Goal: Task Accomplishment & Management: Complete application form

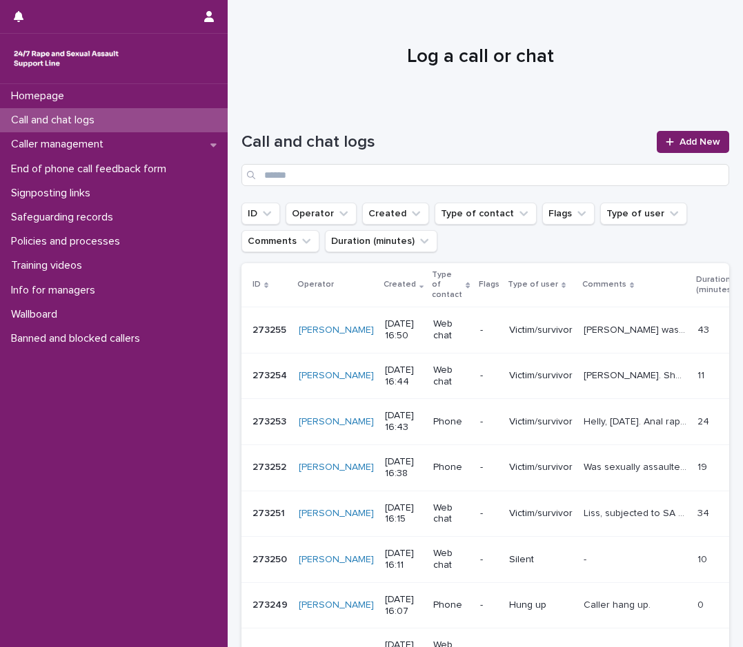
scroll to position [207, 0]
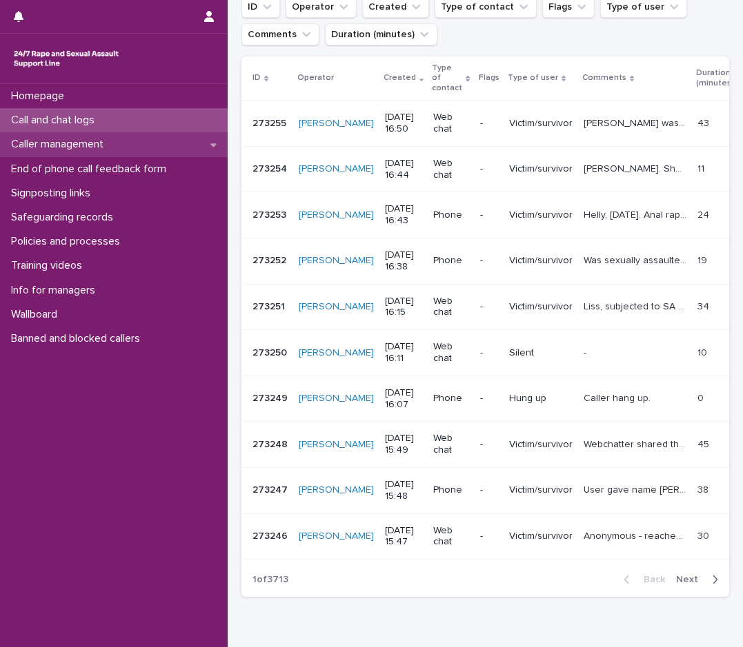
click at [194, 148] on div "Caller management" at bounding box center [114, 144] width 228 height 24
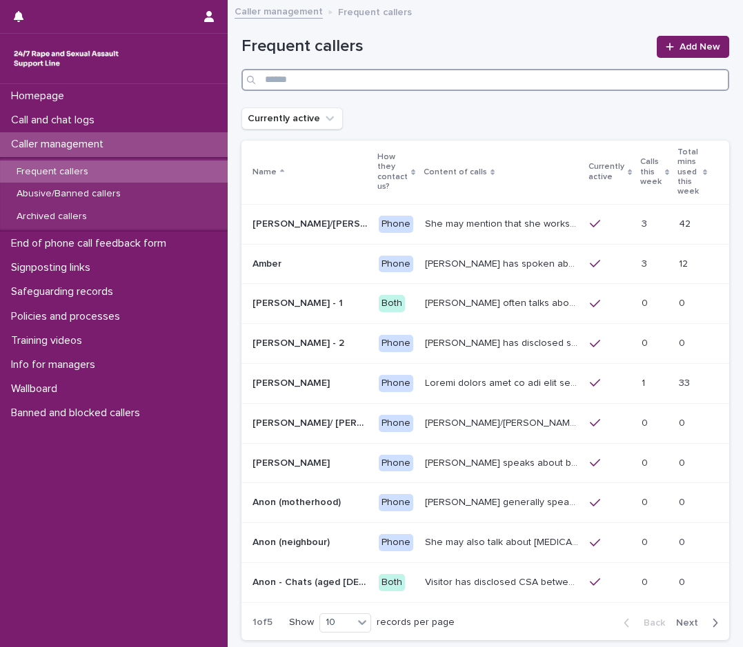
click at [325, 78] on input "Search" at bounding box center [485, 80] width 488 height 22
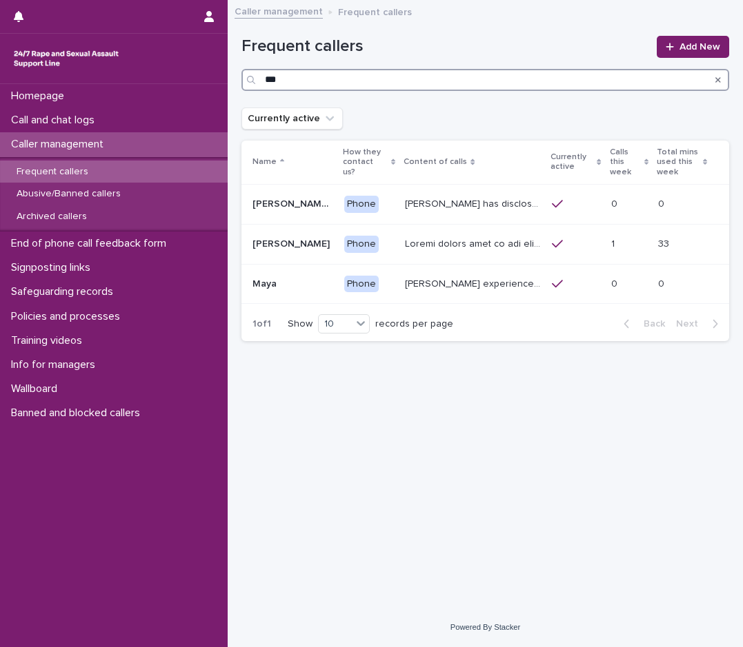
click at [294, 77] on input "***" at bounding box center [485, 80] width 488 height 22
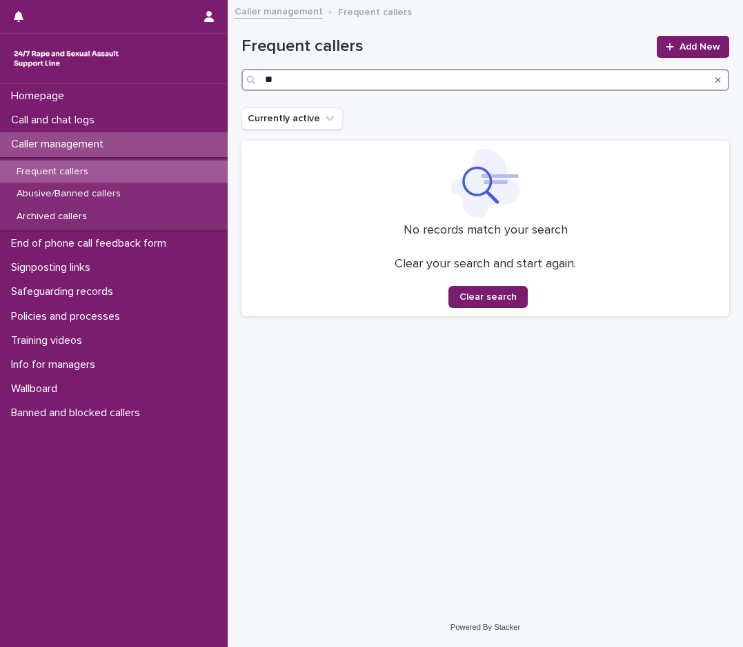
type input "*"
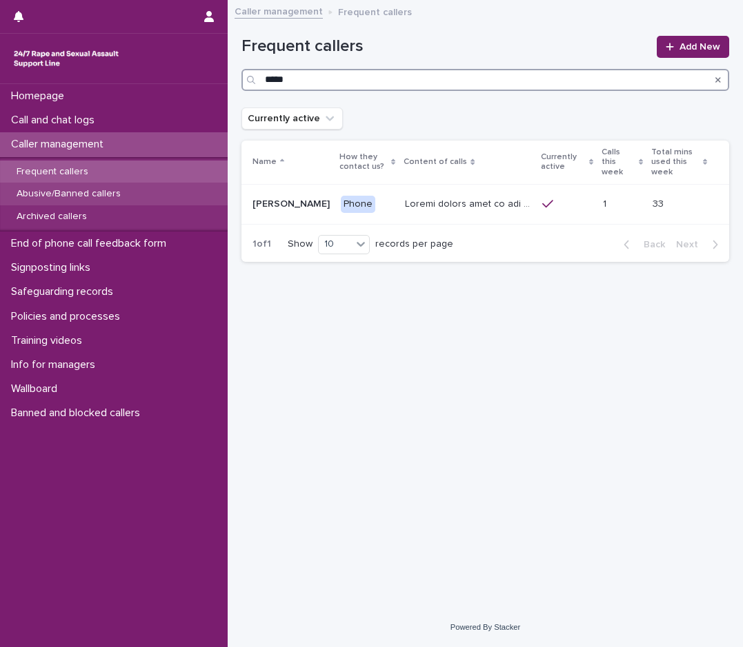
type input "*****"
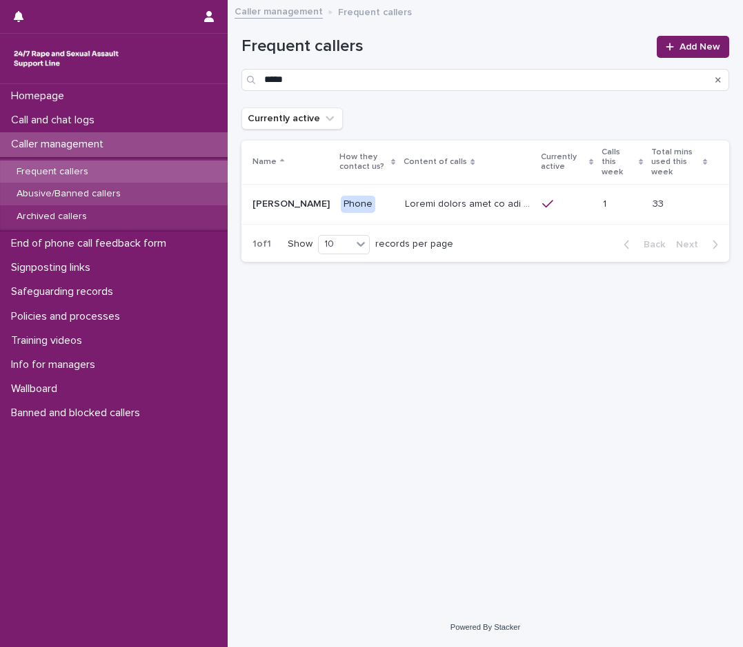
click at [108, 193] on p "Abusive/Banned callers" at bounding box center [69, 194] width 126 height 12
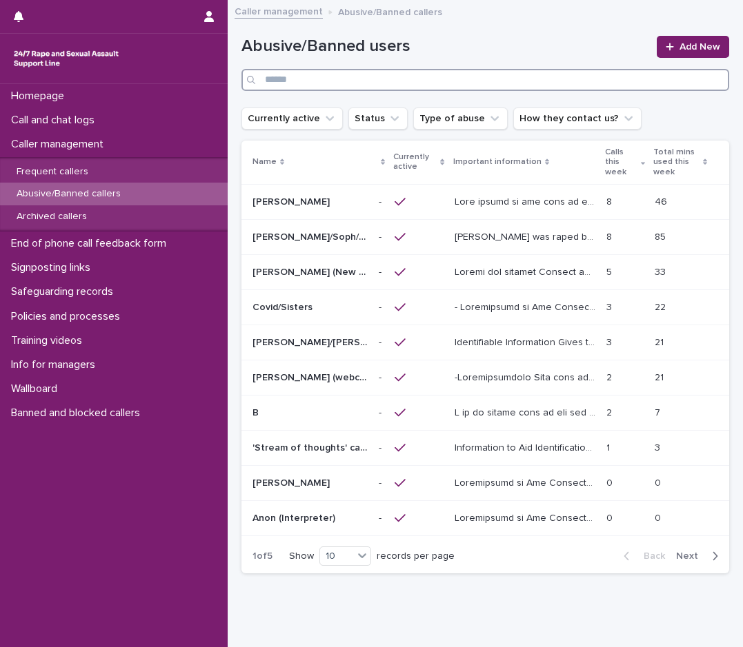
click at [328, 83] on input "Search" at bounding box center [485, 80] width 488 height 22
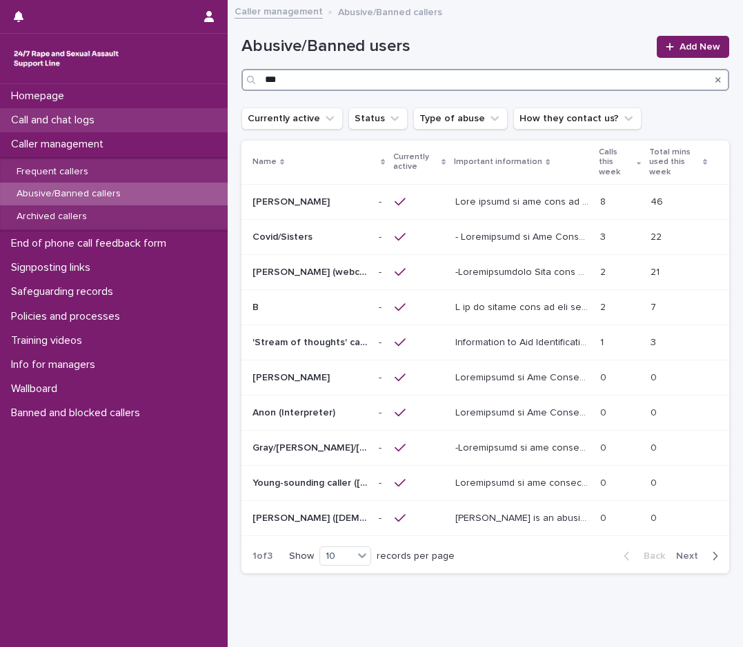
type input "***"
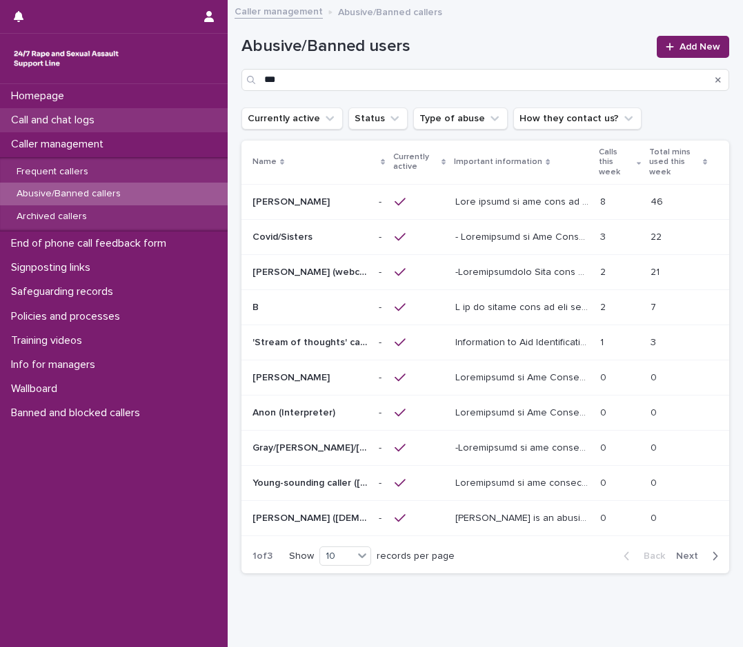
click at [122, 128] on div "Call and chat logs" at bounding box center [114, 120] width 228 height 24
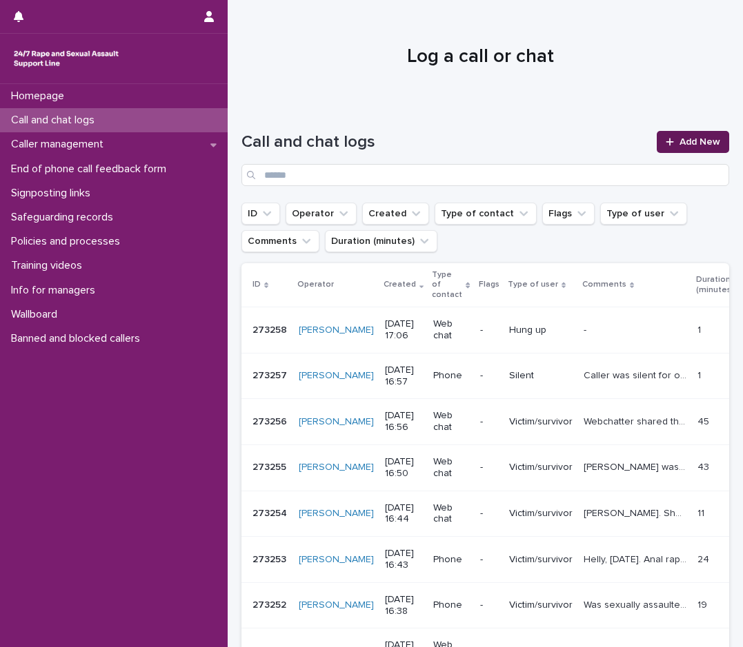
click at [697, 136] on link "Add New" at bounding box center [692, 142] width 72 height 22
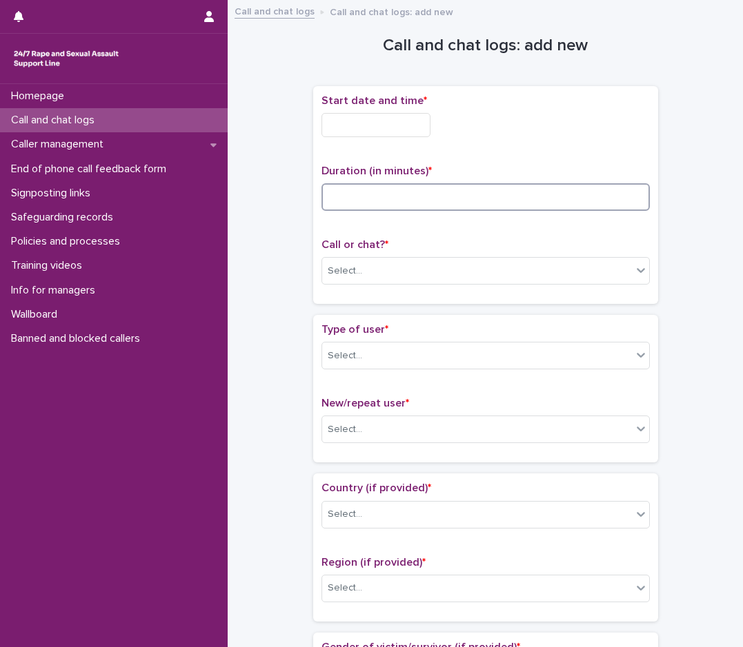
click at [344, 197] on input at bounding box center [485, 197] width 328 height 28
type input "**"
click at [348, 271] on div "Select..." at bounding box center [345, 271] width 34 height 14
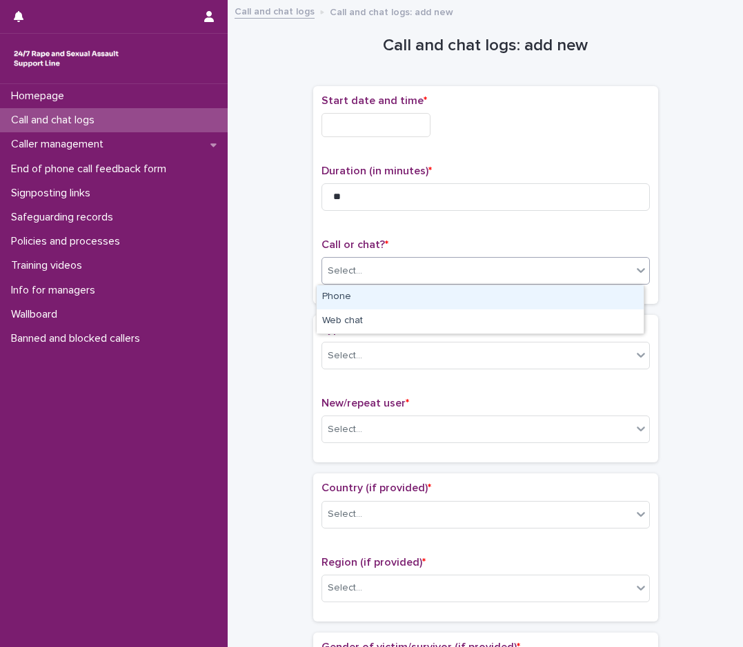
click at [354, 304] on div "Phone" at bounding box center [480, 297] width 327 height 24
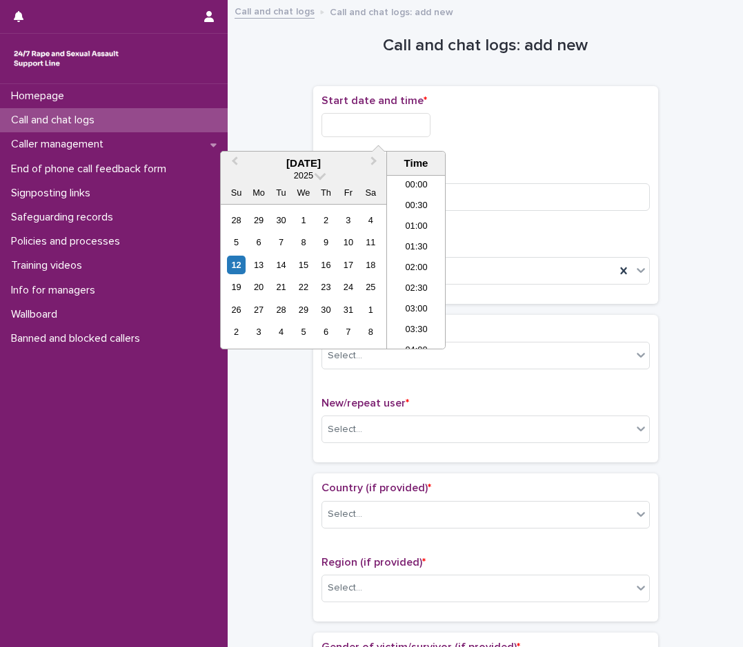
click at [392, 128] on input "text" at bounding box center [375, 125] width 109 height 24
click at [415, 241] on li "16:30" at bounding box center [416, 241] width 59 height 21
click at [390, 121] on input "**********" at bounding box center [375, 125] width 109 height 24
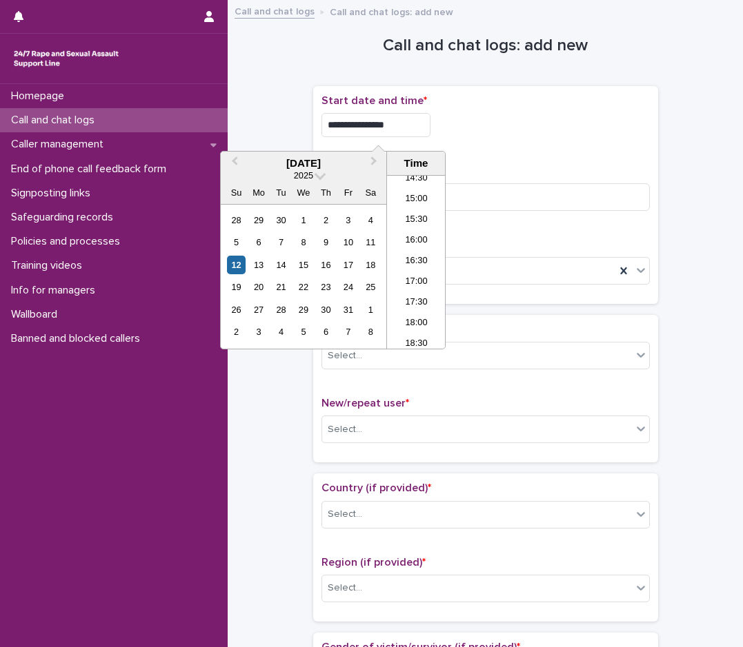
type input "**********"
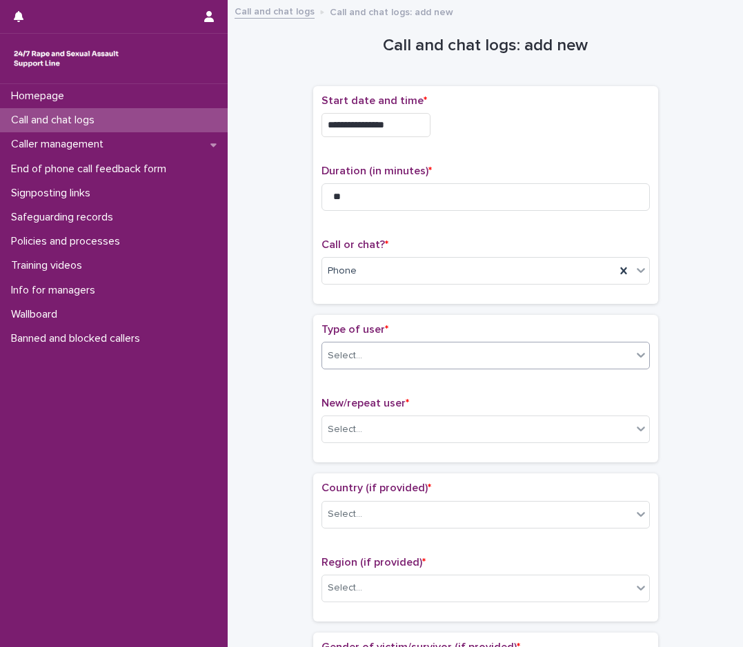
click at [352, 362] on div "Select..." at bounding box center [345, 356] width 34 height 14
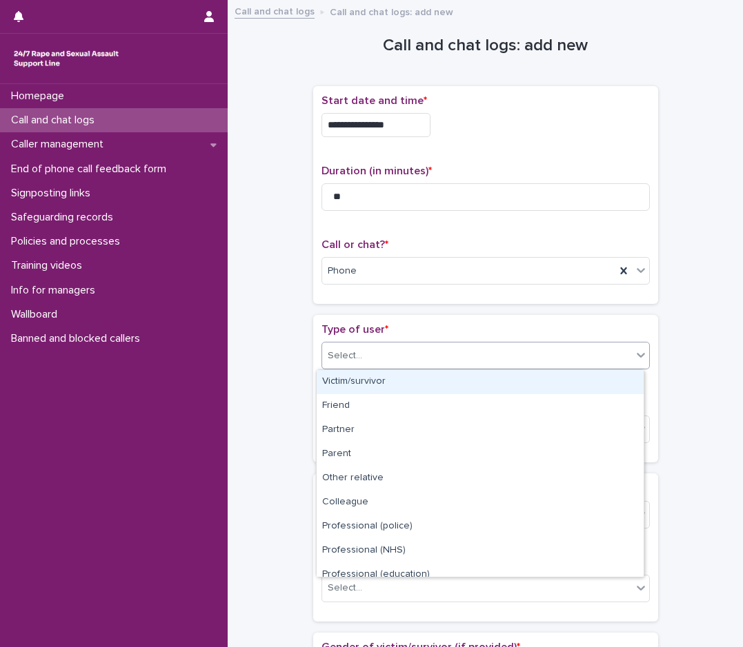
click at [389, 388] on div "Victim/survivor" at bounding box center [480, 382] width 327 height 24
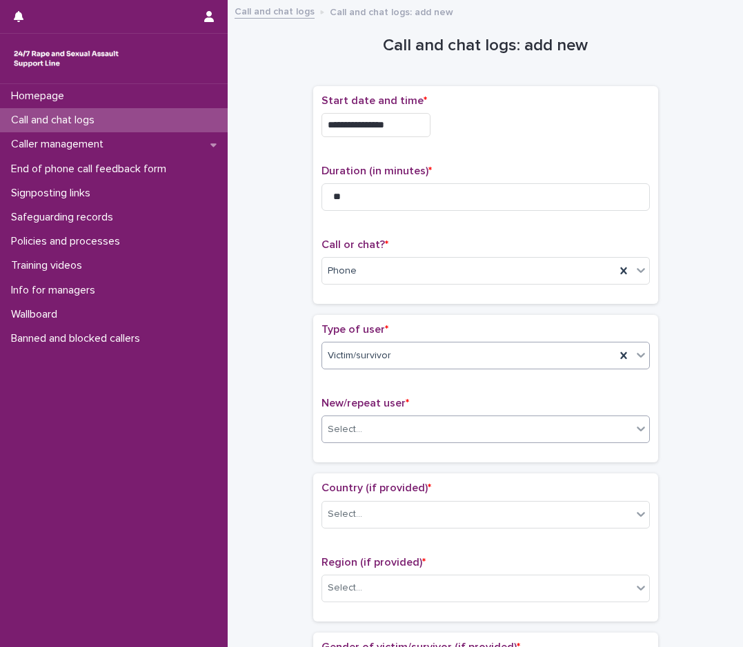
click at [348, 439] on div "Select..." at bounding box center [477, 430] width 310 height 23
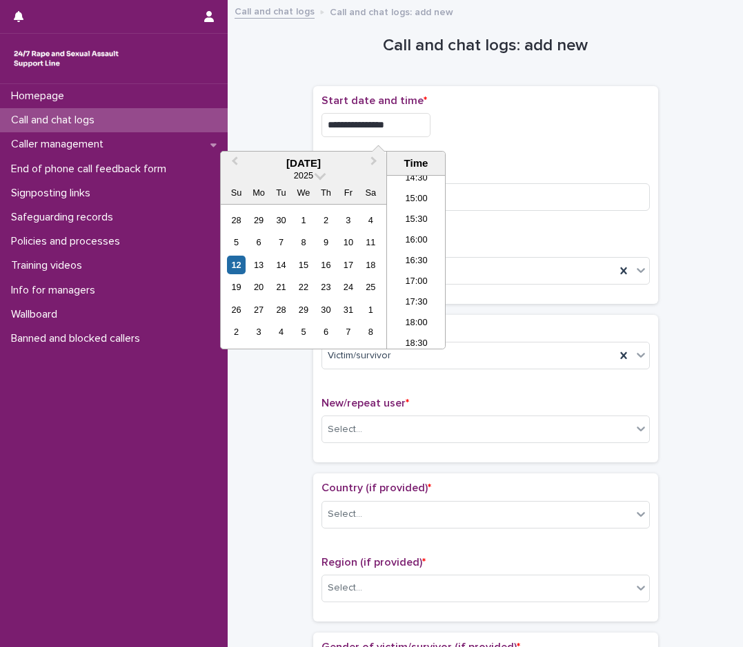
drag, startPoint x: 412, startPoint y: 118, endPoint x: 310, endPoint y: 121, distance: 102.8
click at [313, 121] on div "**********" at bounding box center [485, 195] width 345 height 218
type input "**********"
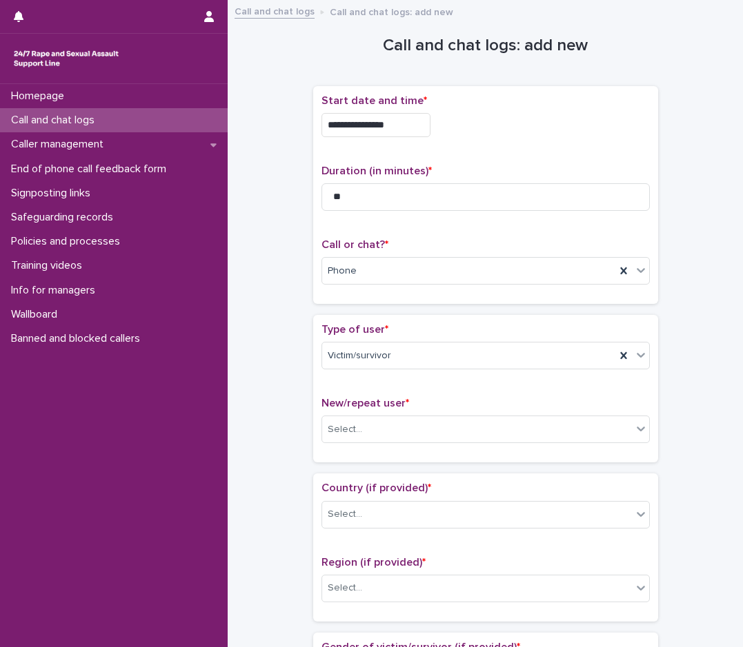
click at [519, 179] on div "Duration (in minutes) * **" at bounding box center [485, 193] width 328 height 57
click at [349, 196] on input "**" at bounding box center [485, 197] width 328 height 28
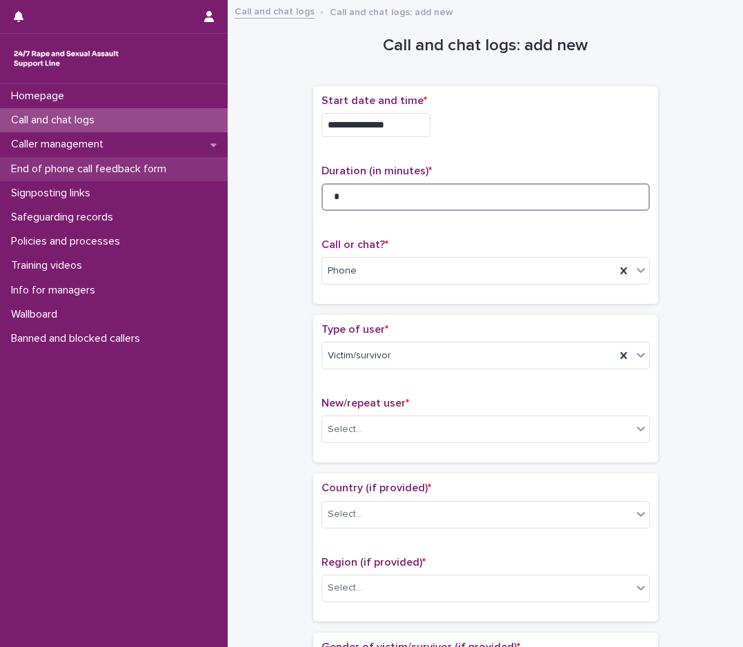
type input "*"
click at [140, 164] on p "End of phone call feedback form" at bounding box center [92, 169] width 172 height 13
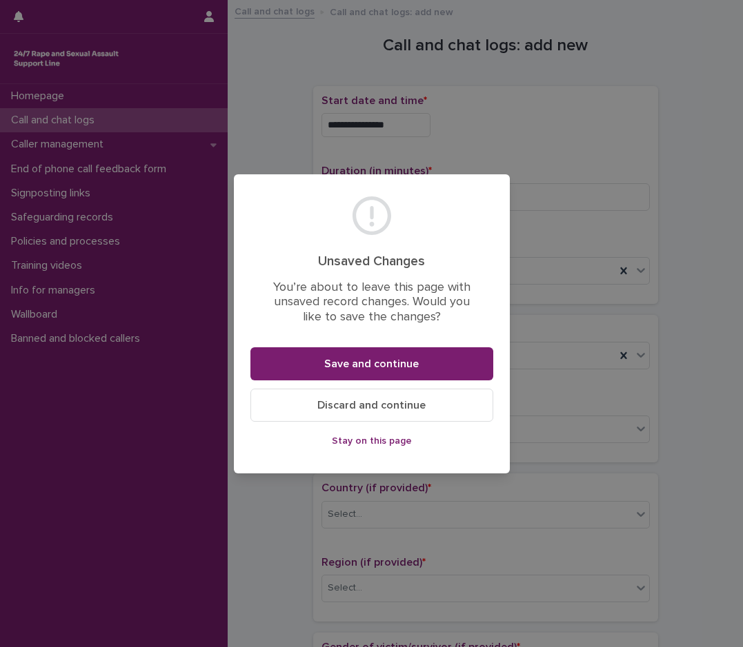
click at [378, 404] on span "Discard and continue" at bounding box center [371, 405] width 108 height 11
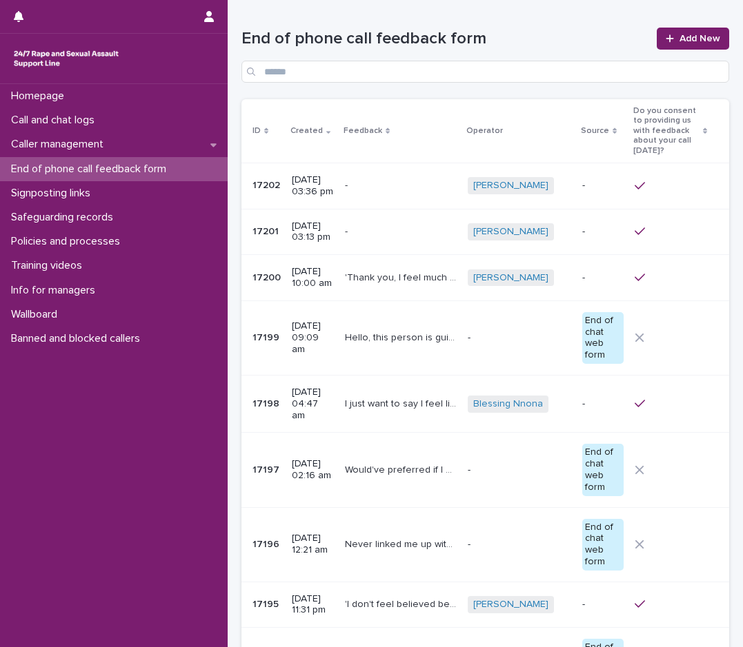
click at [500, 476] on p "-" at bounding box center [519, 471] width 103 height 12
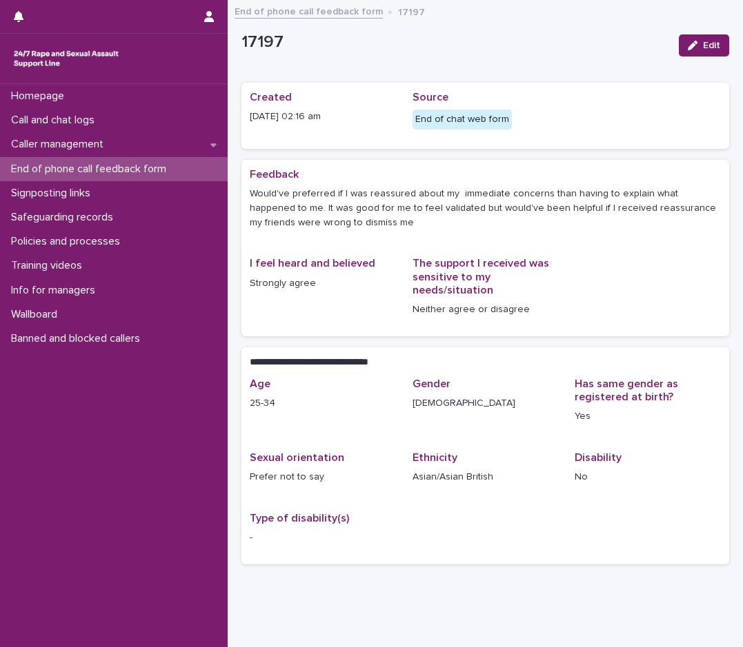
click at [100, 172] on p "End of phone call feedback form" at bounding box center [92, 169] width 172 height 13
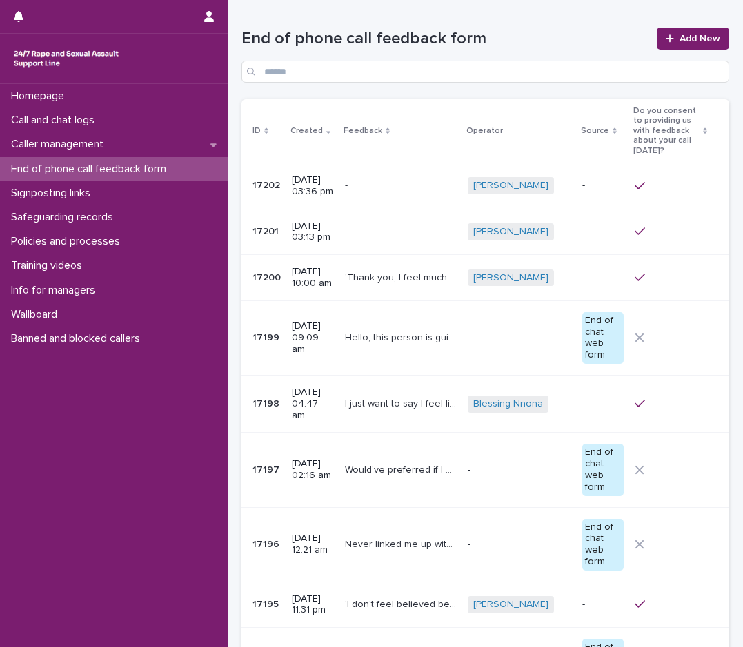
click at [459, 344] on p "Hello, this person is guilty of drug trafficking and rape of children under 18 …" at bounding box center [402, 337] width 114 height 14
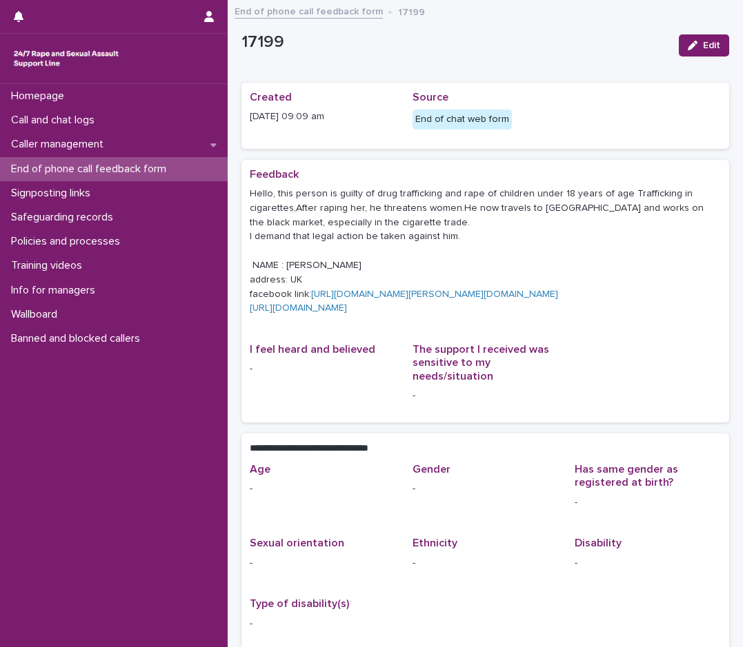
click at [111, 174] on p "End of phone call feedback form" at bounding box center [92, 169] width 172 height 13
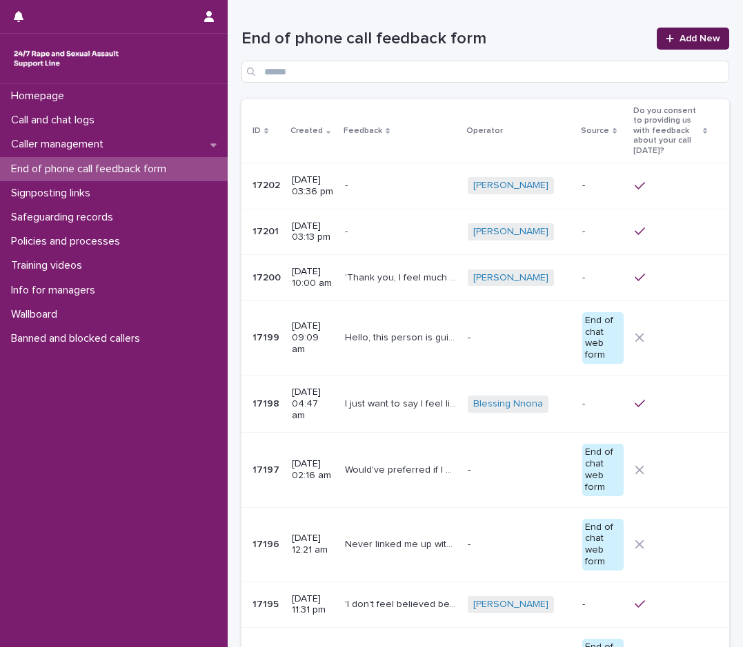
click at [679, 37] on span "Add New" at bounding box center [699, 39] width 41 height 10
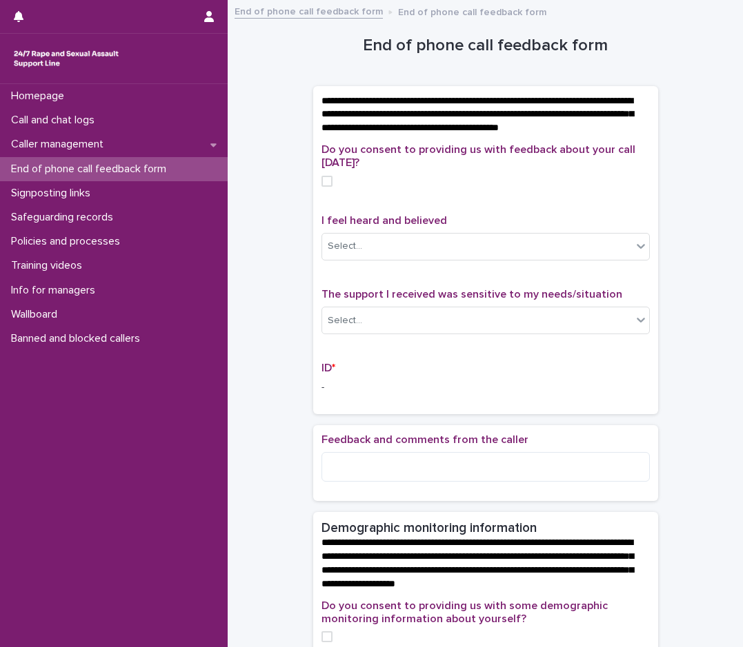
click at [322, 187] on span at bounding box center [326, 181] width 11 height 11
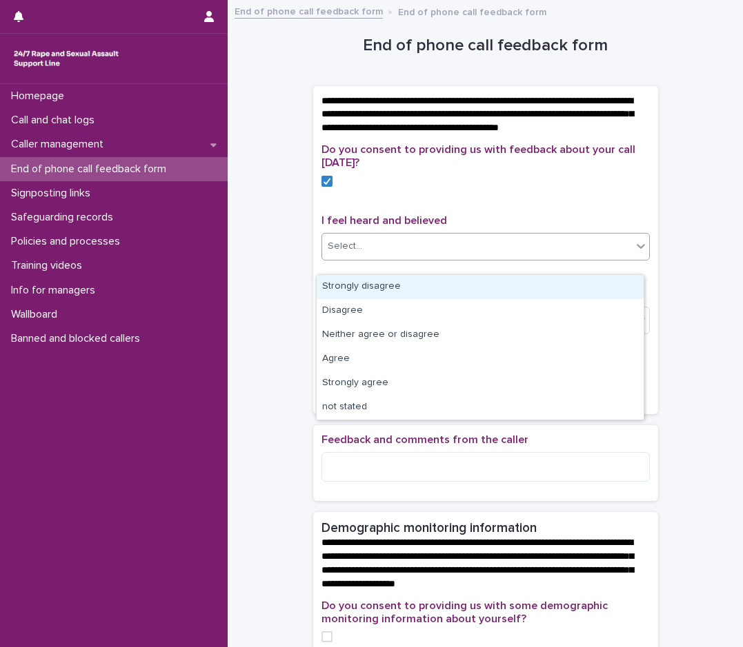
click at [374, 258] on div "Select..." at bounding box center [477, 246] width 310 height 23
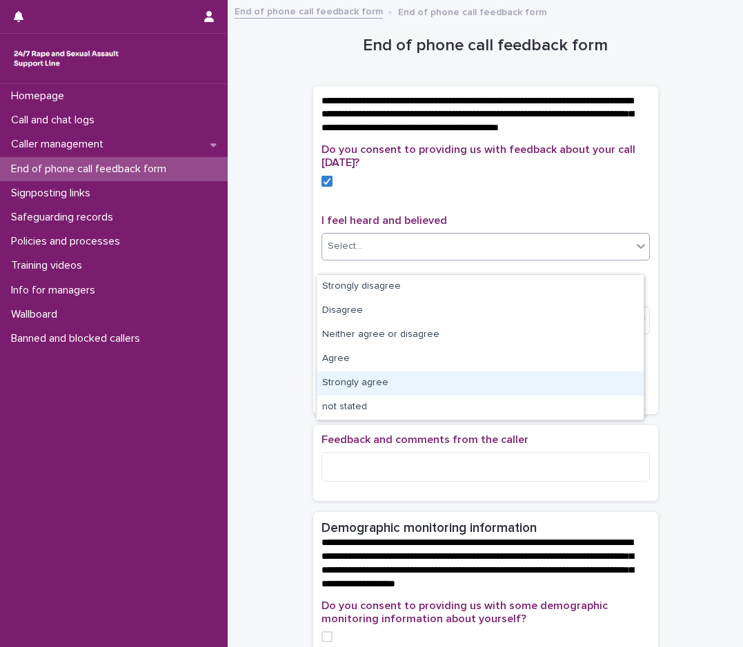
click at [374, 379] on div "Strongly agree" at bounding box center [480, 384] width 327 height 24
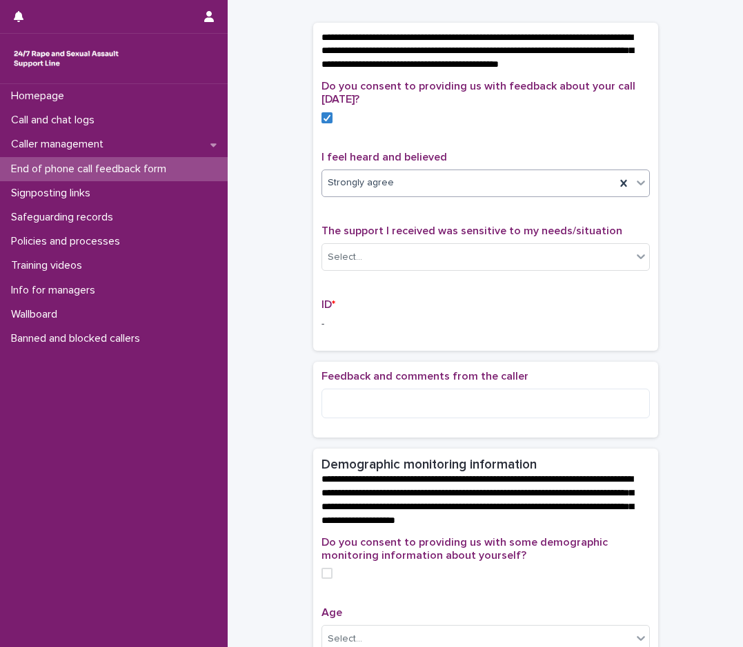
scroll to position [138, 0]
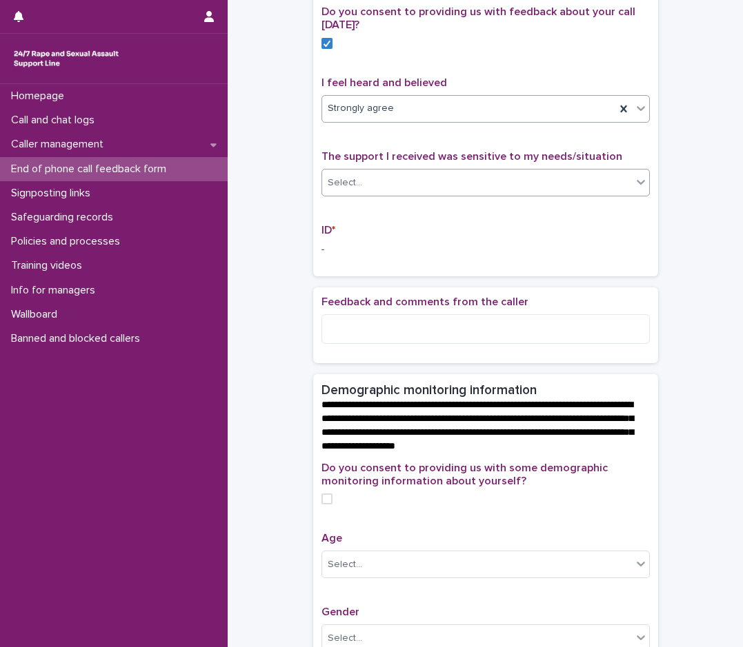
click at [479, 194] on div "Select..." at bounding box center [477, 183] width 310 height 23
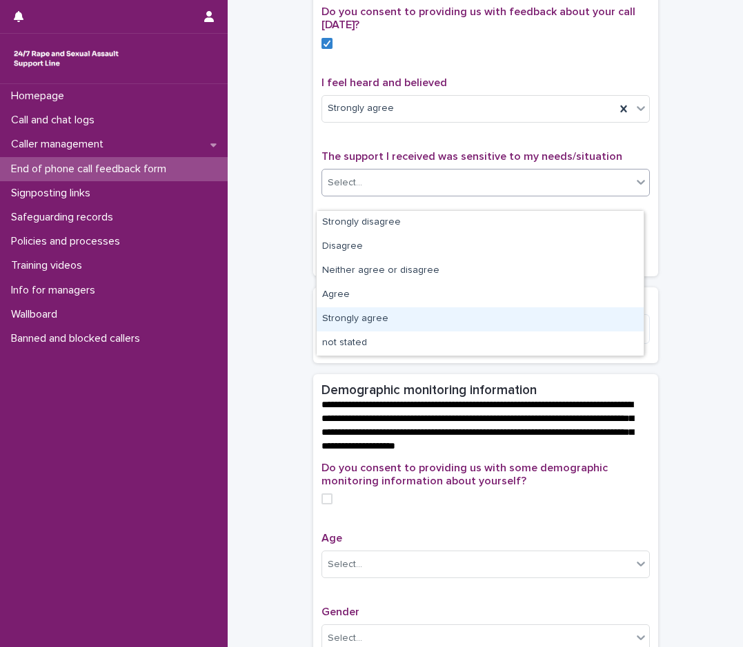
click at [388, 320] on div "Strongly agree" at bounding box center [480, 320] width 327 height 24
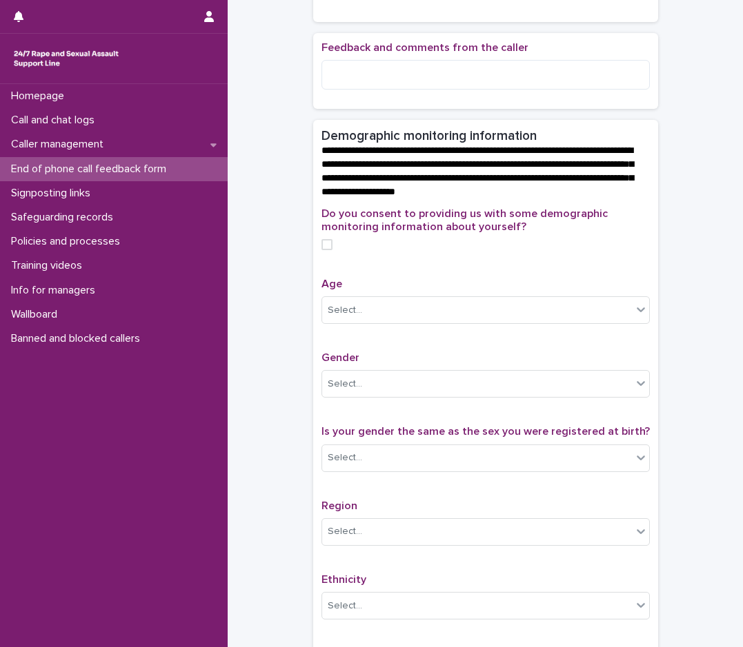
scroll to position [414, 0]
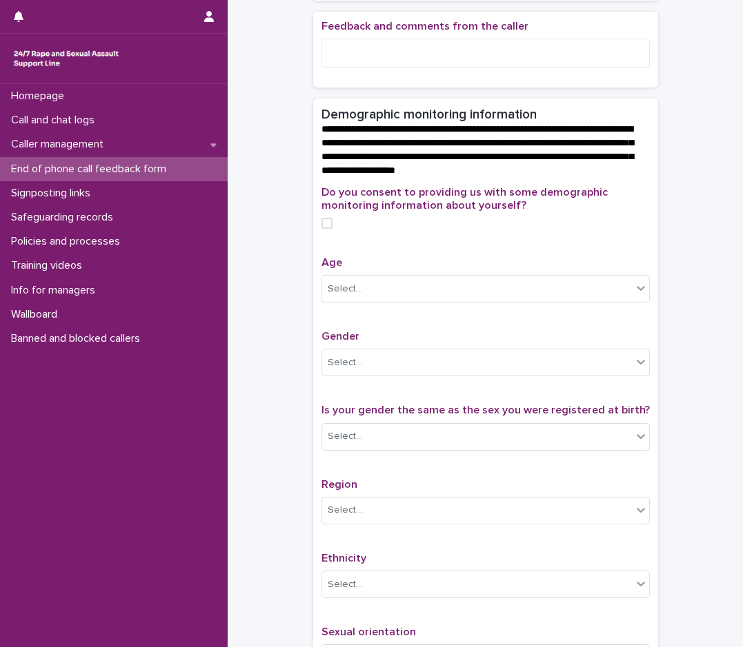
click at [321, 229] on span at bounding box center [326, 223] width 11 height 11
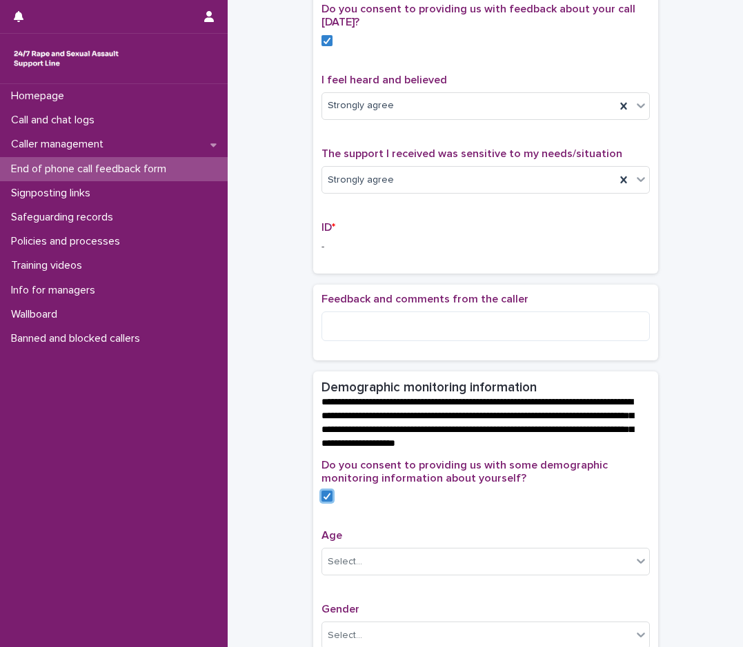
scroll to position [135, 0]
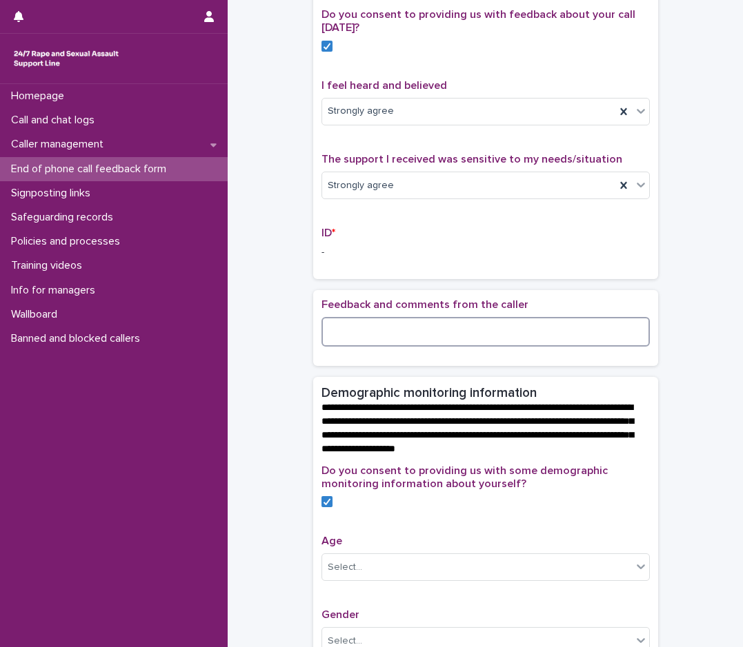
click at [361, 347] on textarea at bounding box center [485, 332] width 328 height 30
click at [397, 345] on textarea "**********" at bounding box center [485, 332] width 328 height 30
click at [550, 345] on textarea "**********" at bounding box center [485, 332] width 328 height 30
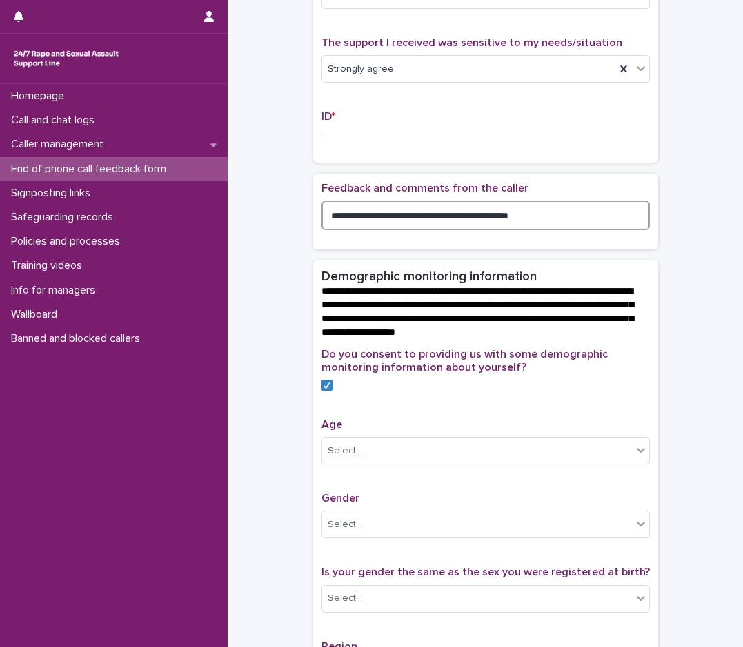
scroll to position [273, 0]
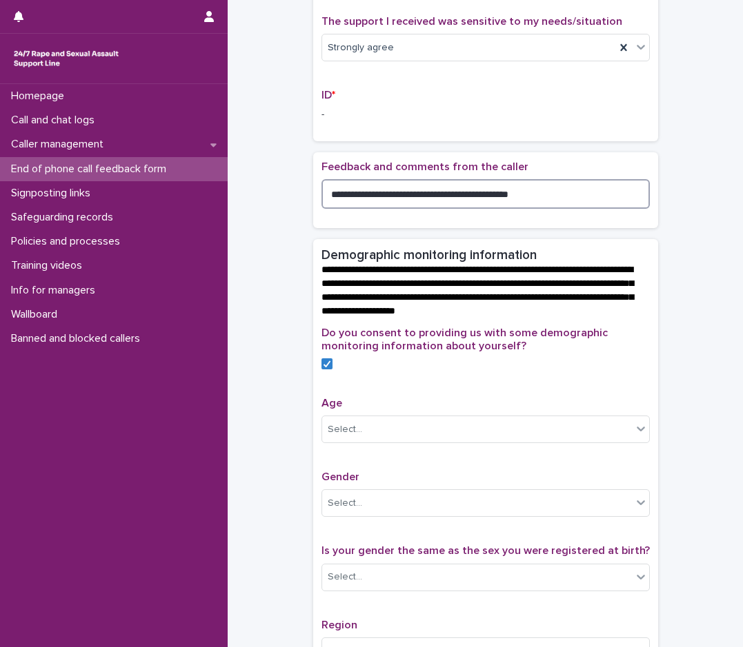
click at [550, 207] on textarea "**********" at bounding box center [485, 194] width 328 height 30
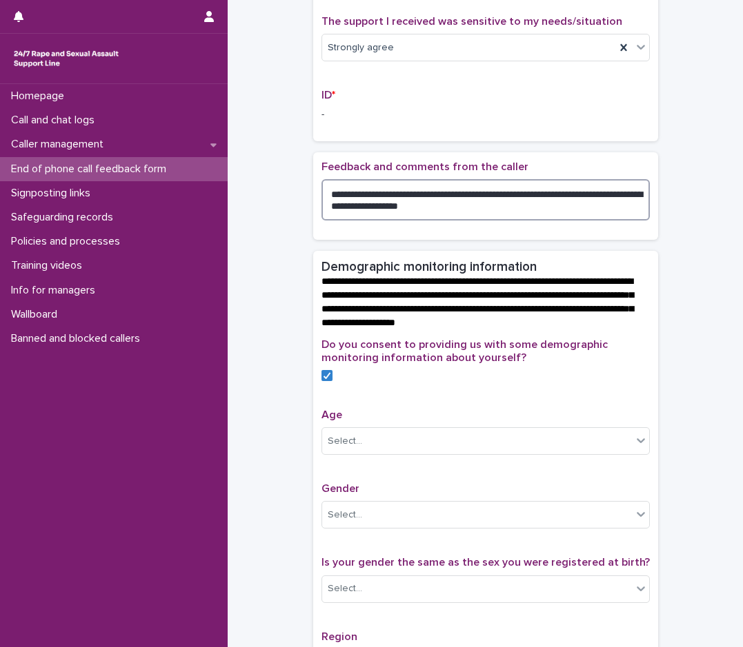
click at [353, 220] on textarea "**********" at bounding box center [485, 199] width 328 height 41
click at [398, 210] on textarea "**********" at bounding box center [485, 199] width 328 height 41
click at [530, 205] on textarea "**********" at bounding box center [485, 199] width 328 height 41
click at [466, 210] on textarea "**********" at bounding box center [485, 199] width 328 height 41
click at [605, 208] on textarea "**********" at bounding box center [485, 199] width 328 height 41
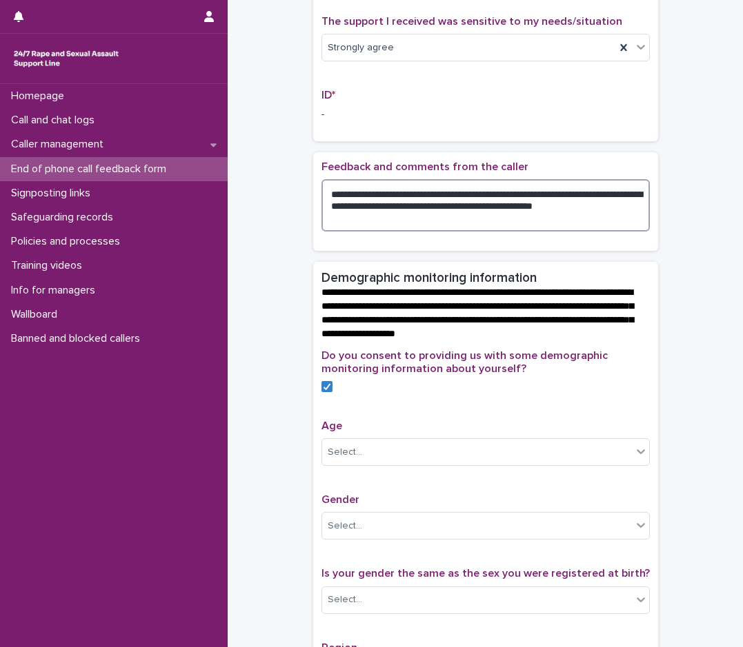
click at [381, 232] on textarea "**********" at bounding box center [485, 205] width 328 height 52
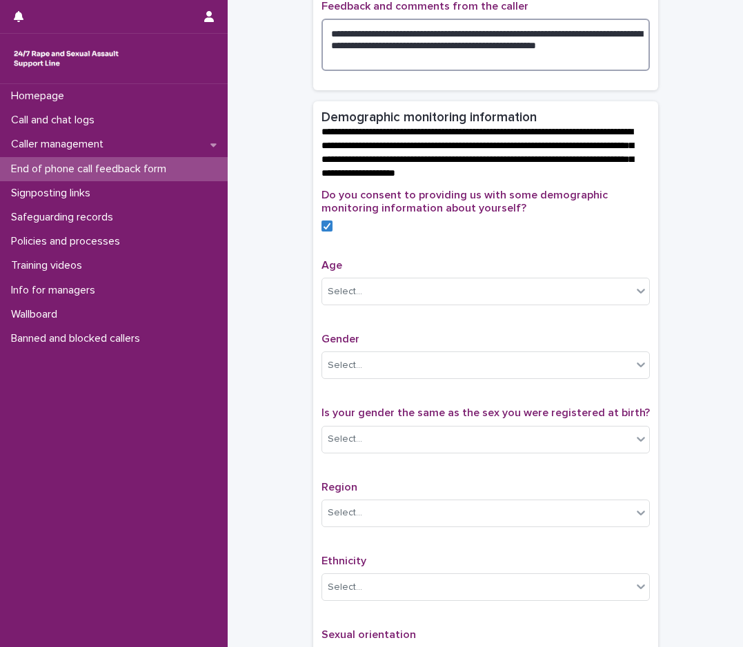
scroll to position [710, 0]
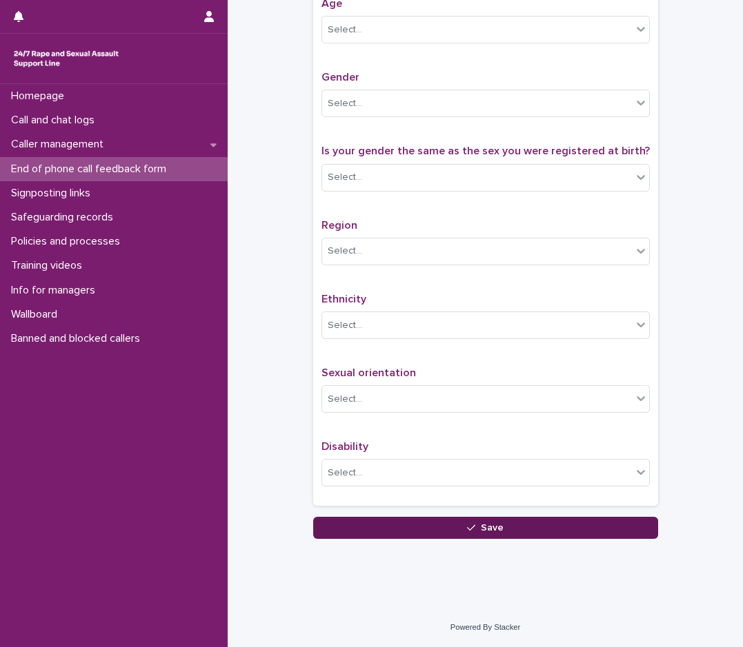
type textarea "**********"
click at [499, 530] on button "Save" at bounding box center [485, 528] width 345 height 22
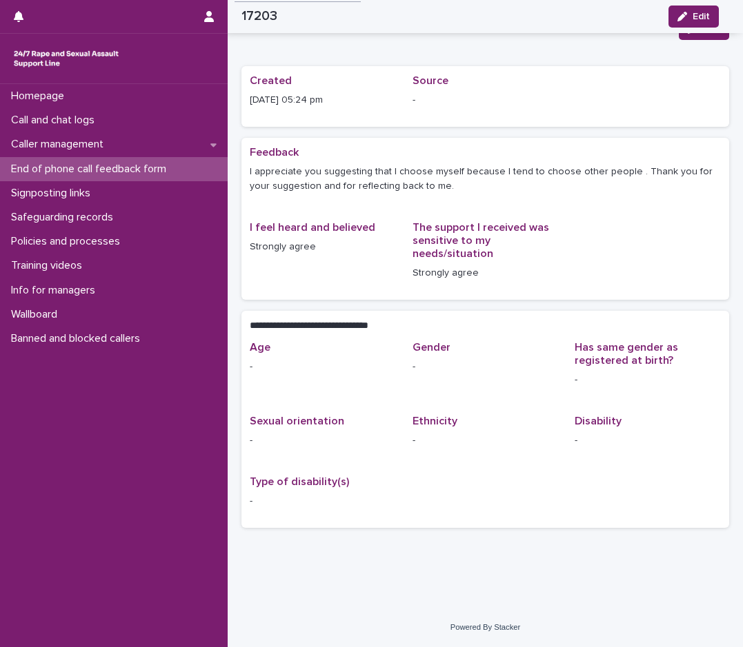
scroll to position [17, 0]
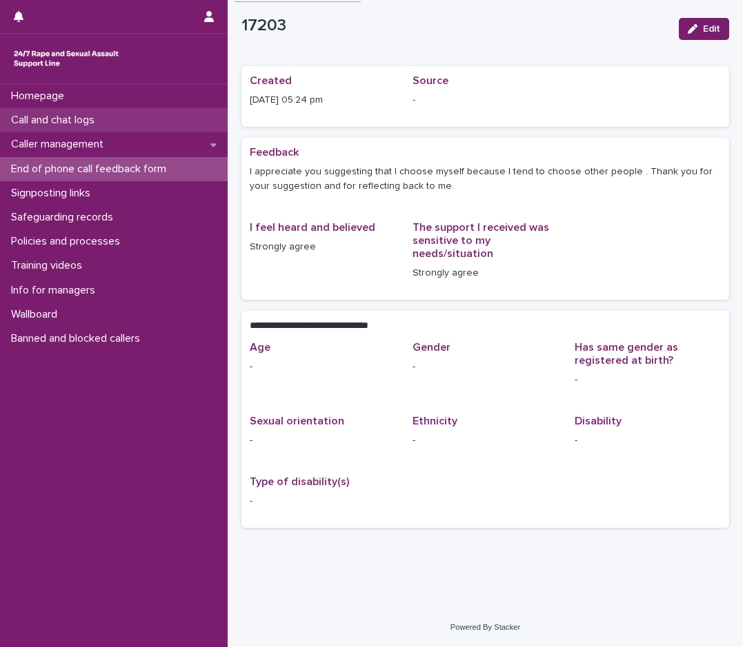
click at [123, 128] on div "Call and chat logs" at bounding box center [114, 120] width 228 height 24
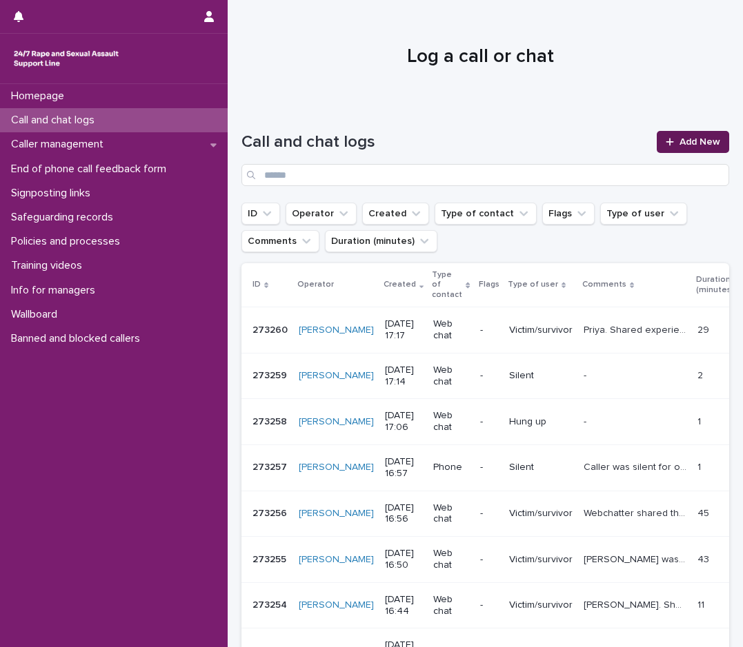
click at [679, 146] on span "Add New" at bounding box center [699, 142] width 41 height 10
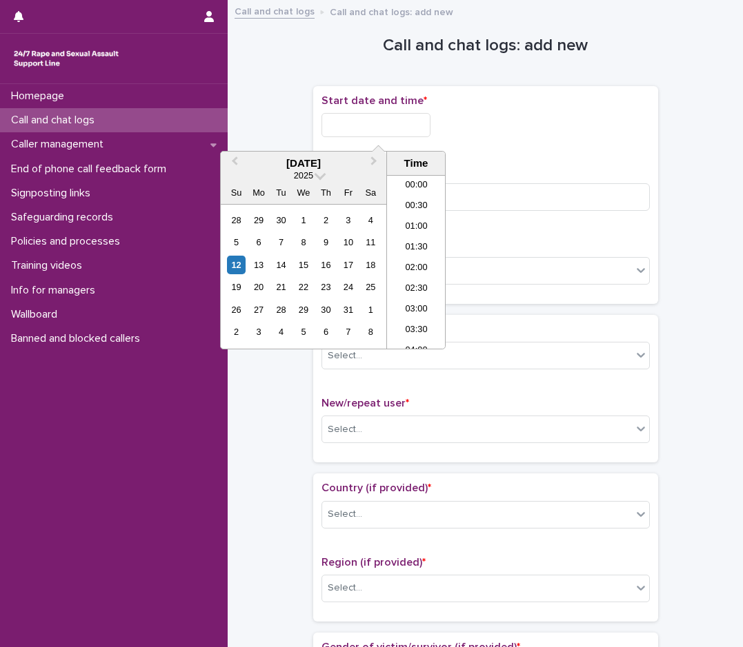
click at [358, 125] on input "text" at bounding box center [375, 125] width 109 height 24
click at [426, 239] on li "16:30" at bounding box center [416, 241] width 59 height 21
click at [391, 123] on input "**********" at bounding box center [375, 125] width 109 height 24
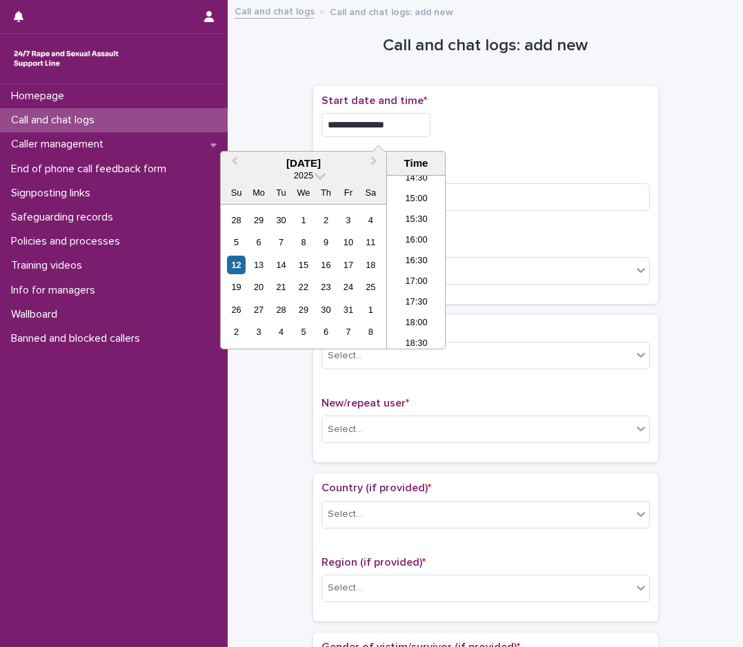
type input "**********"
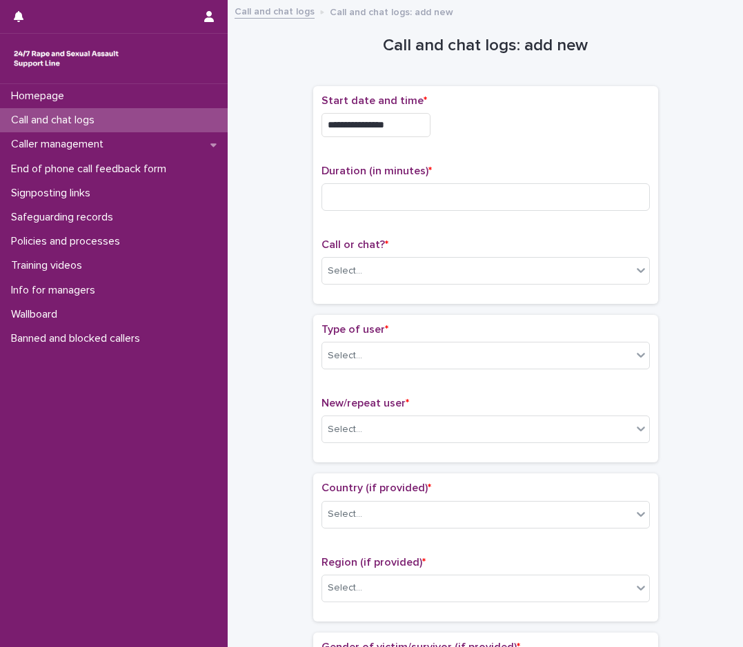
click at [337, 182] on div "Duration (in minutes) *" at bounding box center [485, 193] width 328 height 57
click at [350, 195] on input at bounding box center [485, 197] width 328 height 28
type input "**"
click at [369, 264] on div "Select..." at bounding box center [477, 271] width 310 height 23
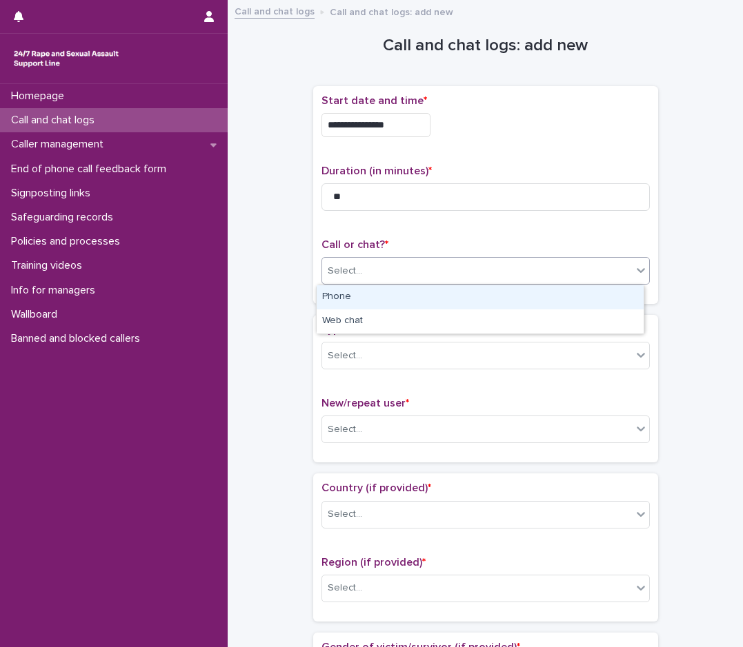
click at [368, 295] on div "Phone" at bounding box center [480, 297] width 327 height 24
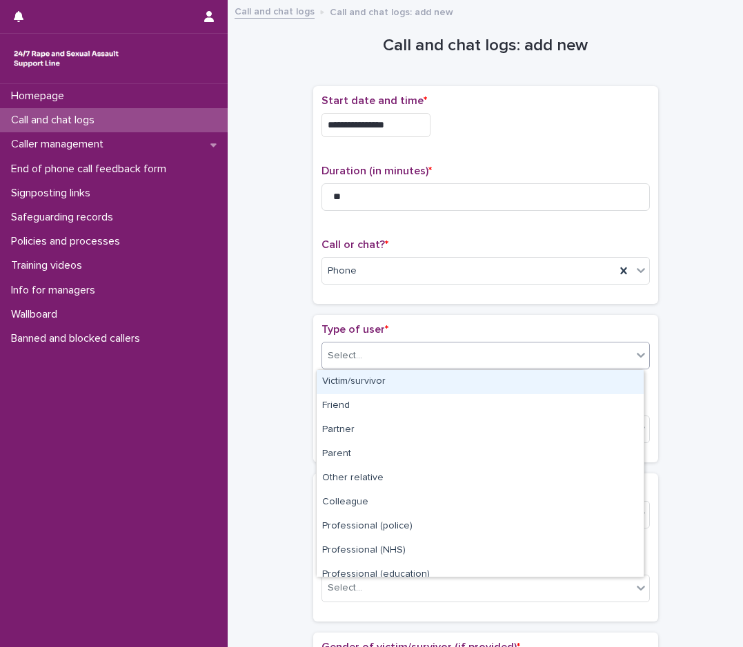
click at [363, 356] on div "Select..." at bounding box center [477, 356] width 310 height 23
click at [372, 376] on div "Victim/survivor" at bounding box center [480, 382] width 327 height 24
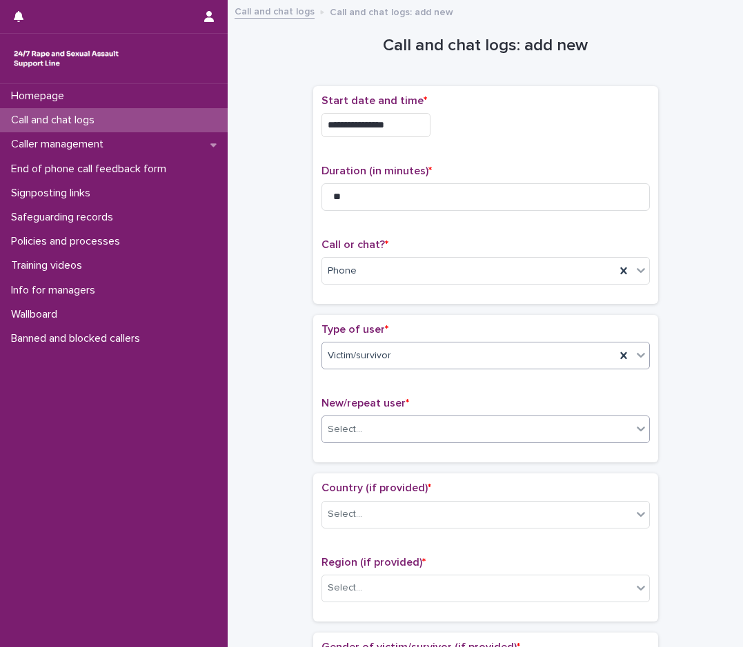
click at [328, 430] on div "Select..." at bounding box center [345, 430] width 34 height 14
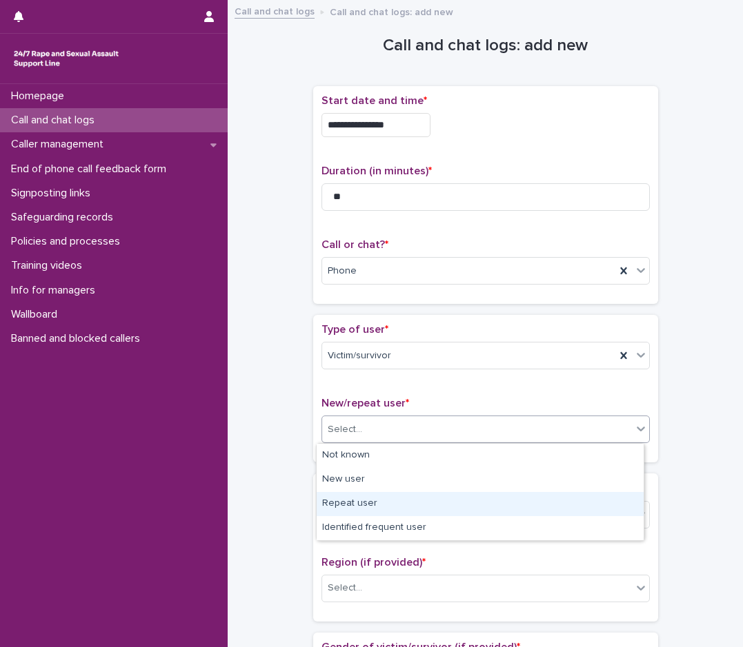
click at [348, 496] on div "Repeat user" at bounding box center [480, 504] width 327 height 24
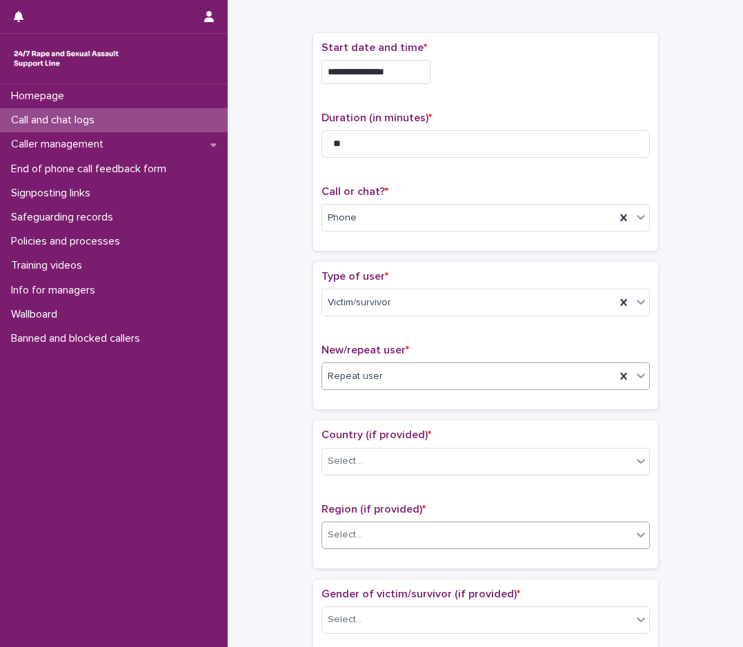
scroll to position [207, 0]
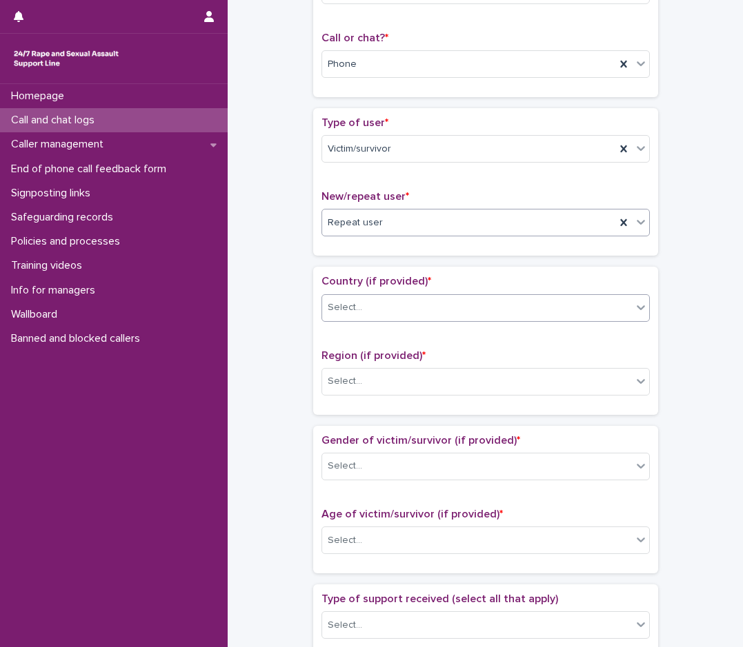
click at [378, 294] on div "Select..." at bounding box center [485, 308] width 328 height 28
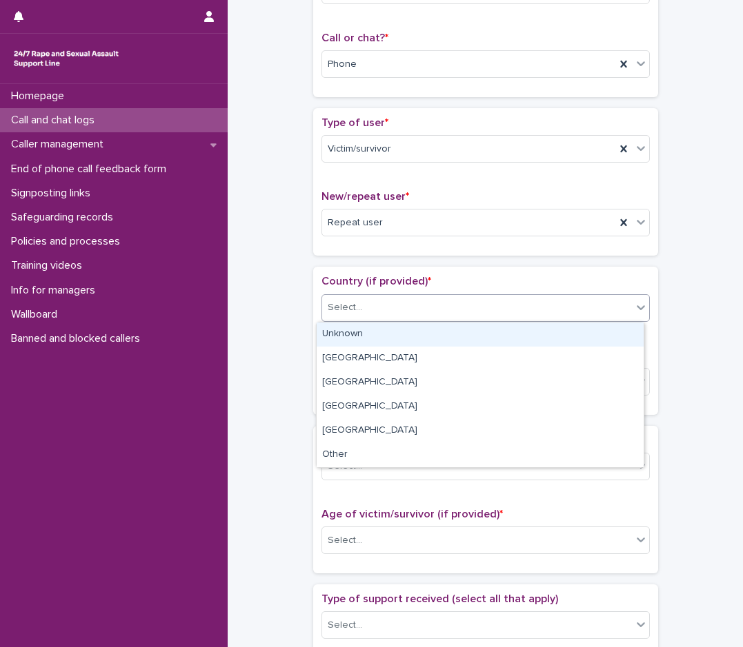
click at [353, 337] on div "Unknown" at bounding box center [480, 335] width 327 height 24
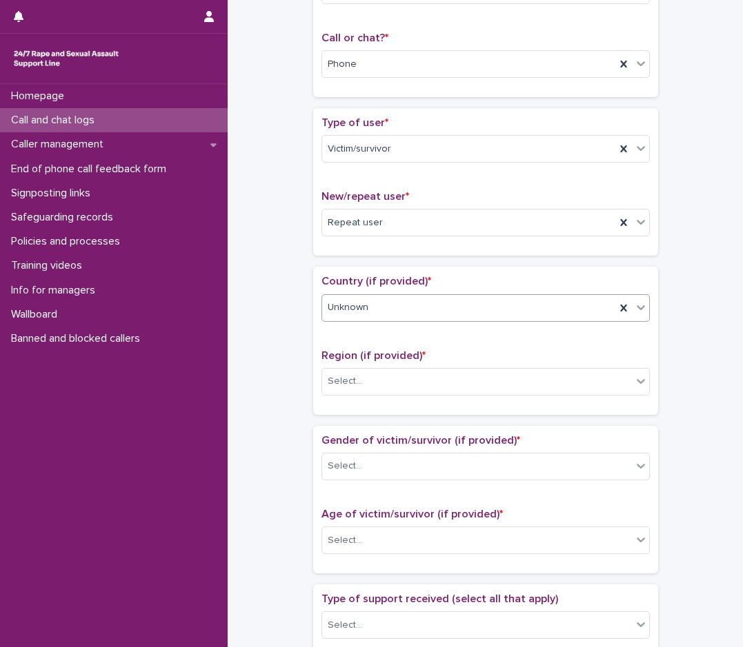
click at [439, 308] on div "Unknown" at bounding box center [468, 308] width 293 height 23
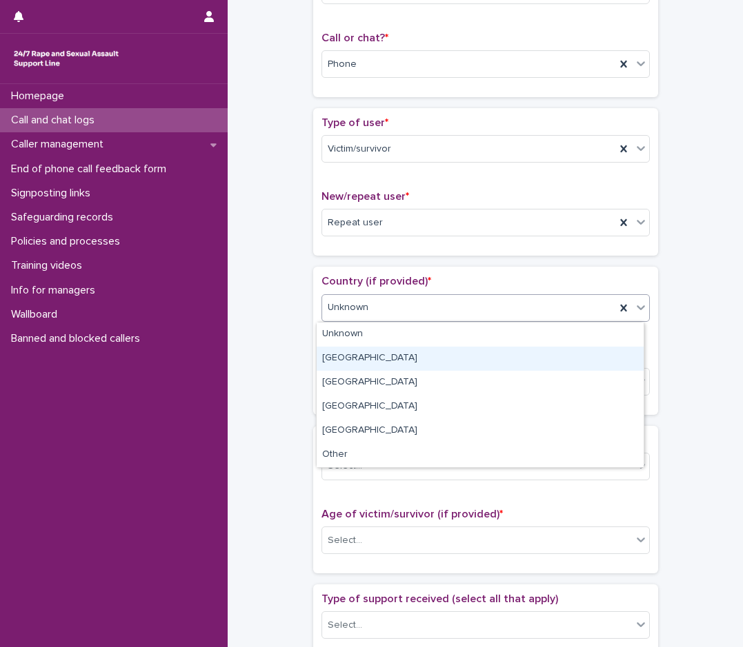
click at [350, 350] on div "[GEOGRAPHIC_DATA]" at bounding box center [480, 359] width 327 height 24
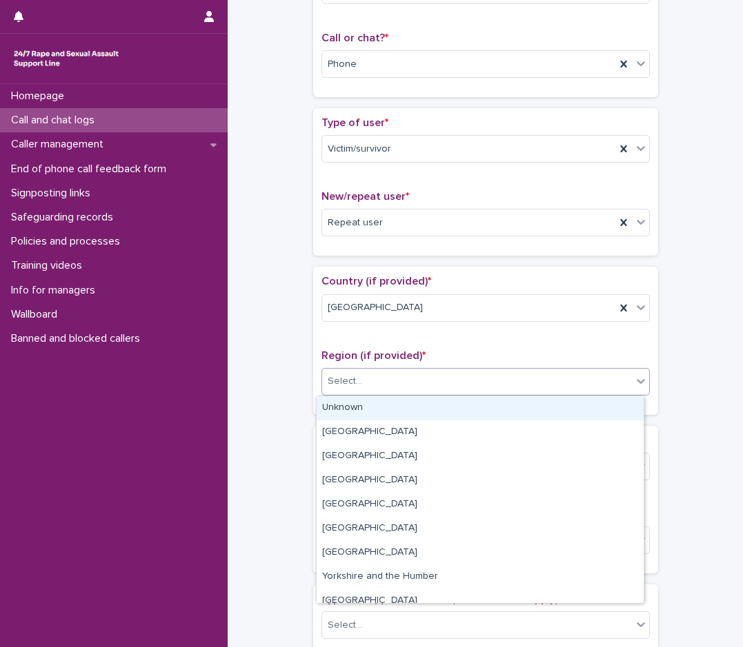
drag, startPoint x: 370, startPoint y: 381, endPoint x: 362, endPoint y: 416, distance: 35.5
click at [370, 382] on div "Select..." at bounding box center [477, 381] width 310 height 23
click at [371, 406] on div "Unknown" at bounding box center [480, 408] width 327 height 24
click at [370, 383] on input "text" at bounding box center [370, 382] width 1 height 12
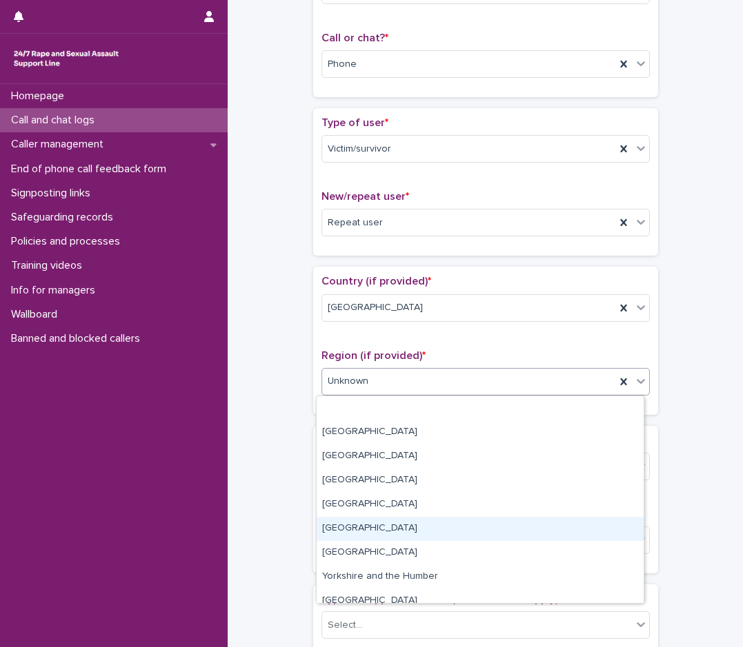
scroll to position [59, 0]
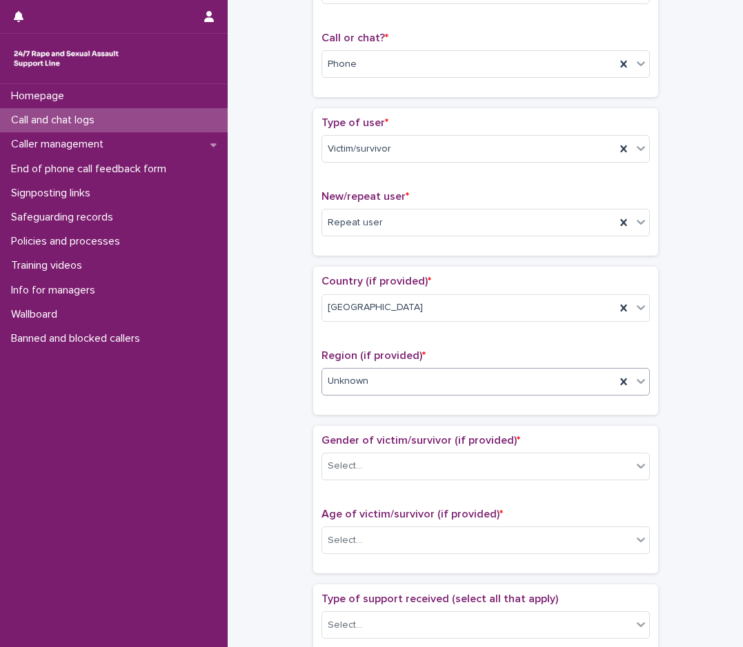
click at [388, 379] on div "Unknown" at bounding box center [468, 381] width 293 height 23
click at [355, 471] on div "Select..." at bounding box center [477, 466] width 310 height 23
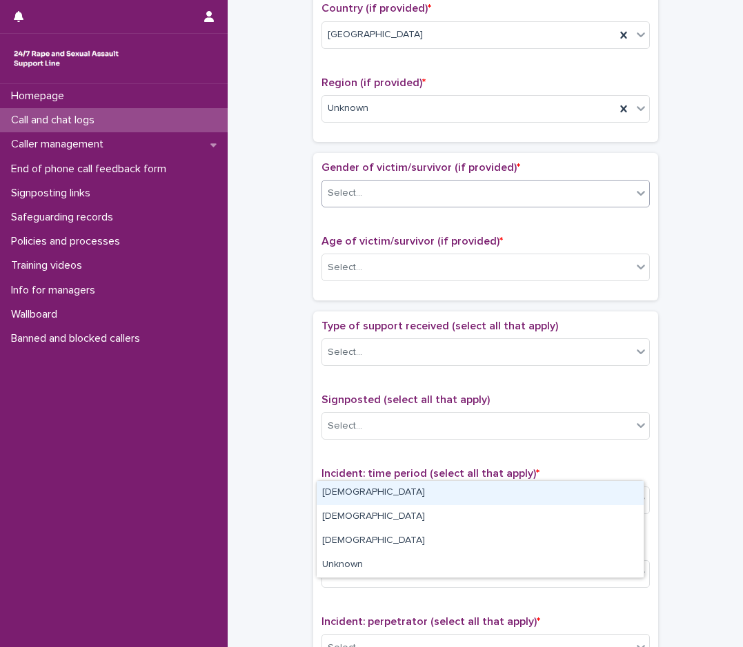
scroll to position [483, 0]
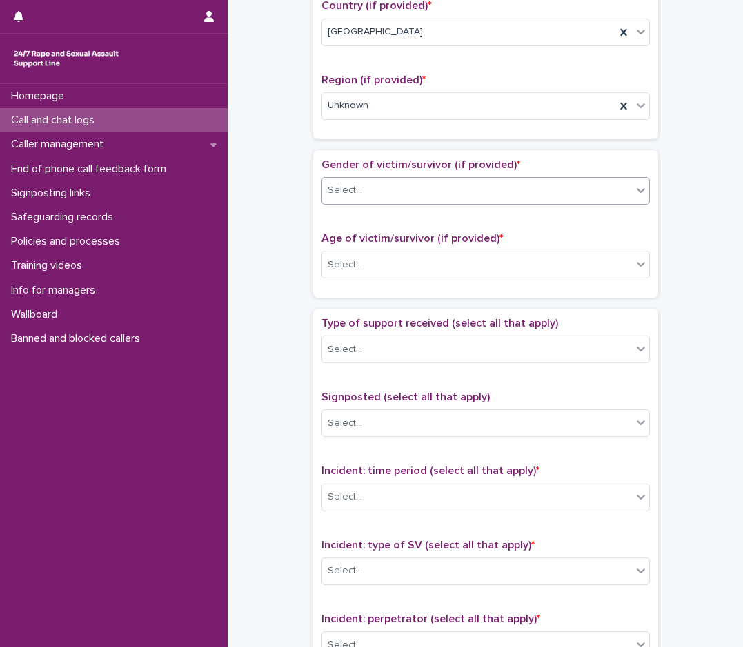
click at [421, 197] on div "Select..." at bounding box center [477, 190] width 310 height 23
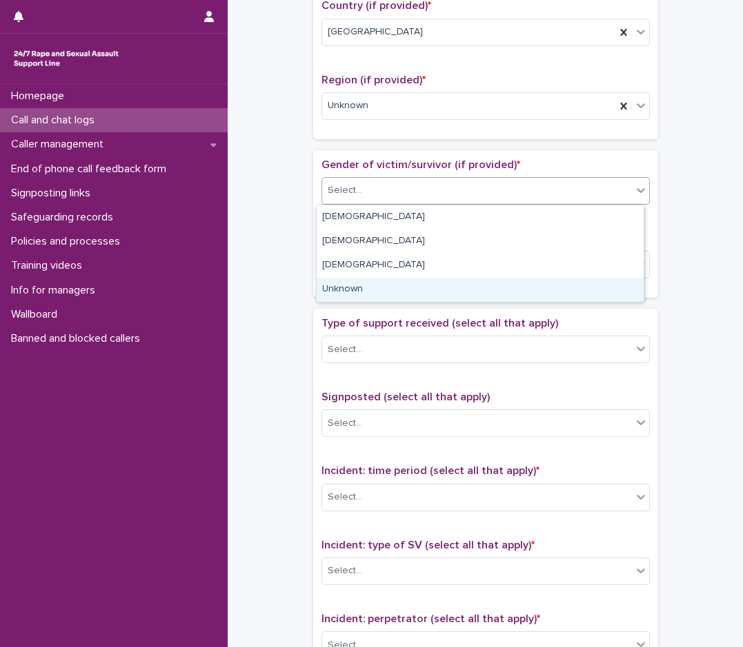
click at [356, 288] on div "Unknown" at bounding box center [480, 290] width 327 height 24
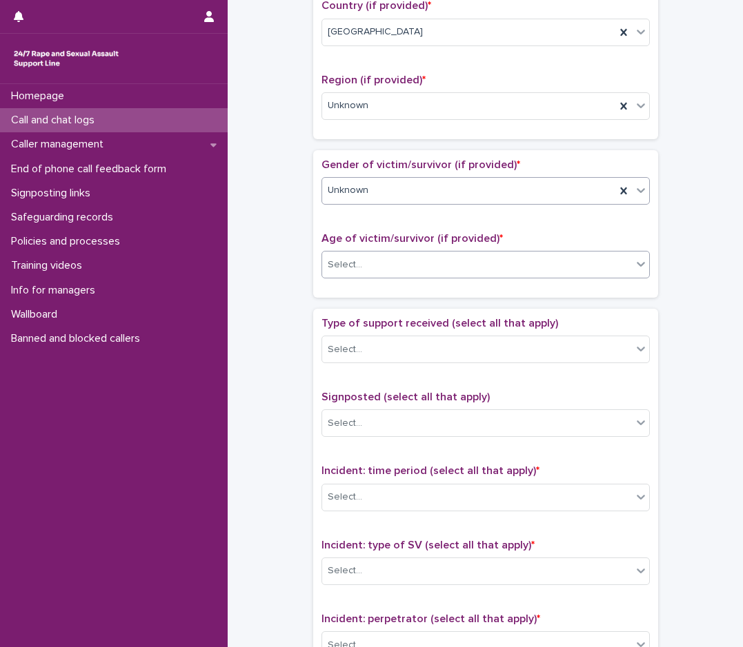
click at [369, 271] on div "Select..." at bounding box center [477, 265] width 310 height 23
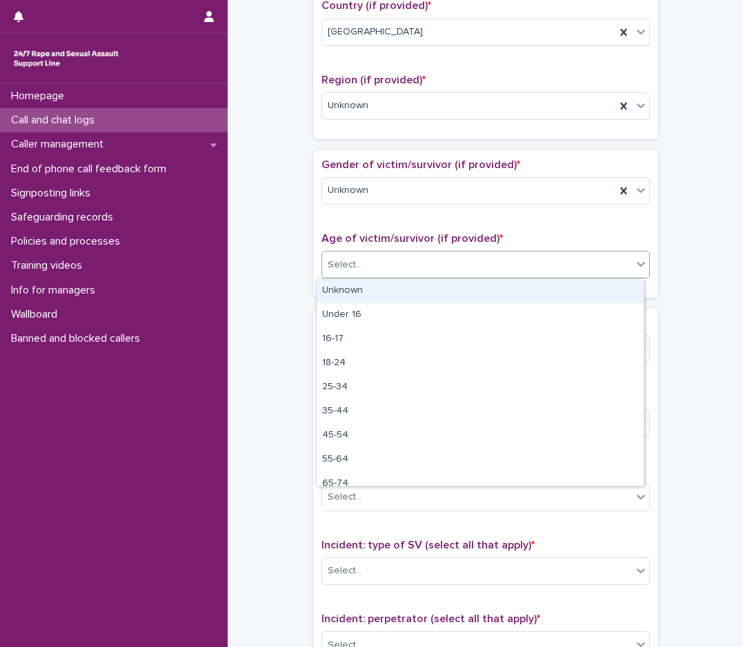
click at [401, 300] on div "Unknown" at bounding box center [480, 291] width 327 height 24
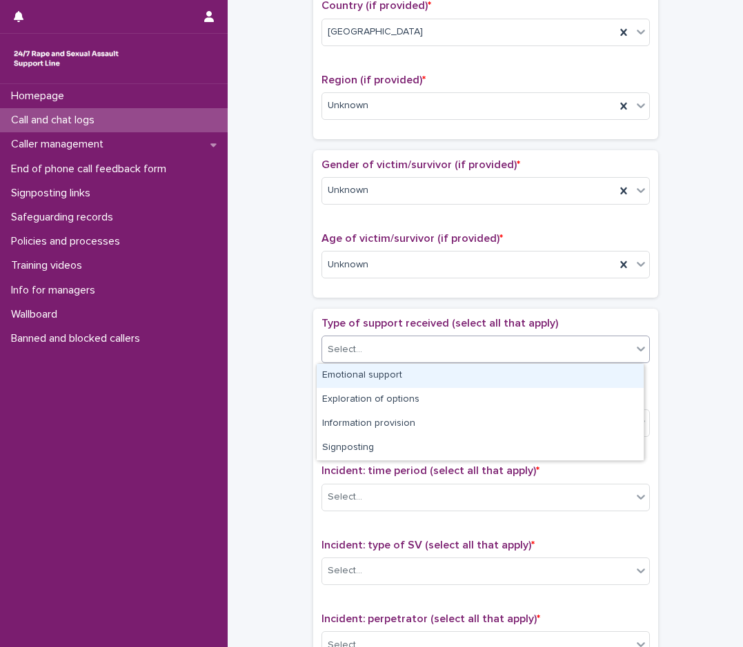
click at [388, 339] on div "Select..." at bounding box center [477, 350] width 310 height 23
click at [354, 376] on div "Emotional support" at bounding box center [480, 376] width 327 height 24
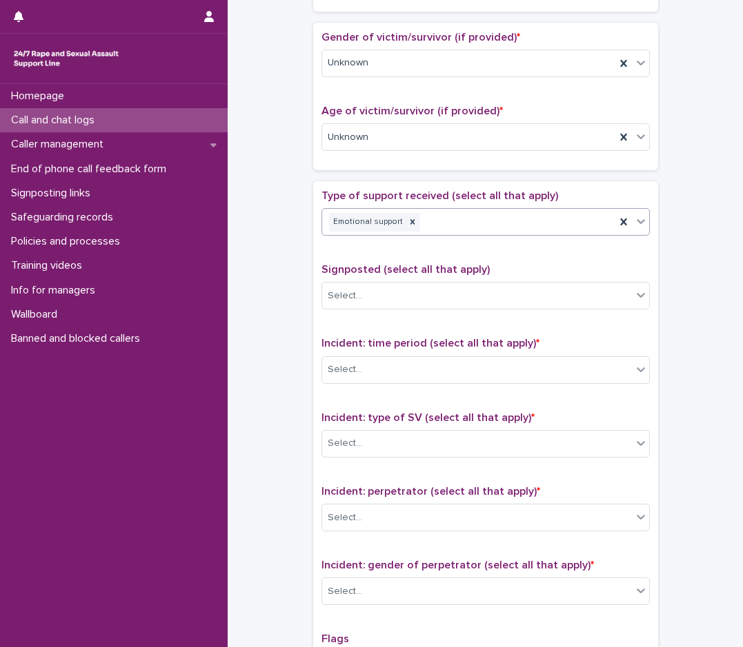
scroll to position [621, 0]
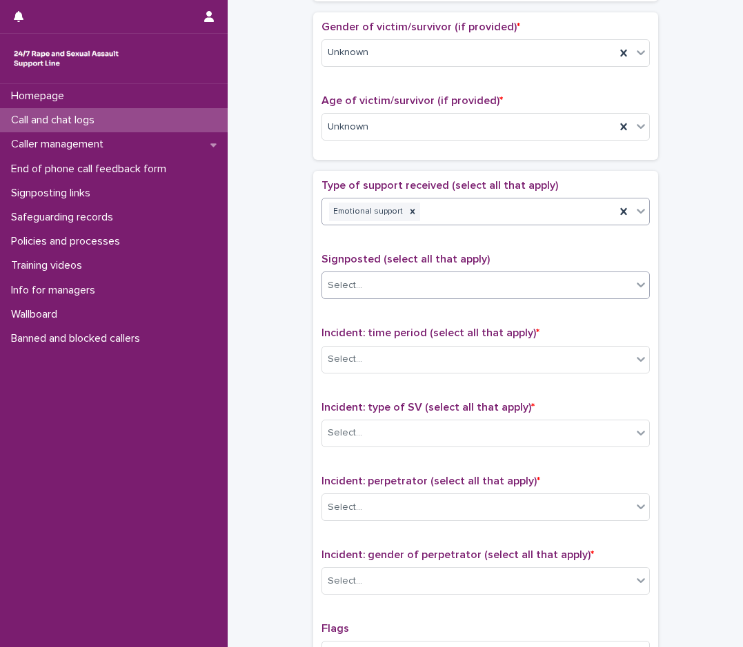
click at [412, 281] on div "Select..." at bounding box center [477, 285] width 310 height 23
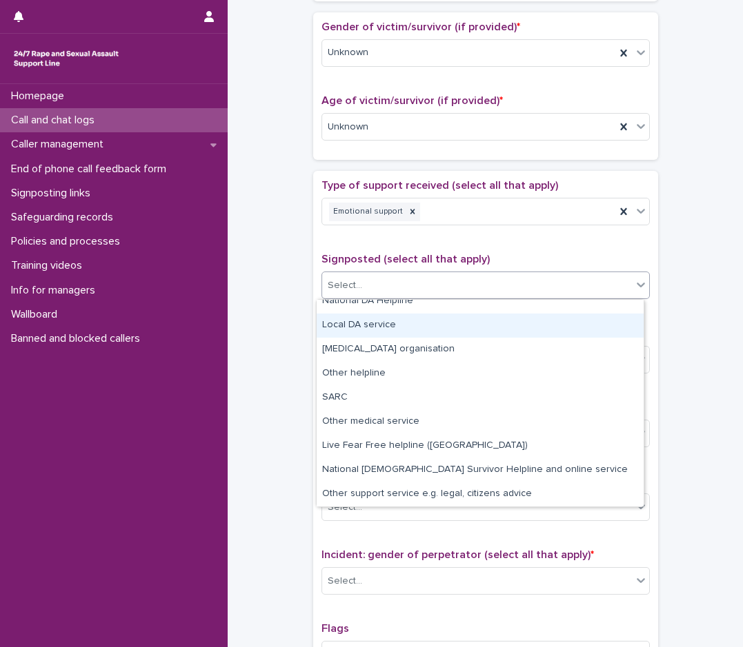
scroll to position [0, 0]
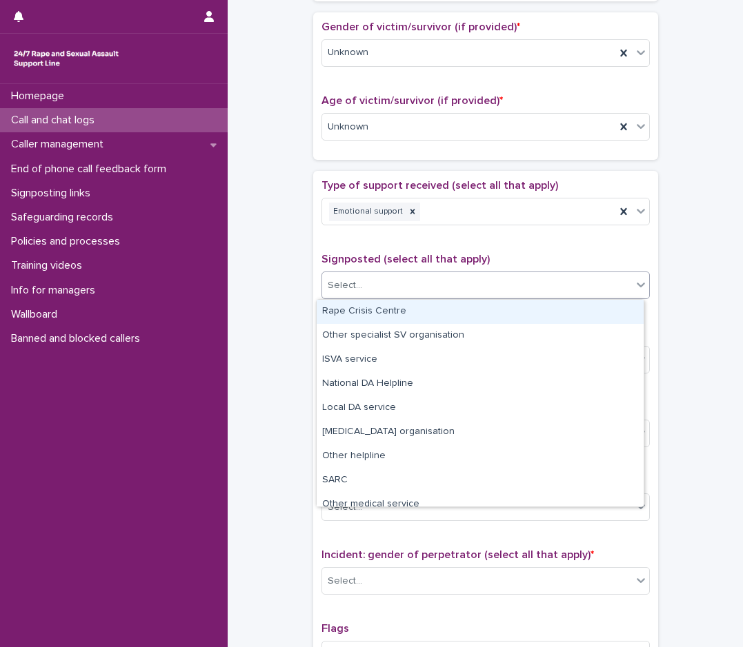
click at [289, 308] on div "**********" at bounding box center [485, 93] width 488 height 1410
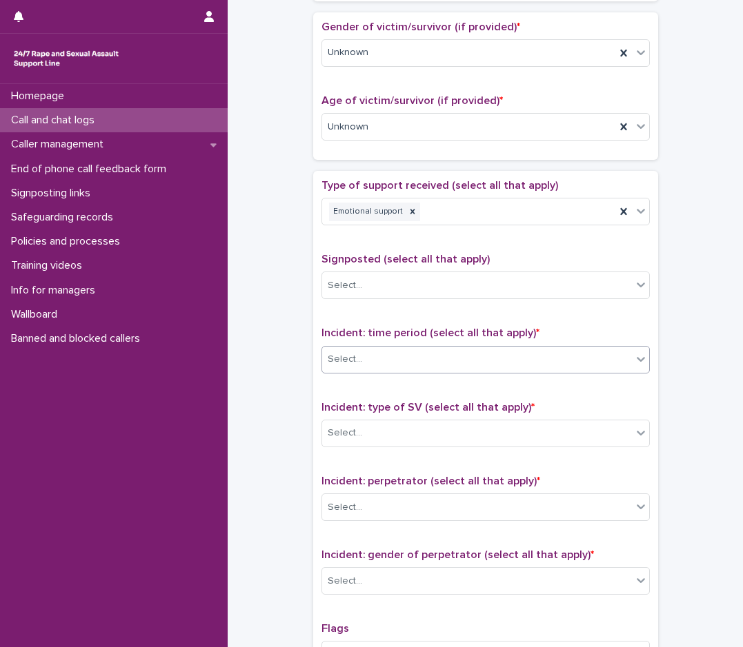
click at [364, 363] on div "Select..." at bounding box center [477, 359] width 310 height 23
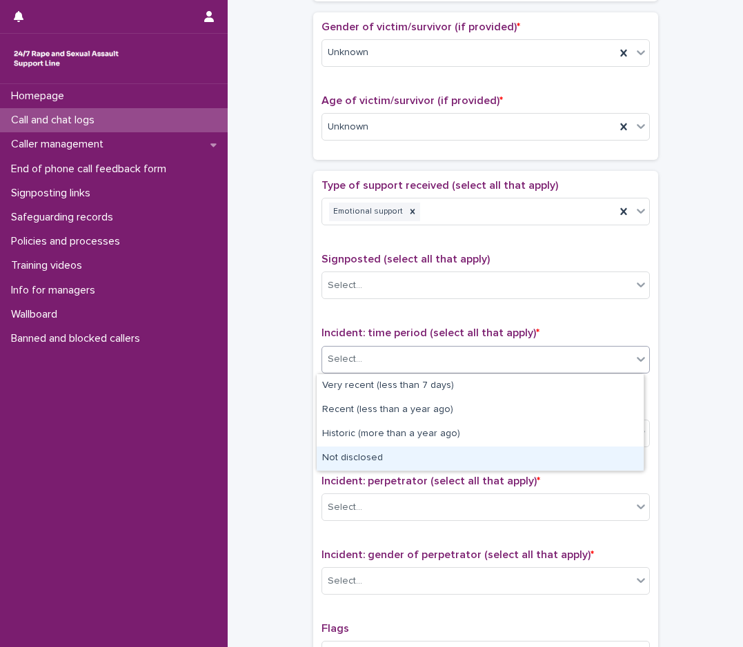
click at [387, 459] on div "Not disclosed" at bounding box center [480, 459] width 327 height 24
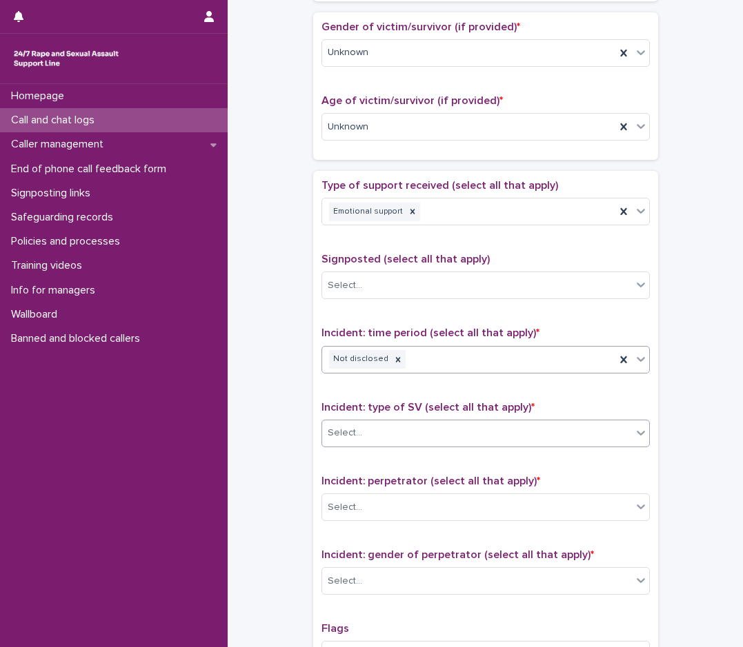
click at [401, 434] on div "Select..." at bounding box center [477, 433] width 310 height 23
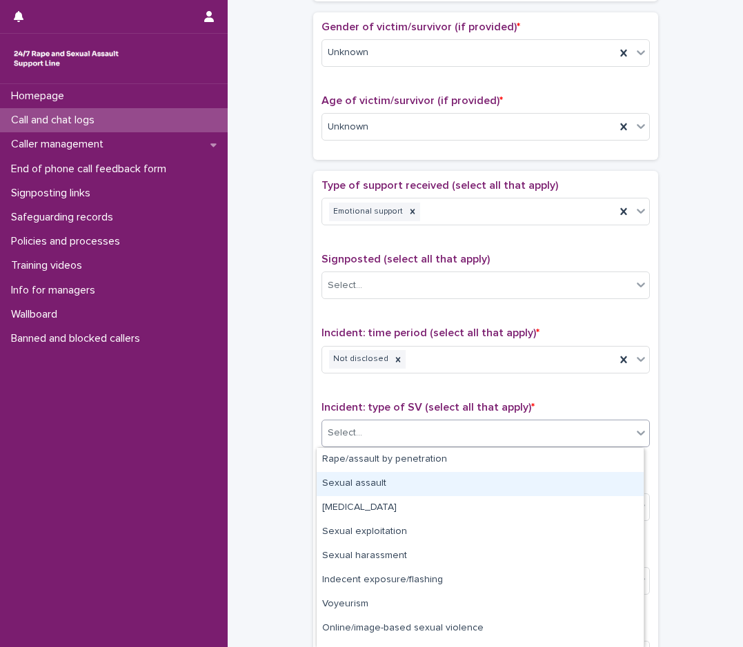
drag, startPoint x: 374, startPoint y: 472, endPoint x: 369, endPoint y: 482, distance: 11.4
click at [369, 482] on div "Sexual assault" at bounding box center [480, 484] width 327 height 24
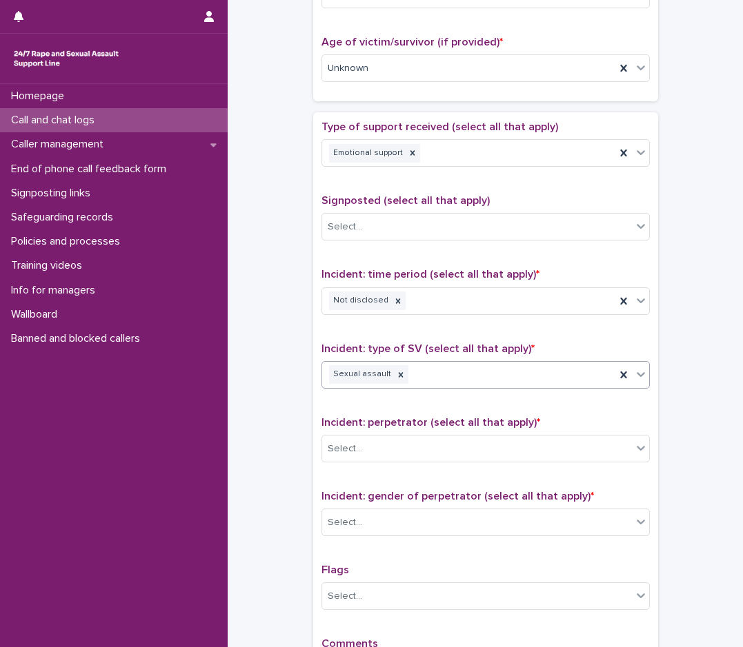
scroll to position [759, 0]
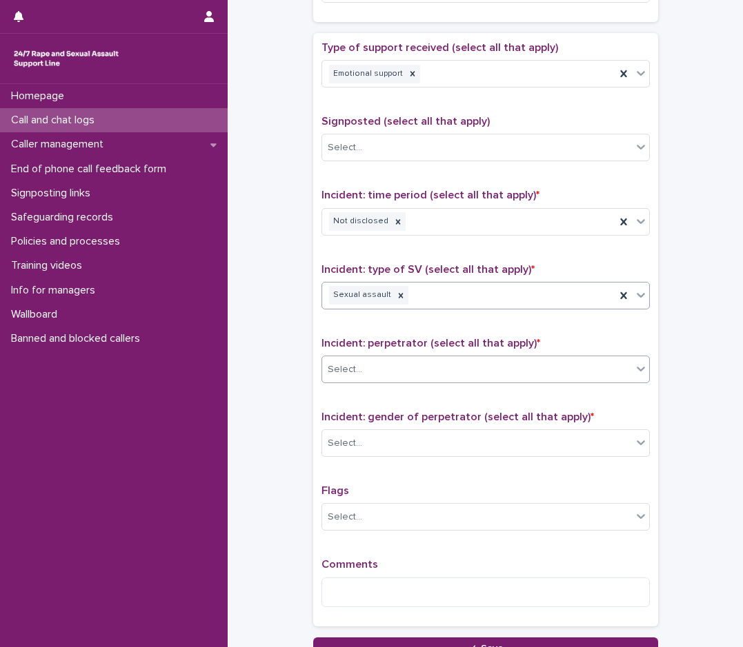
click at [379, 371] on div "Select..." at bounding box center [477, 370] width 310 height 23
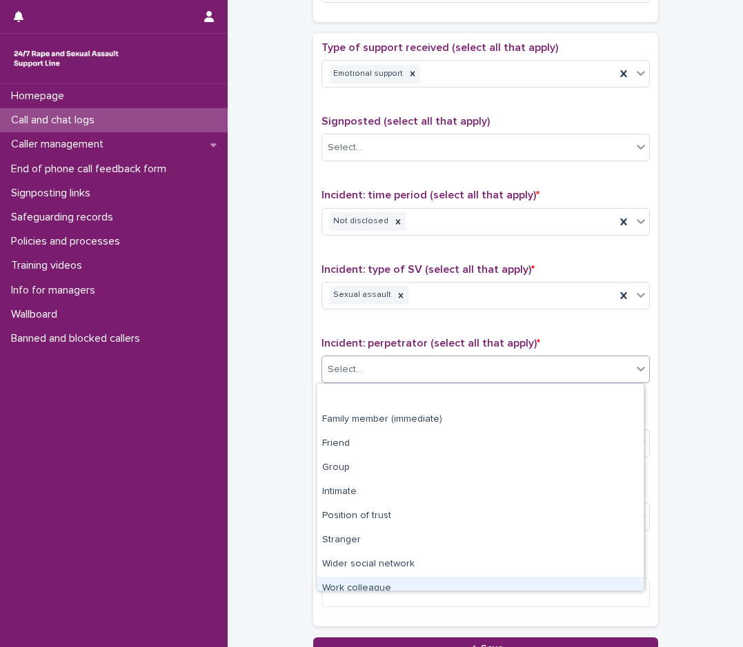
scroll to position [59, 0]
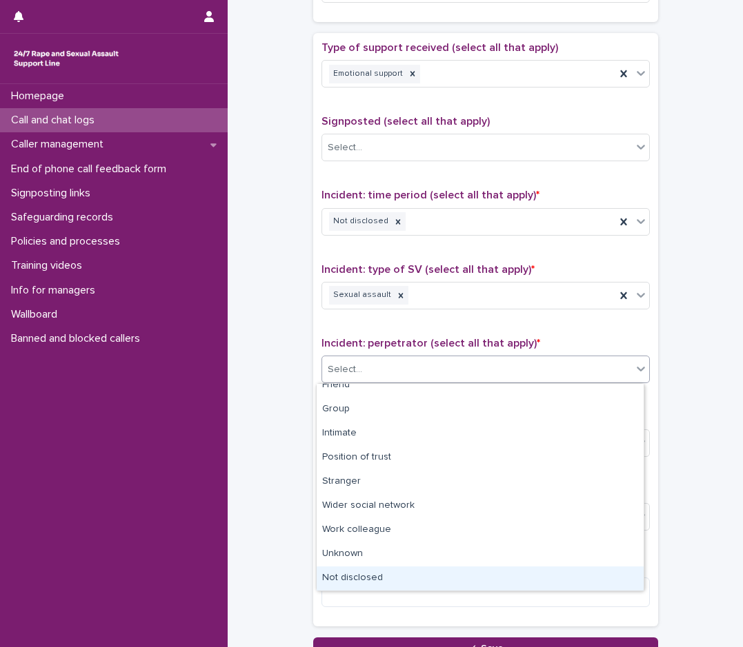
click at [345, 572] on div "Not disclosed" at bounding box center [480, 579] width 327 height 24
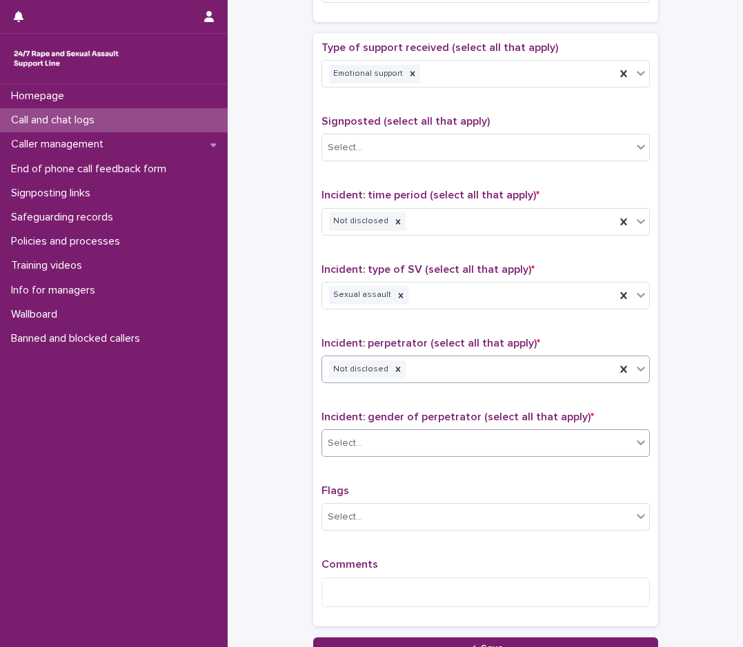
click at [369, 450] on div "Select..." at bounding box center [477, 443] width 310 height 23
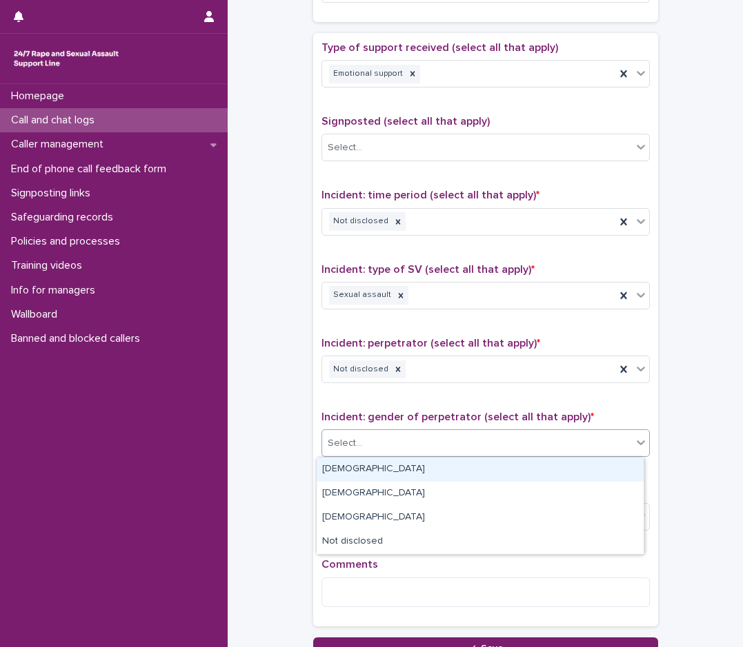
drag, startPoint x: 360, startPoint y: 483, endPoint x: 369, endPoint y: 468, distance: 17.0
click at [369, 468] on div "[DEMOGRAPHIC_DATA]" at bounding box center [480, 470] width 327 height 24
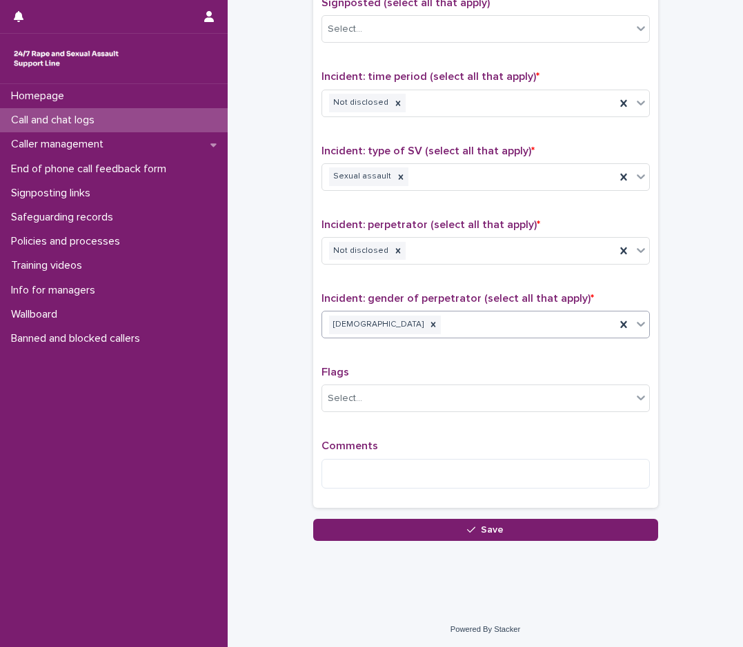
scroll to position [878, 0]
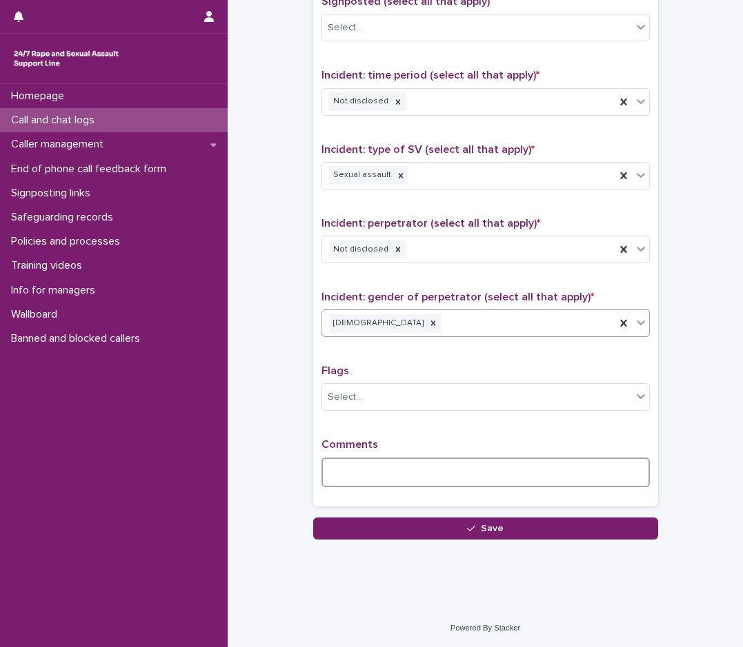
click at [397, 474] on textarea at bounding box center [485, 473] width 328 height 30
click at [433, 473] on textarea "**********" at bounding box center [485, 473] width 328 height 30
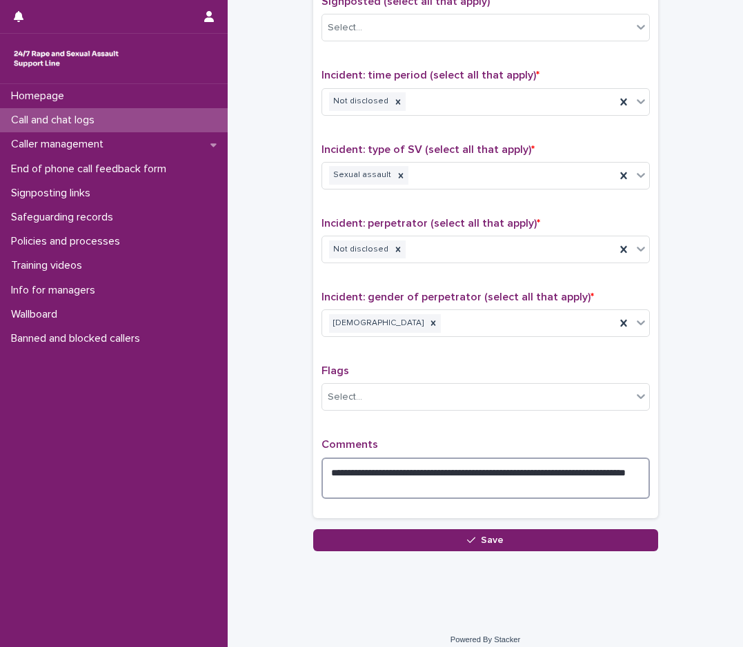
click at [495, 470] on textarea "**********" at bounding box center [485, 478] width 328 height 41
click at [425, 485] on textarea "**********" at bounding box center [485, 478] width 328 height 41
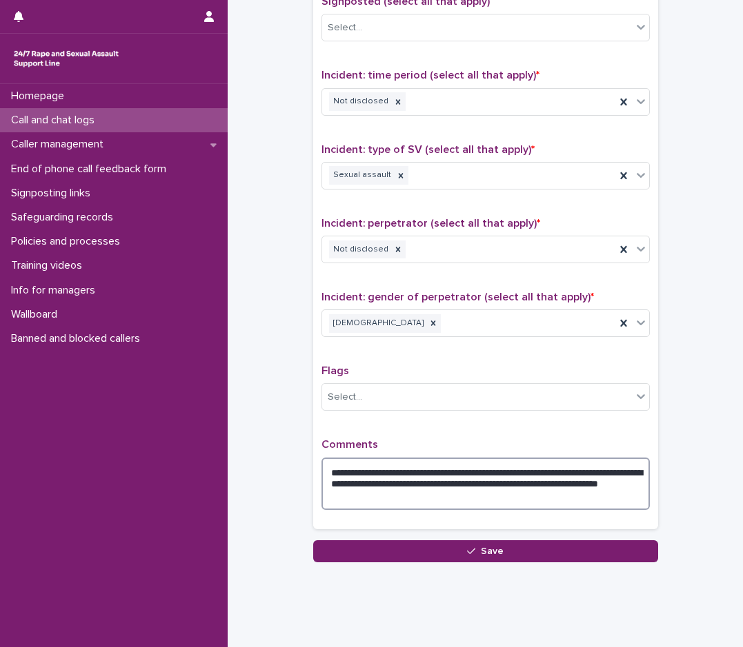
click at [523, 488] on textarea "**********" at bounding box center [485, 484] width 328 height 52
click at [566, 483] on textarea "**********" at bounding box center [485, 484] width 328 height 52
click at [616, 483] on textarea "**********" at bounding box center [485, 484] width 328 height 52
click at [618, 483] on textarea "**********" at bounding box center [485, 484] width 328 height 52
click at [482, 496] on textarea "**********" at bounding box center [485, 484] width 328 height 52
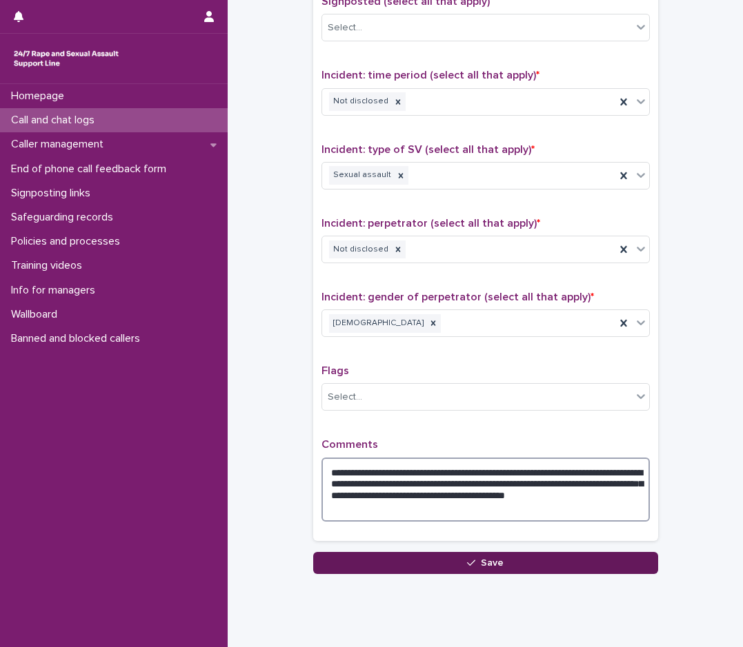
type textarea "**********"
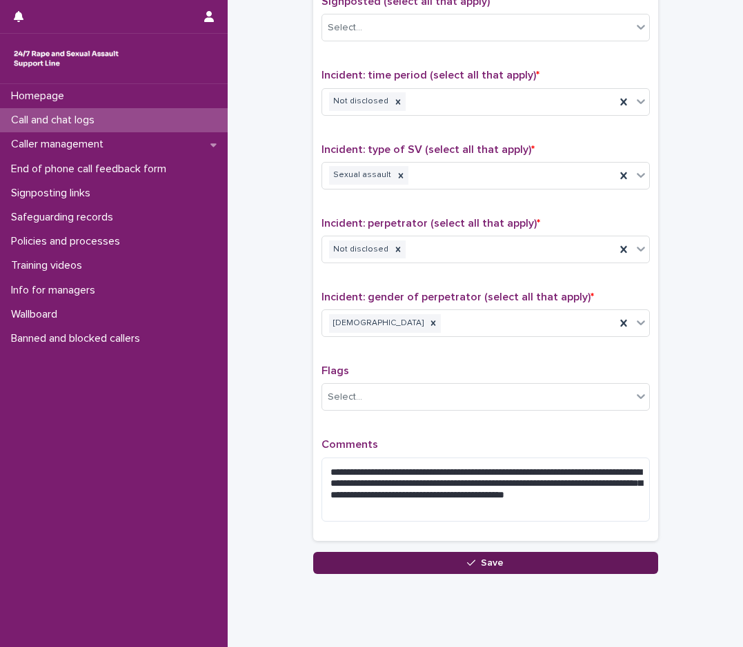
click at [459, 561] on button "Save" at bounding box center [485, 563] width 345 height 22
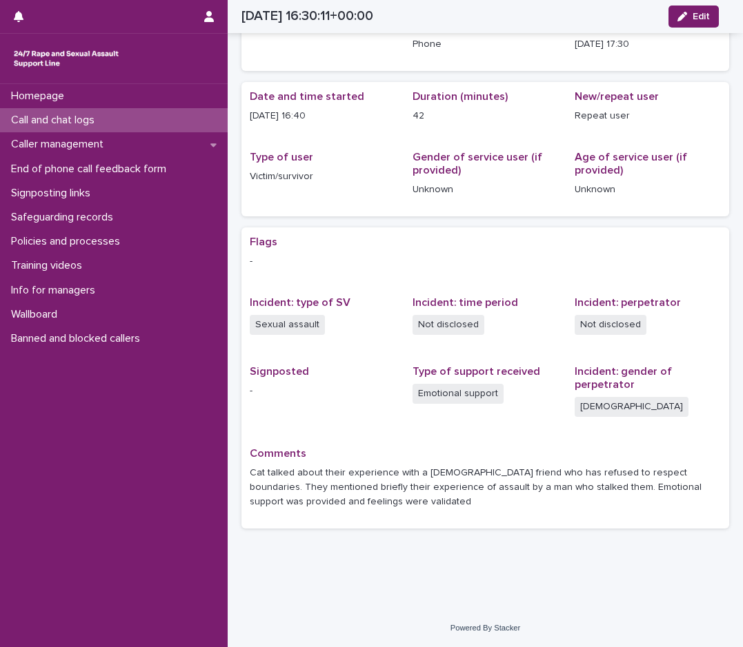
scroll to position [72, 0]
click at [123, 123] on div "Call and chat logs" at bounding box center [114, 120] width 228 height 24
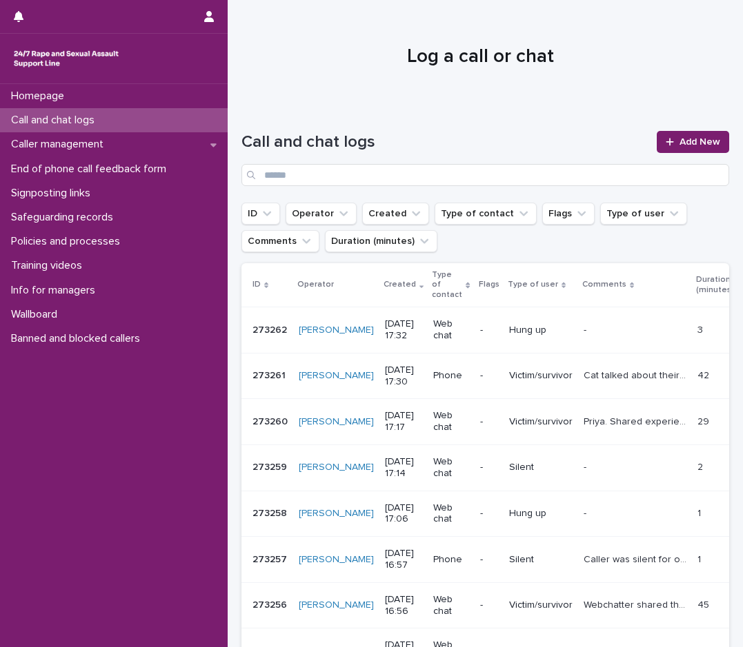
click at [125, 469] on div "Homepage Call and chat logs Caller management End of phone call feedback form S…" at bounding box center [114, 365] width 228 height 563
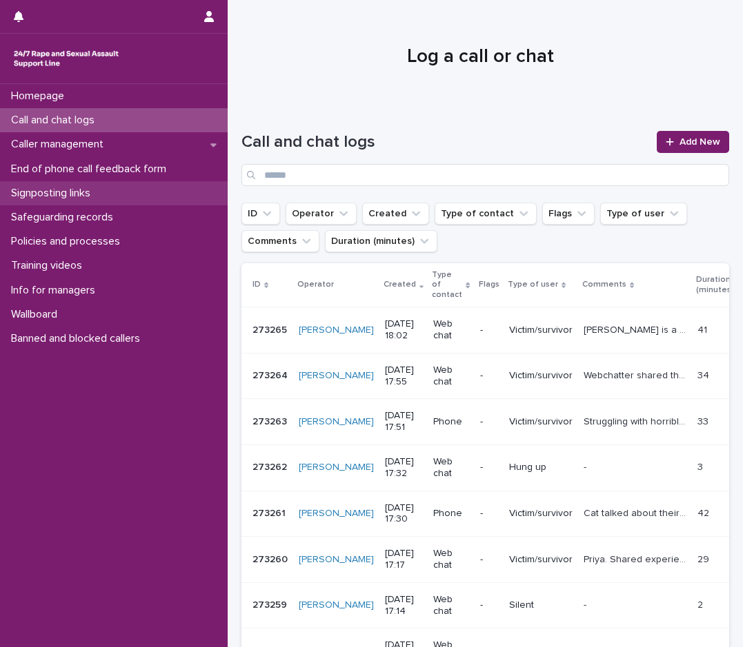
click at [119, 201] on div "Signposting links" at bounding box center [114, 193] width 228 height 24
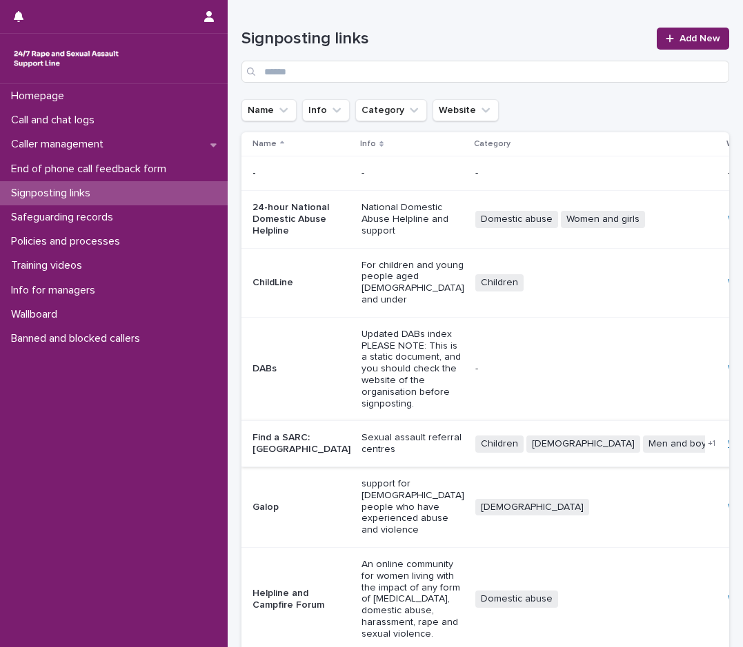
click at [727, 449] on link "Website" at bounding box center [744, 444] width 35 height 10
click at [121, 171] on p "End of phone call feedback form" at bounding box center [92, 169] width 172 height 13
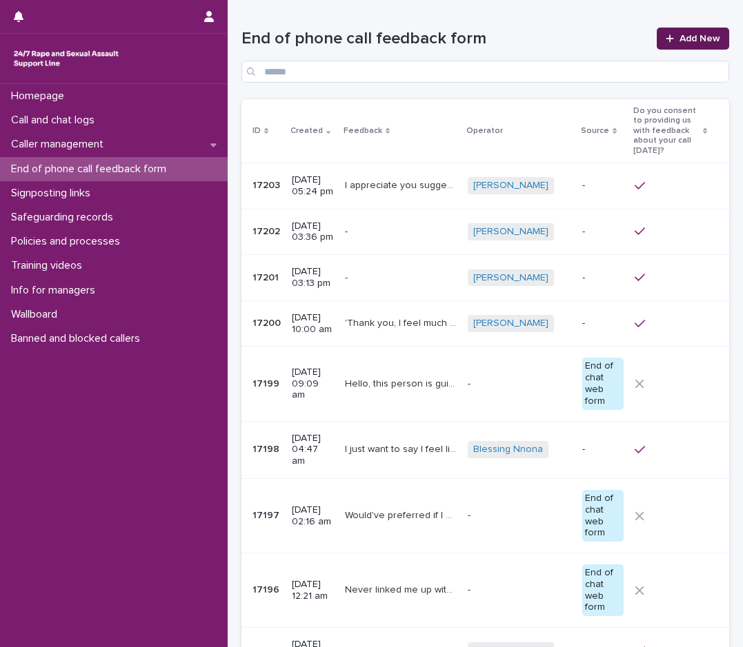
click at [691, 37] on span "Add New" at bounding box center [699, 39] width 41 height 10
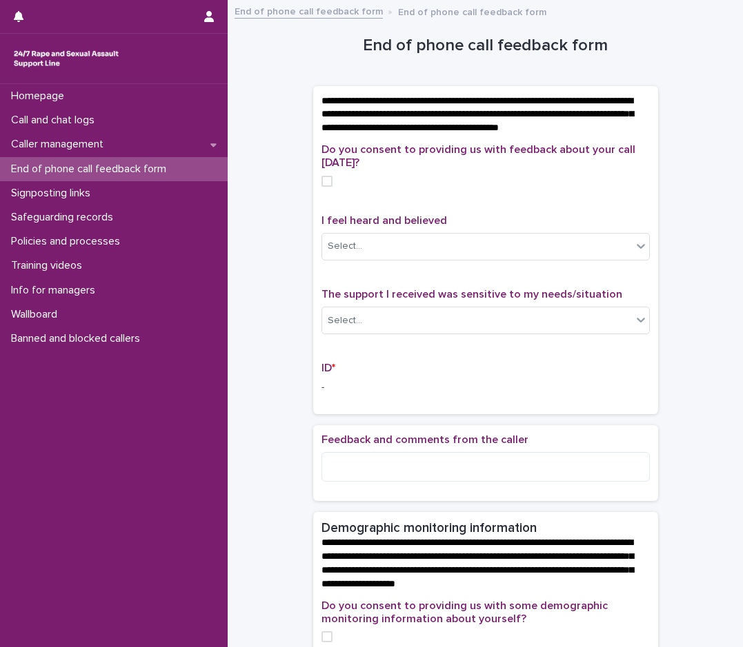
click at [321, 187] on span at bounding box center [326, 181] width 11 height 11
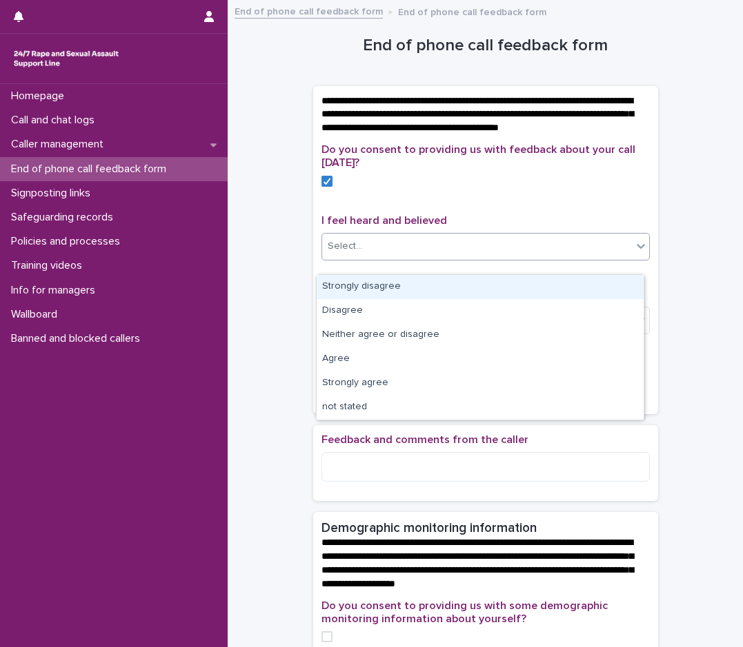
click at [418, 258] on div "Select..." at bounding box center [477, 246] width 310 height 23
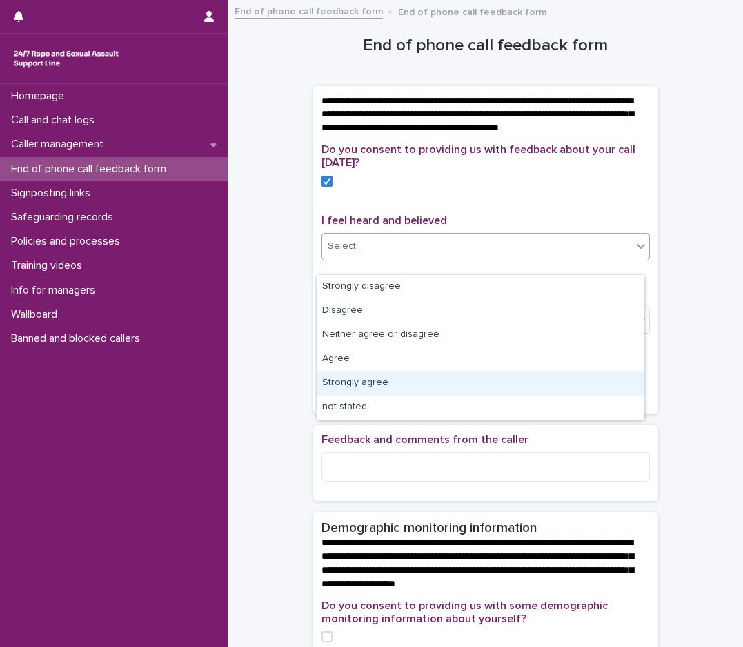
click at [363, 383] on div "Strongly agree" at bounding box center [480, 384] width 327 height 24
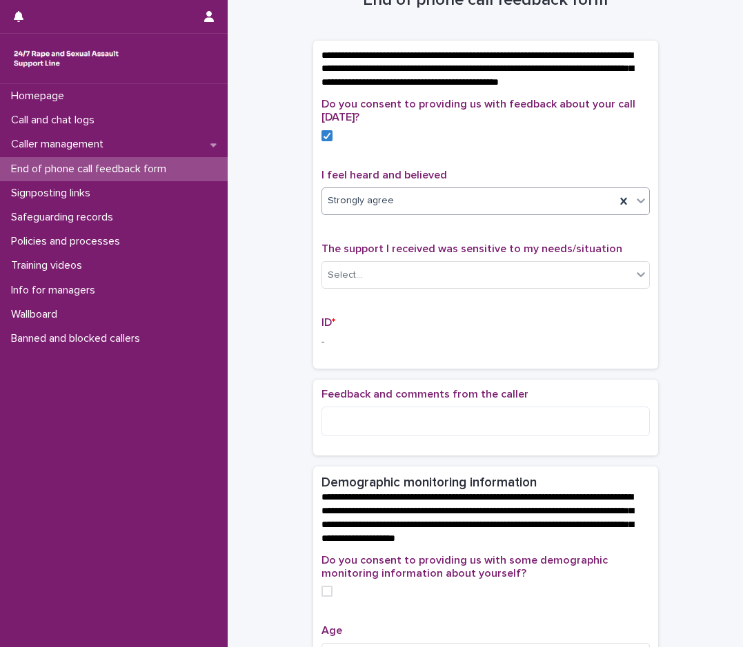
scroll to position [69, 0]
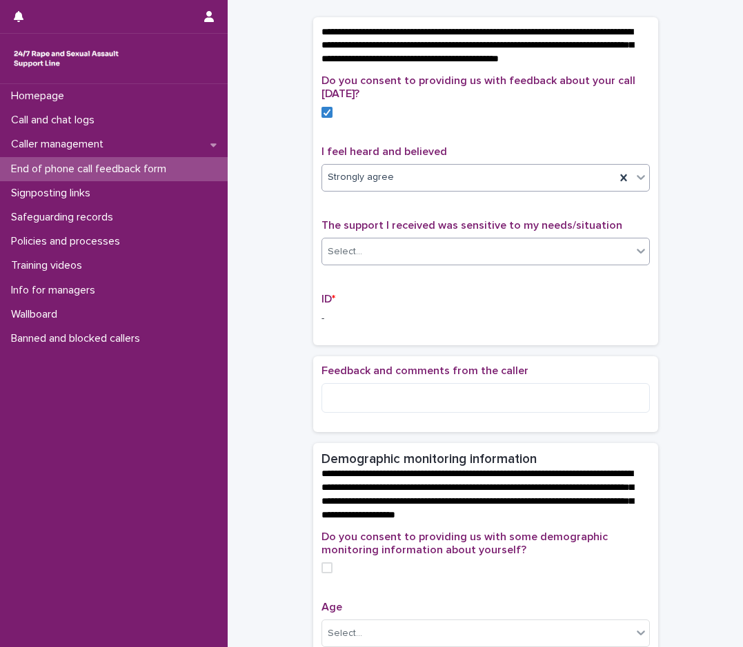
click at [414, 259] on div "Select..." at bounding box center [477, 252] width 310 height 23
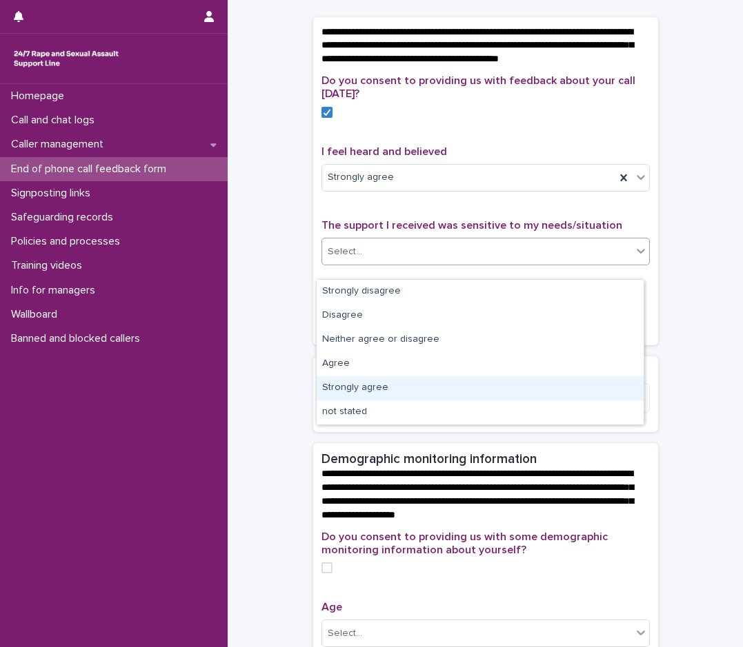
click at [356, 394] on div "Strongly agree" at bounding box center [480, 388] width 327 height 24
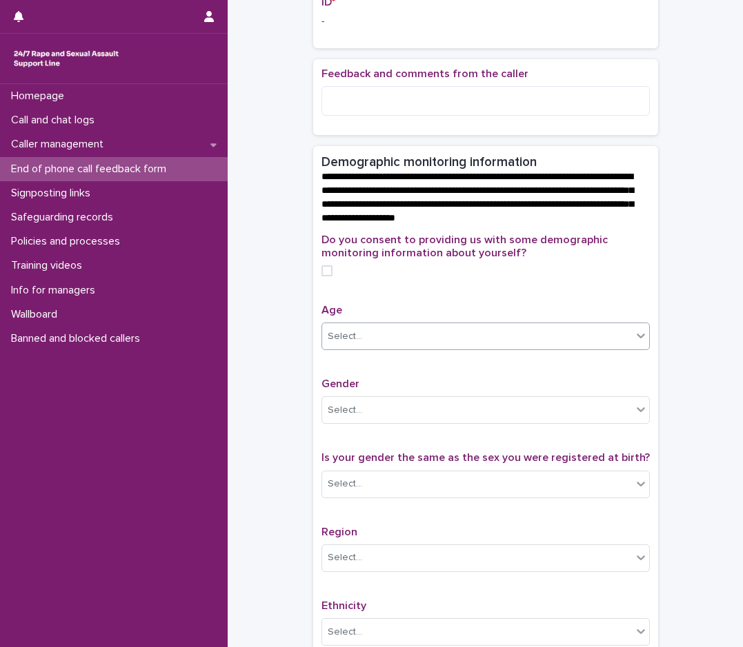
scroll to position [345, 0]
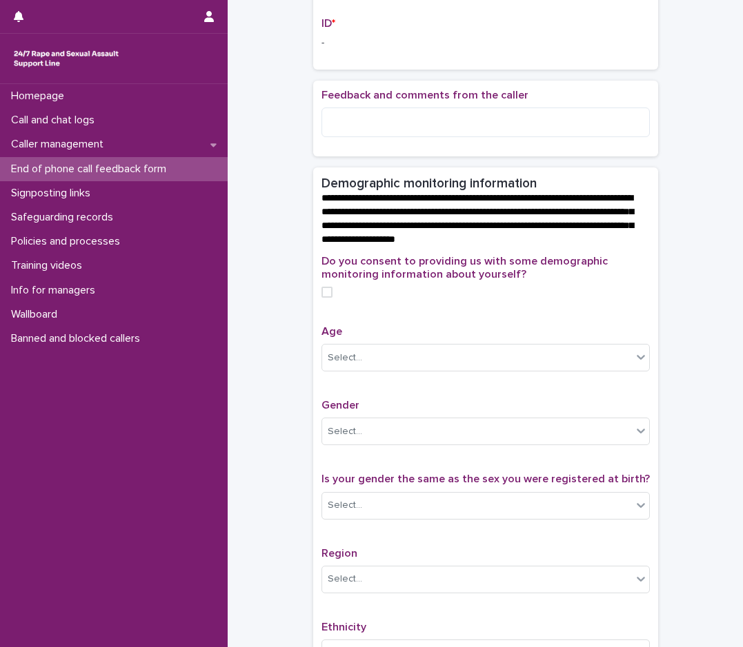
click at [321, 298] on span at bounding box center [326, 292] width 11 height 11
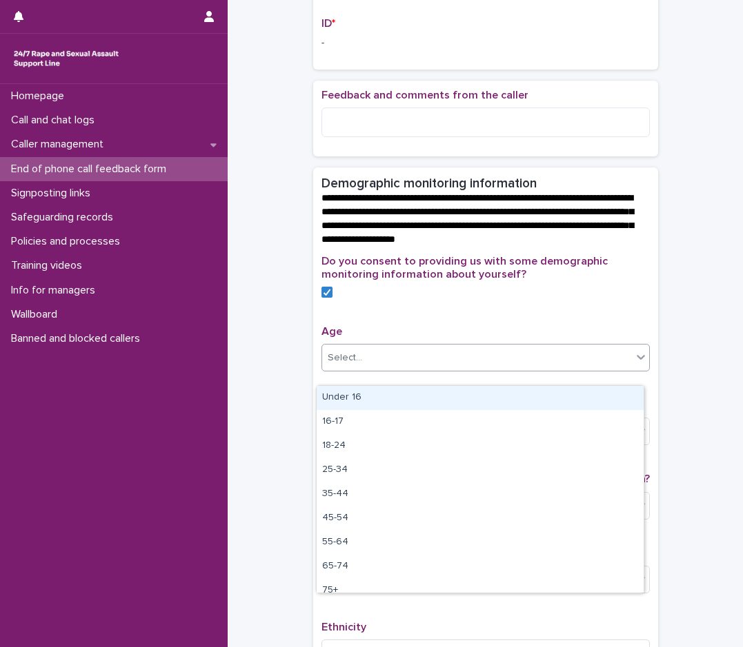
click at [352, 365] on div "Select..." at bounding box center [345, 358] width 34 height 14
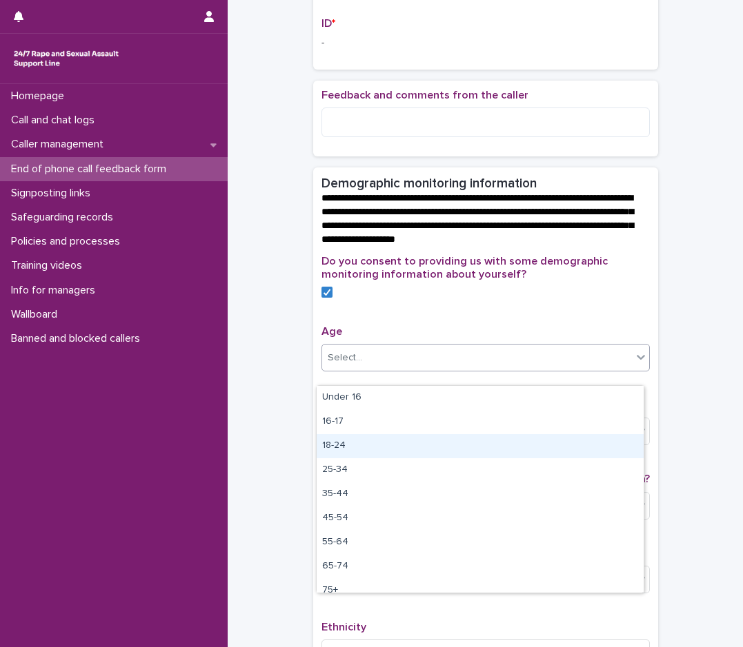
click at [344, 448] on div "18-24" at bounding box center [480, 446] width 327 height 24
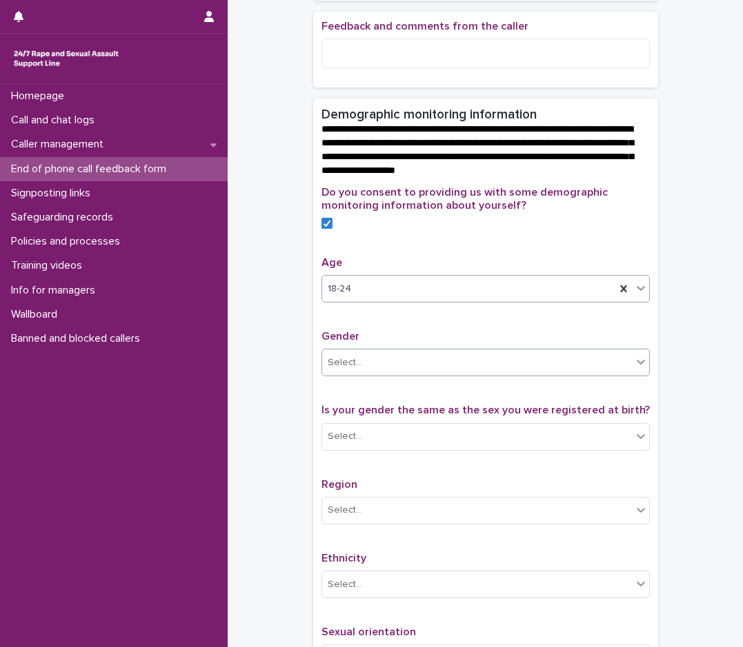
scroll to position [483, 0]
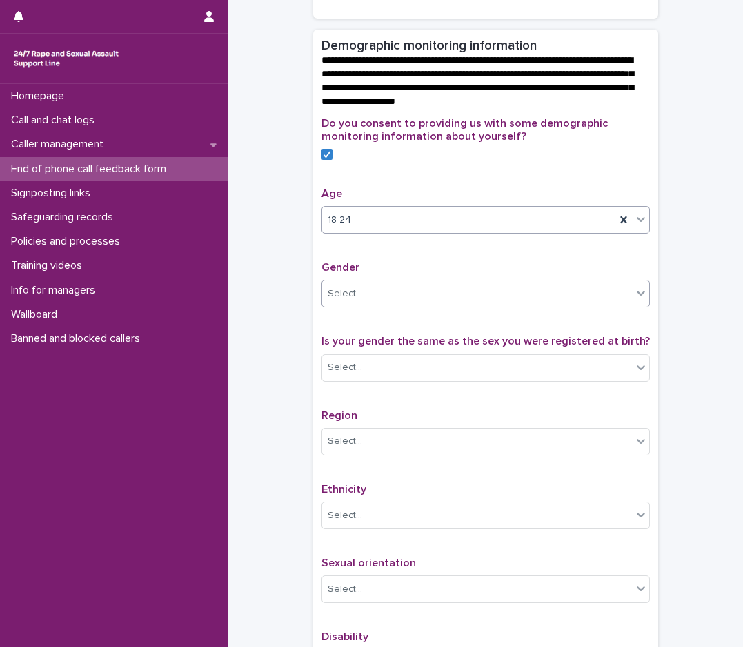
click at [403, 305] on div "Select..." at bounding box center [477, 294] width 310 height 23
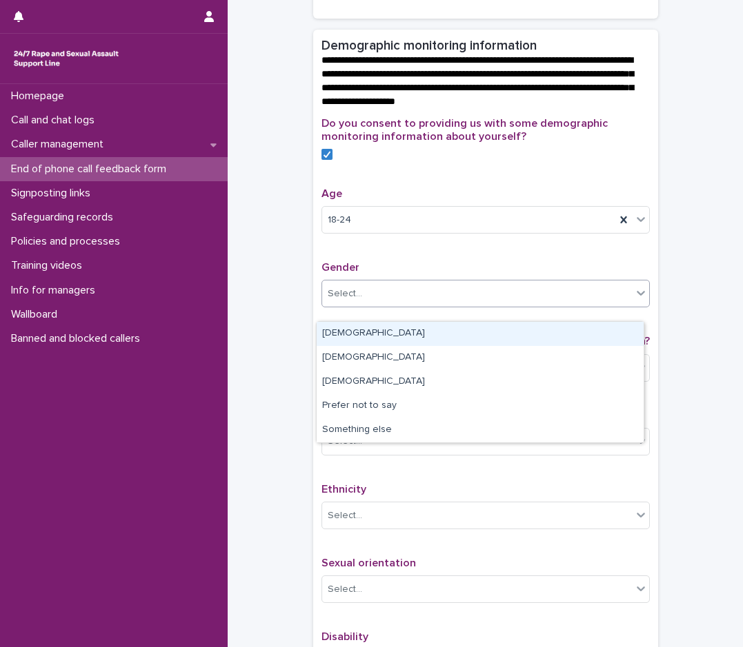
click at [363, 339] on div "[DEMOGRAPHIC_DATA]" at bounding box center [480, 334] width 327 height 24
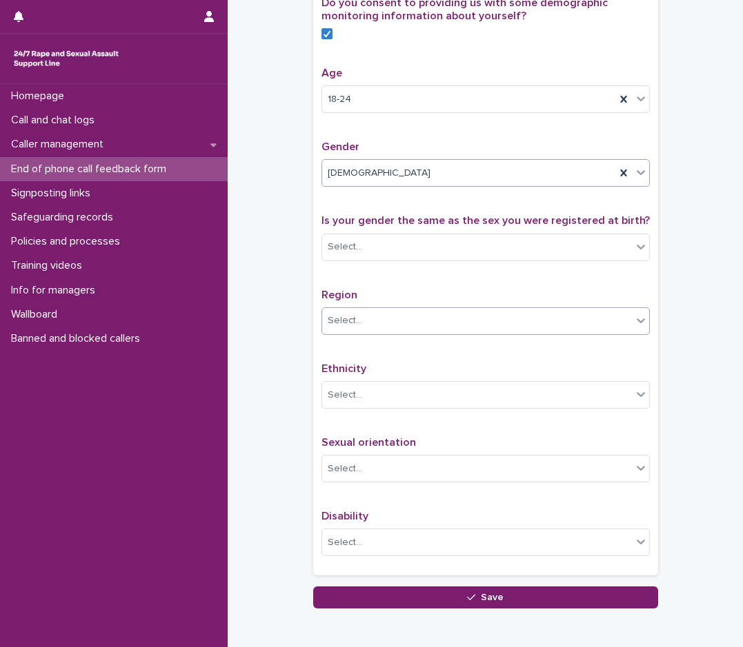
scroll to position [621, 0]
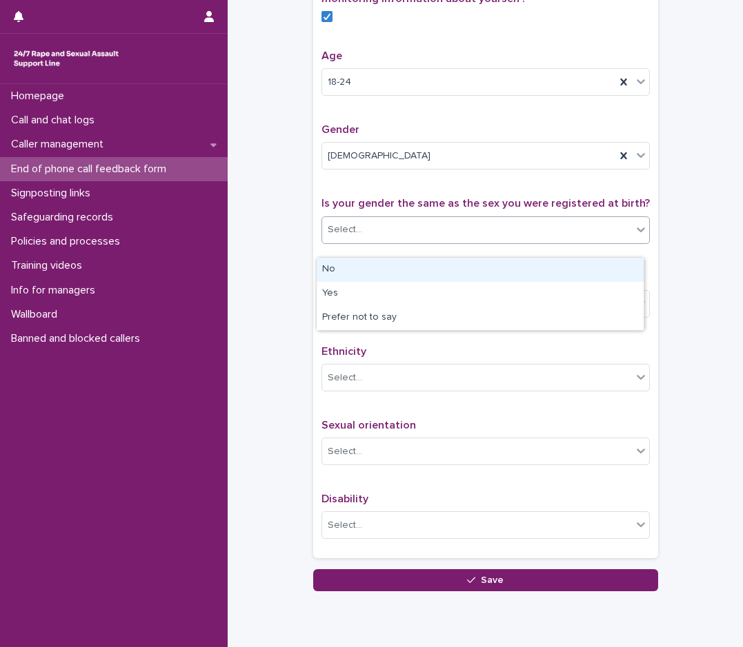
click at [416, 241] on div "Select..." at bounding box center [477, 230] width 310 height 23
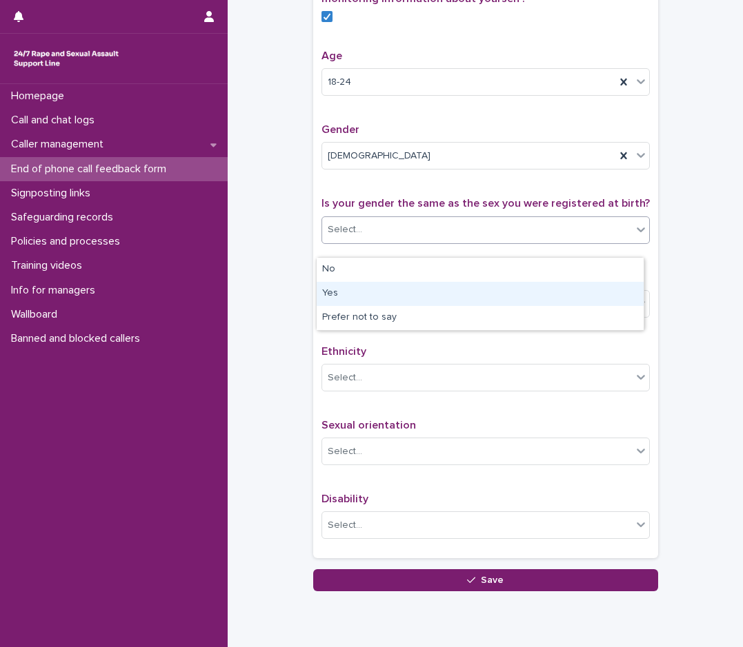
click at [344, 297] on div "Yes" at bounding box center [480, 294] width 327 height 24
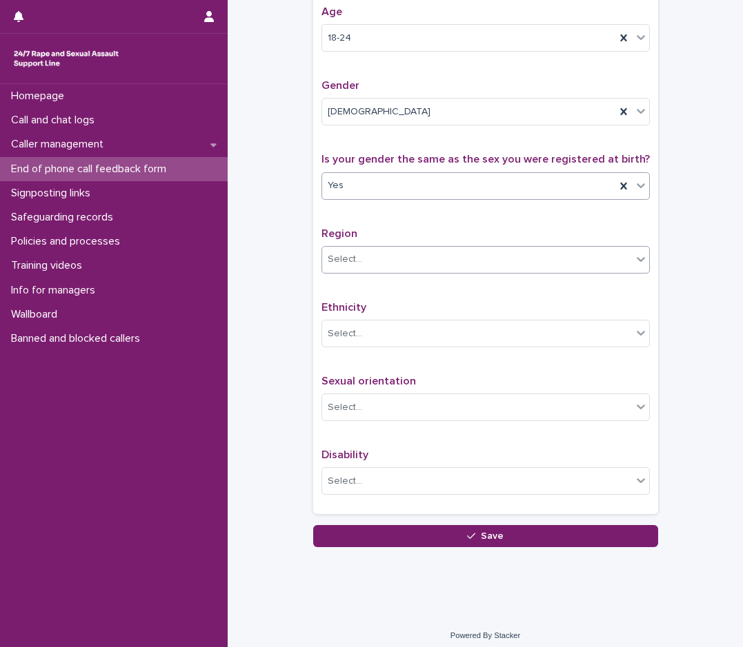
scroll to position [687, 0]
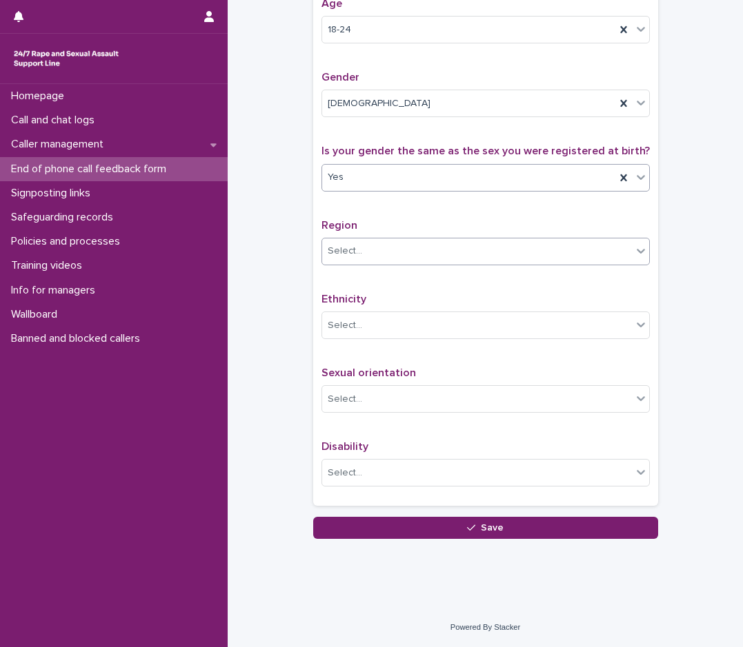
click at [384, 257] on div "Select..." at bounding box center [477, 251] width 310 height 23
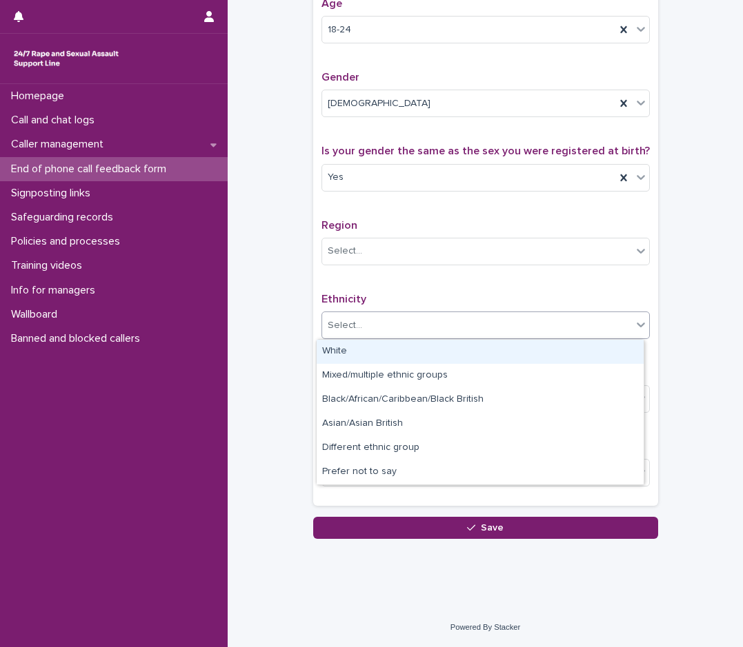
click at [360, 321] on div "Select..." at bounding box center [477, 325] width 310 height 23
click at [422, 350] on div "White" at bounding box center [480, 352] width 327 height 24
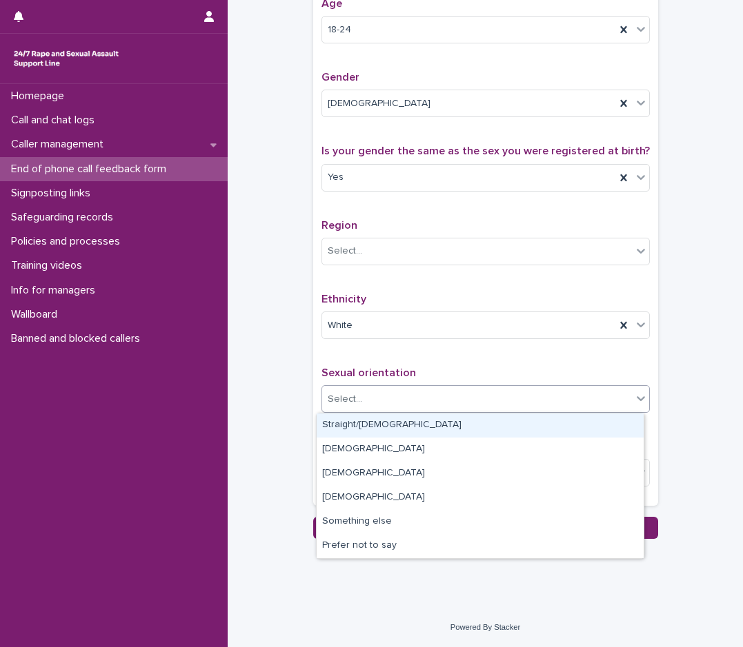
click at [367, 395] on div "Select..." at bounding box center [477, 399] width 310 height 23
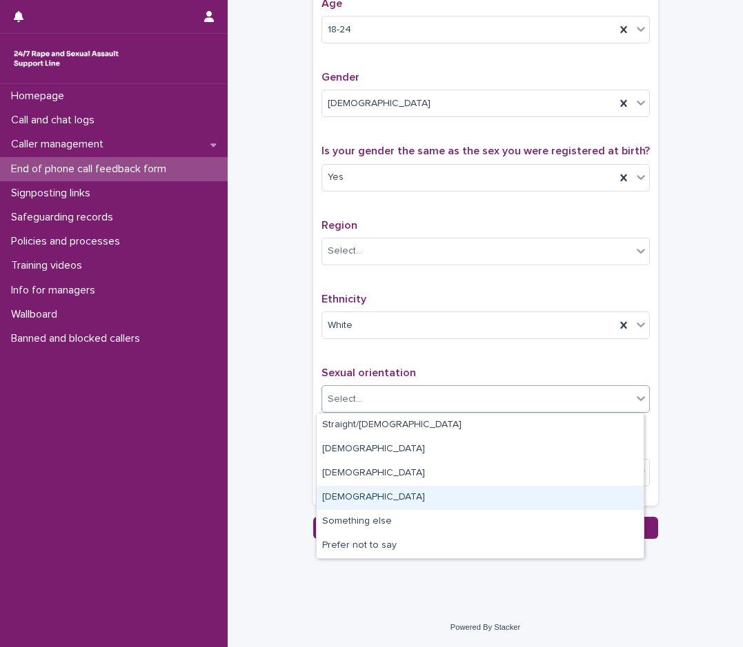
click at [348, 491] on div "[DEMOGRAPHIC_DATA]" at bounding box center [480, 498] width 327 height 24
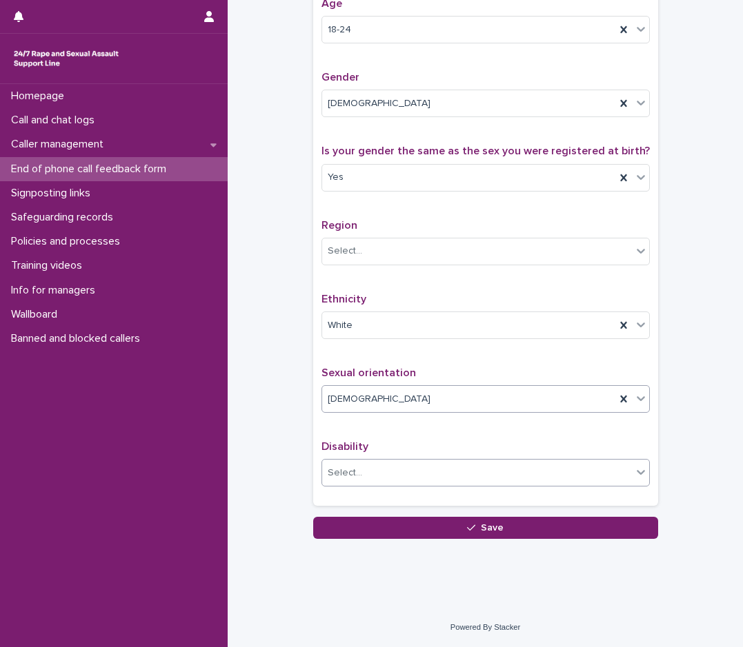
click at [354, 479] on div "Select..." at bounding box center [345, 473] width 34 height 14
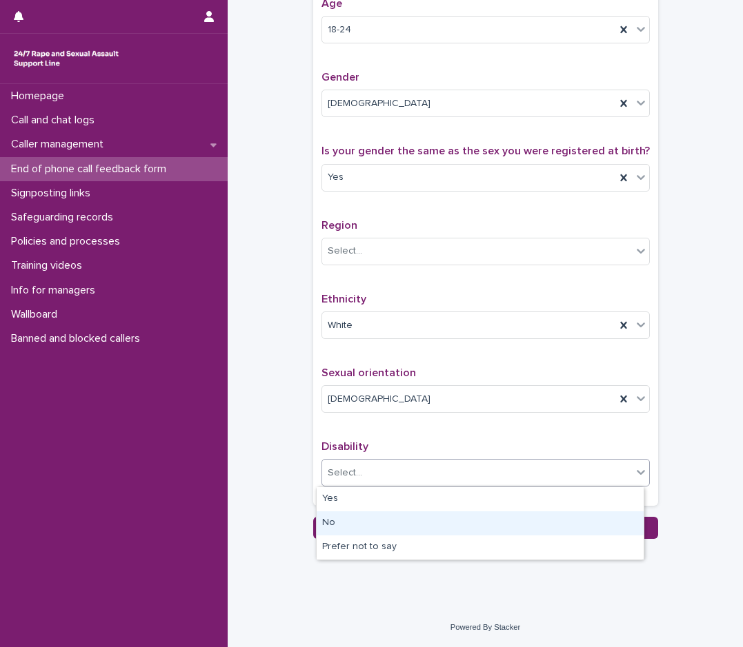
click at [327, 526] on div "No" at bounding box center [480, 524] width 327 height 24
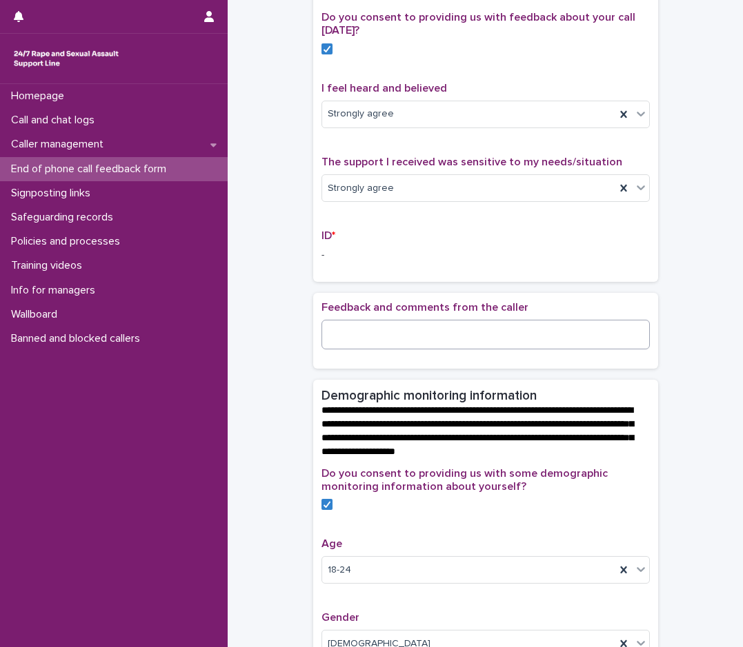
scroll to position [138, 0]
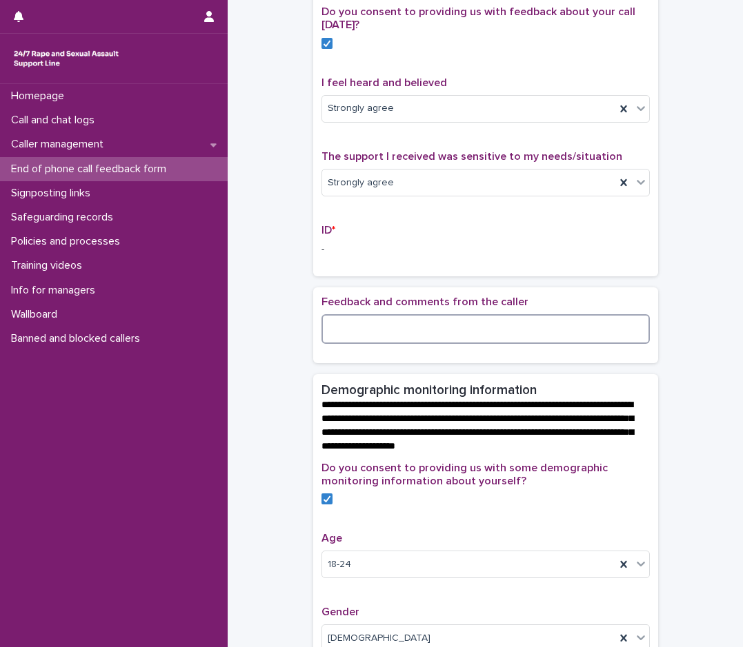
click at [416, 341] on textarea at bounding box center [485, 329] width 328 height 30
click at [532, 343] on textarea "**********" at bounding box center [485, 329] width 328 height 30
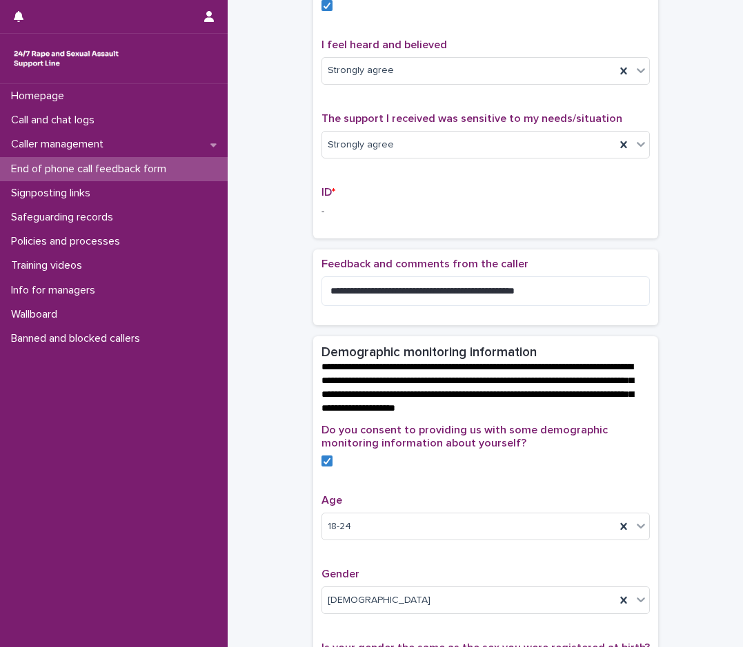
scroll to position [207, 0]
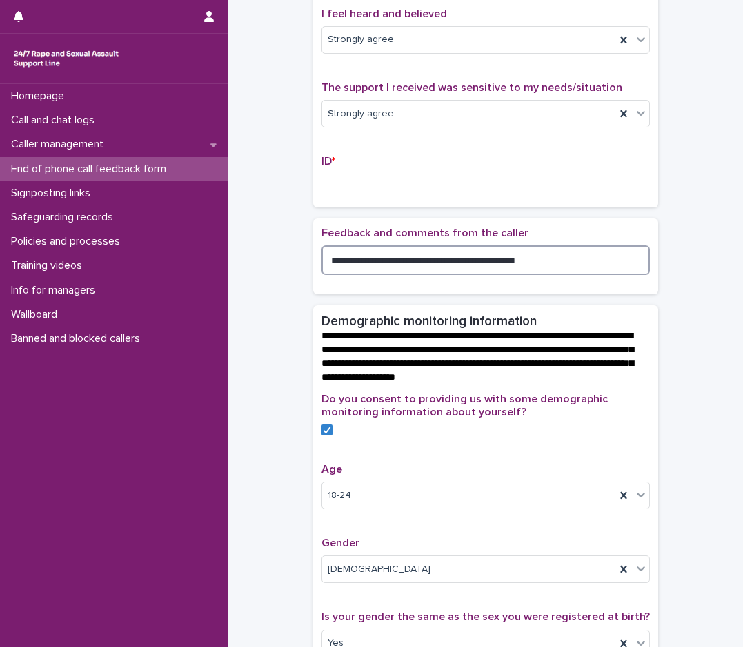
click at [544, 275] on textarea "**********" at bounding box center [485, 260] width 328 height 30
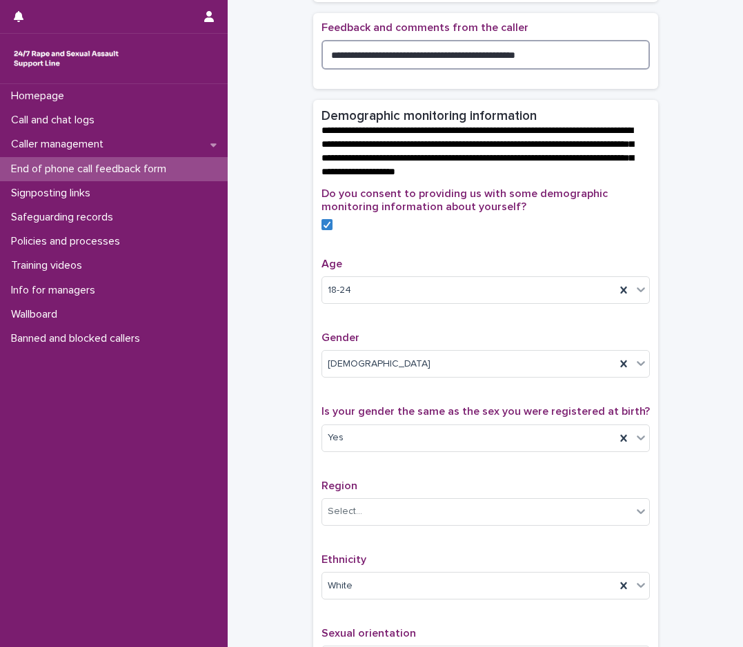
scroll to position [411, 0]
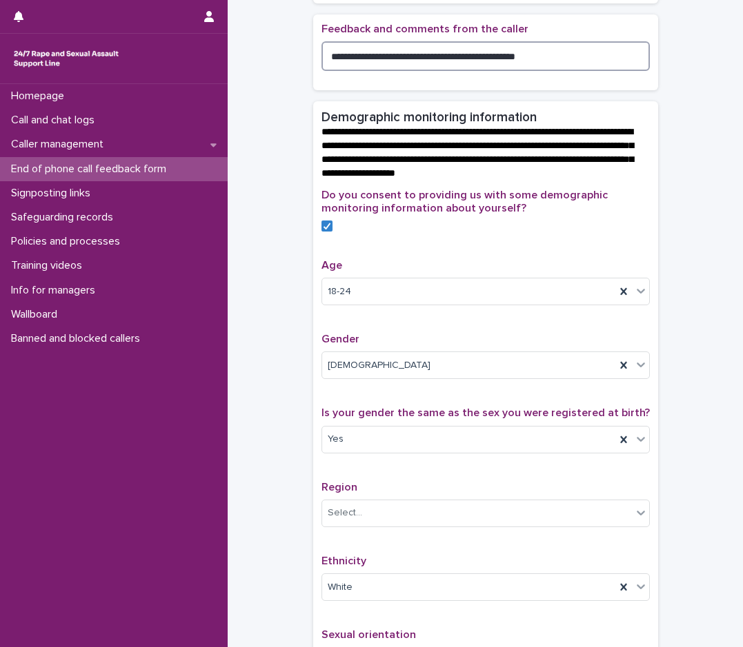
type textarea "**********"
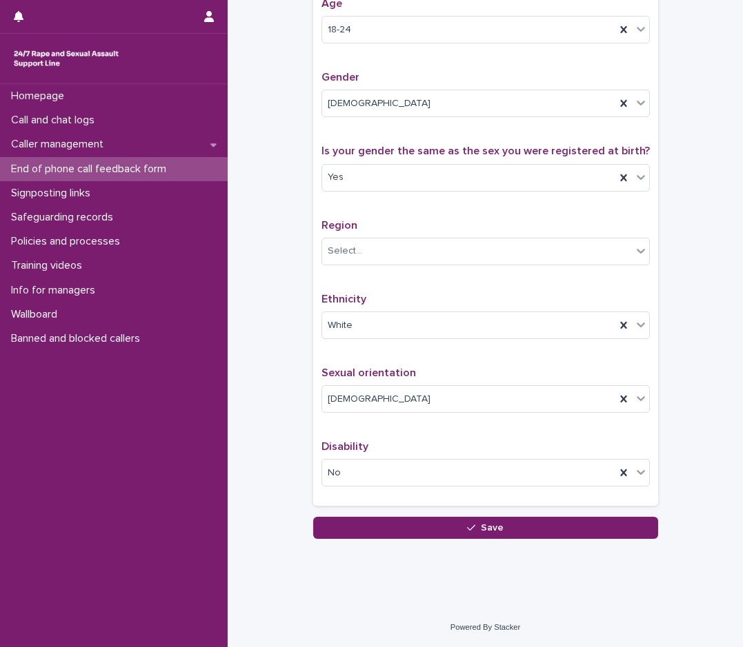
scroll to position [687, 0]
click at [399, 244] on div "Select..." at bounding box center [477, 251] width 310 height 23
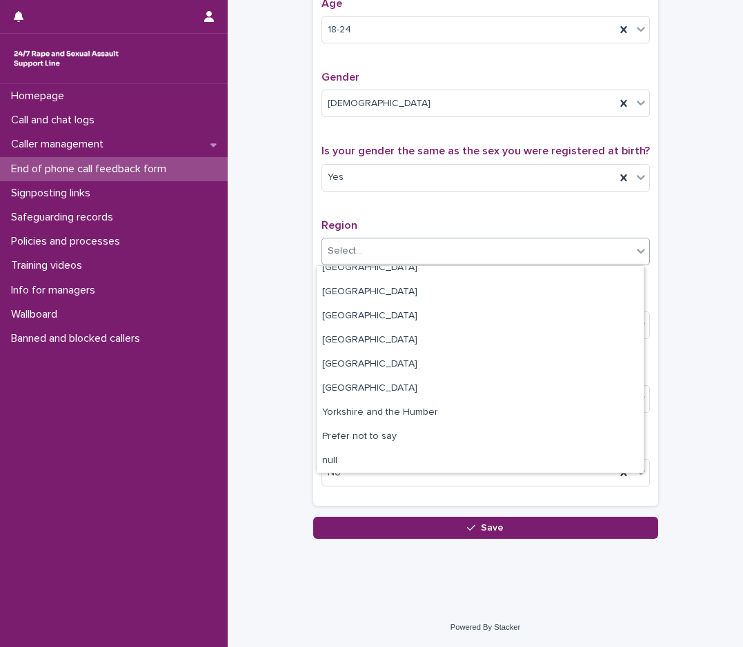
scroll to position [83, 0]
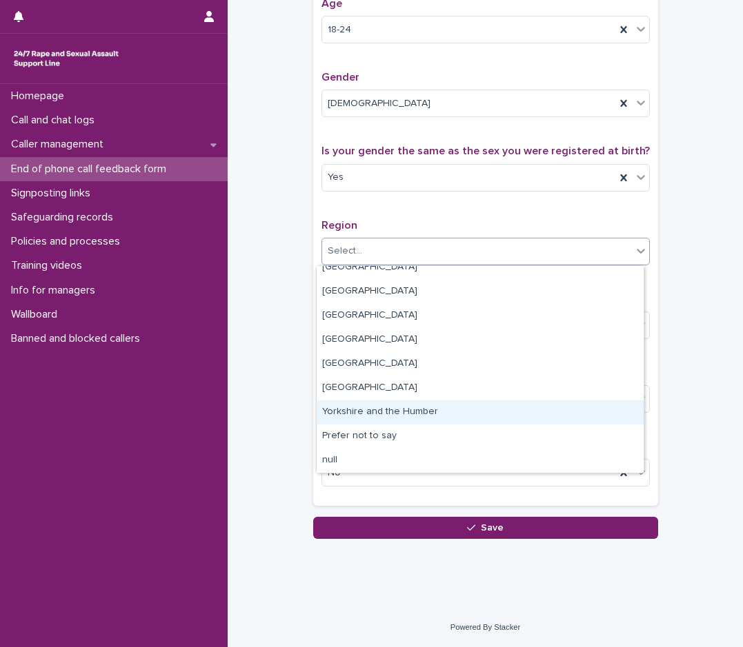
click at [398, 415] on div "Yorkshire and the Humber" at bounding box center [480, 413] width 327 height 24
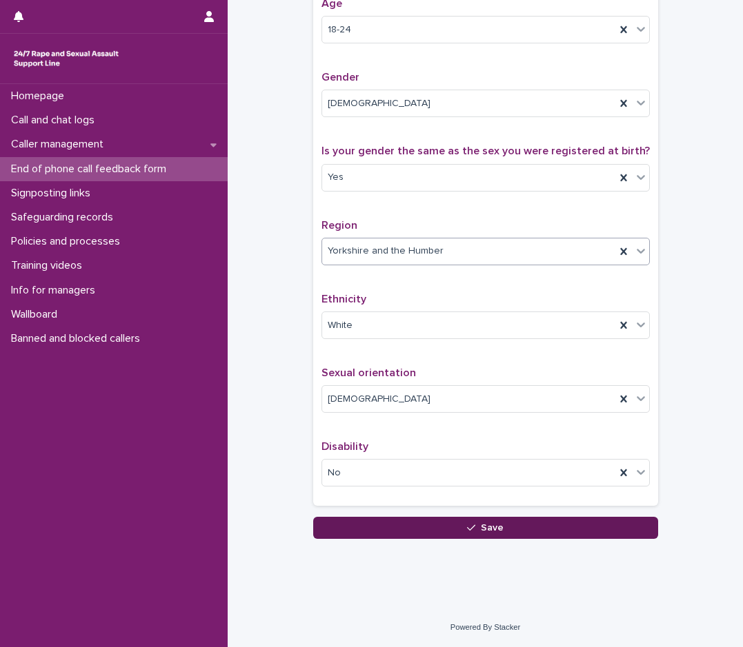
click at [432, 530] on button "Save" at bounding box center [485, 528] width 345 height 22
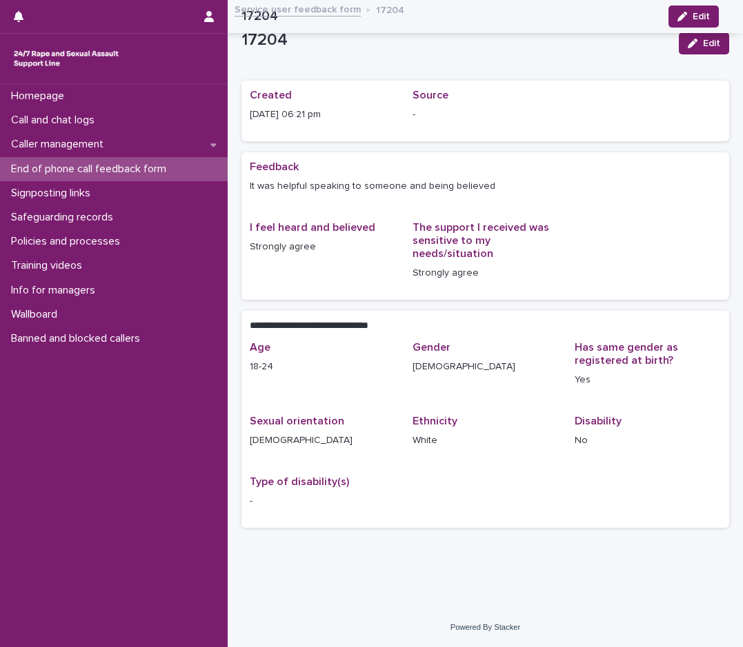
scroll to position [2, 0]
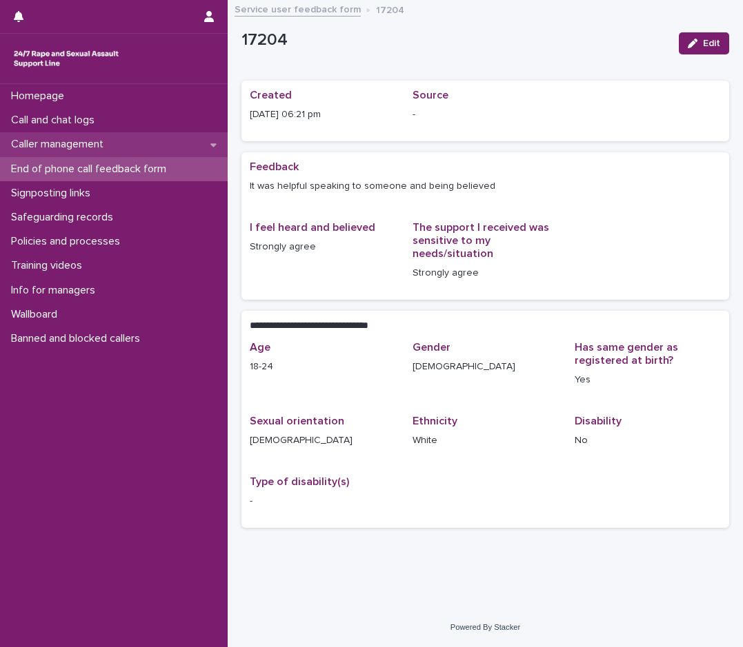
click at [132, 146] on div "Caller management" at bounding box center [114, 144] width 228 height 24
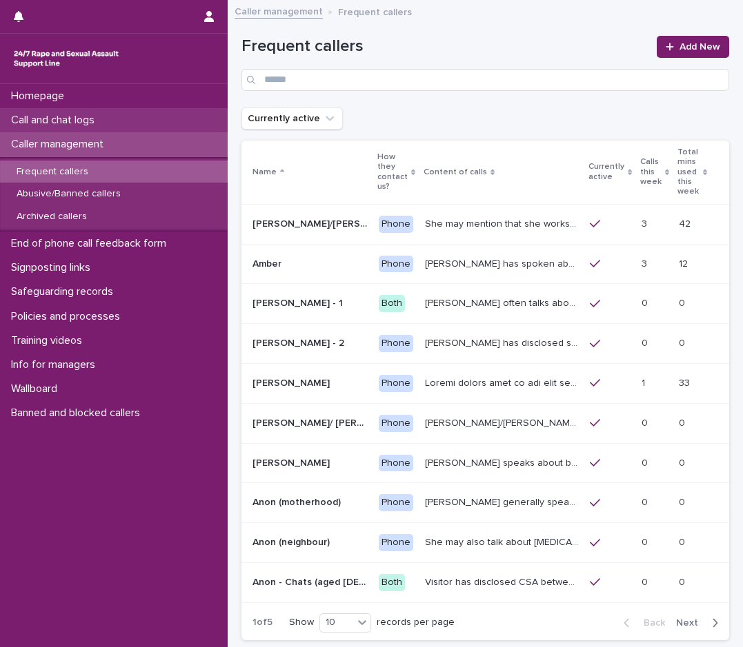
click at [130, 119] on div "Call and chat logs" at bounding box center [114, 120] width 228 height 24
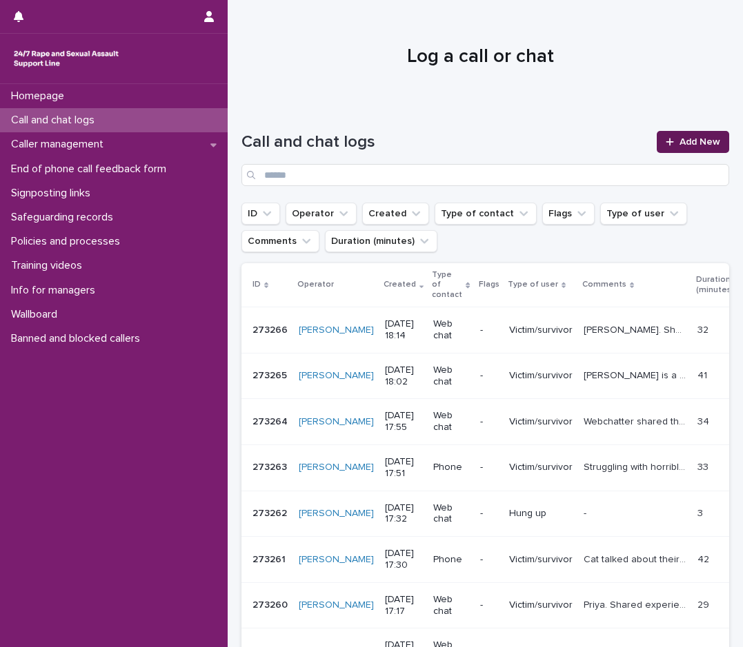
click at [705, 141] on span "Add New" at bounding box center [699, 142] width 41 height 10
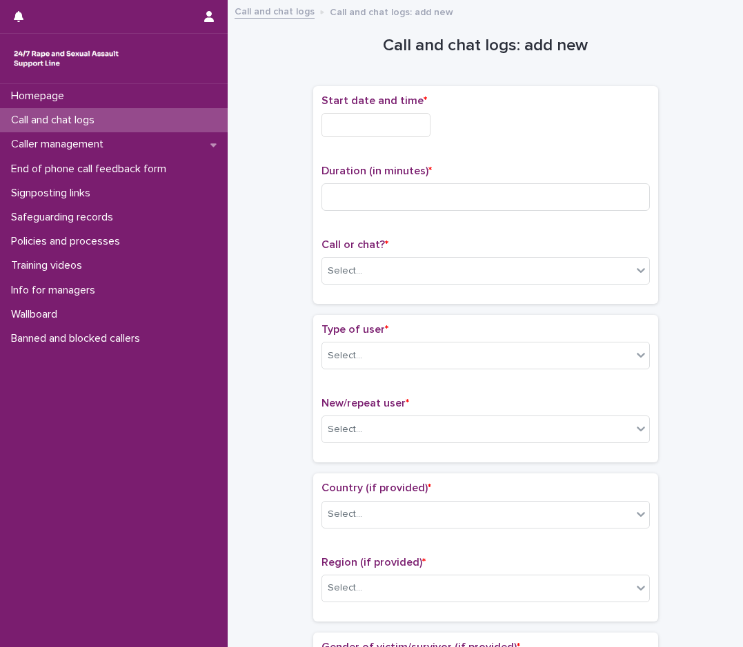
click at [392, 119] on input "text" at bounding box center [375, 125] width 109 height 24
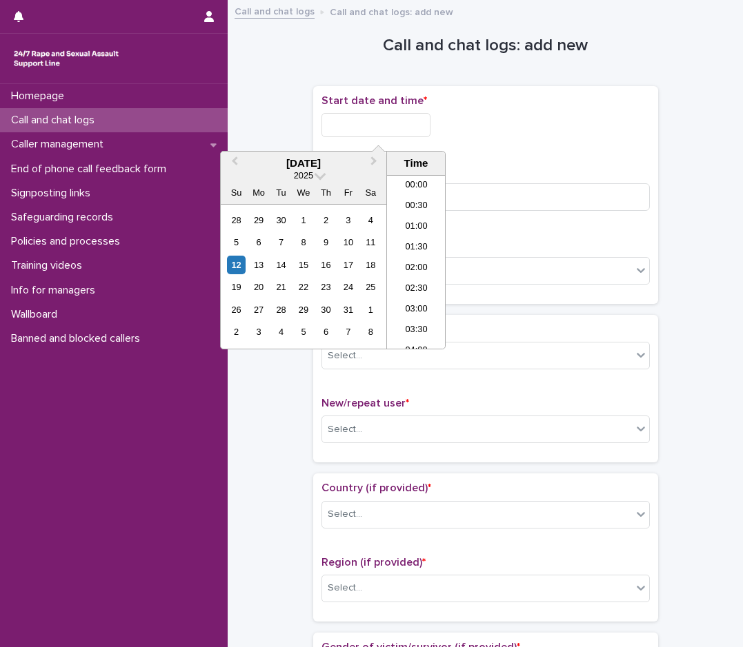
scroll to position [669, 0]
click at [416, 238] on li "17:30" at bounding box center [416, 241] width 59 height 21
click at [430, 132] on input "**********" at bounding box center [375, 125] width 109 height 24
type input "**********"
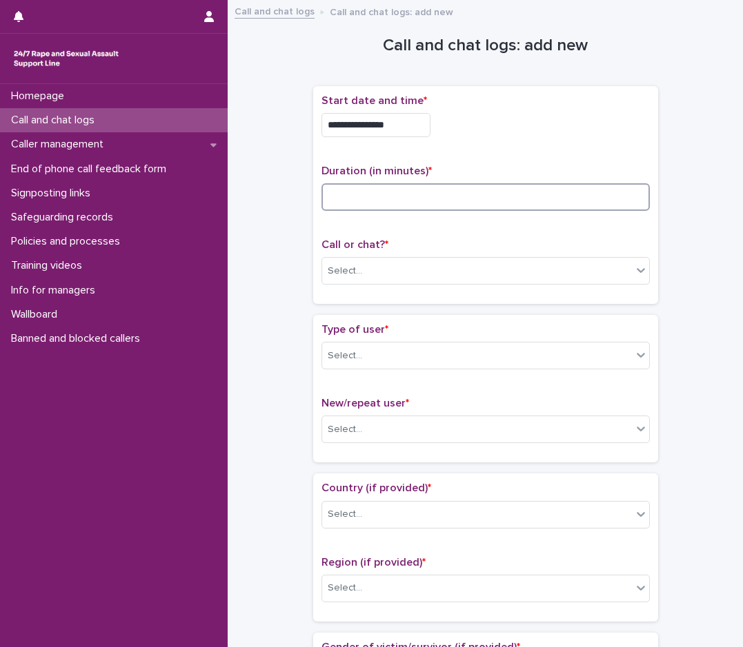
click at [360, 201] on input at bounding box center [485, 197] width 328 height 28
type input "**"
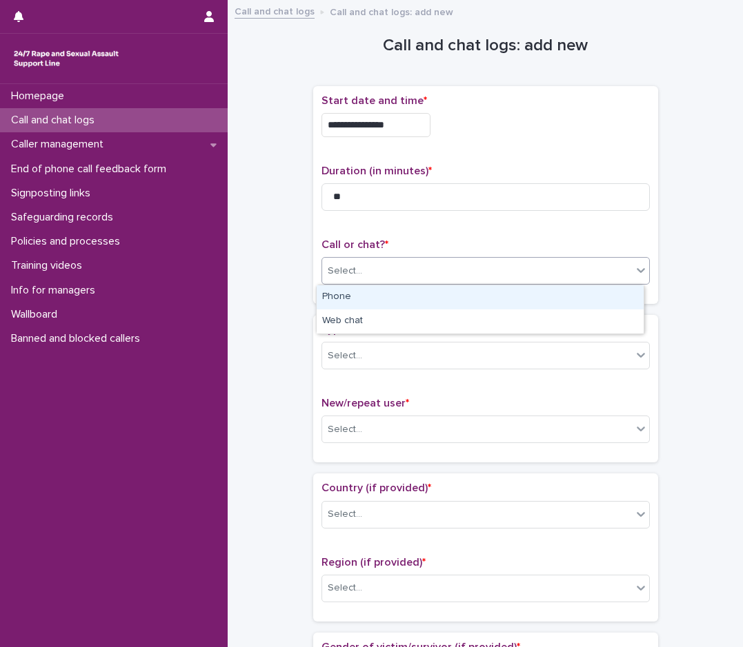
click at [370, 261] on div "Select..." at bounding box center [477, 271] width 310 height 23
click at [359, 301] on div "Phone" at bounding box center [480, 297] width 327 height 24
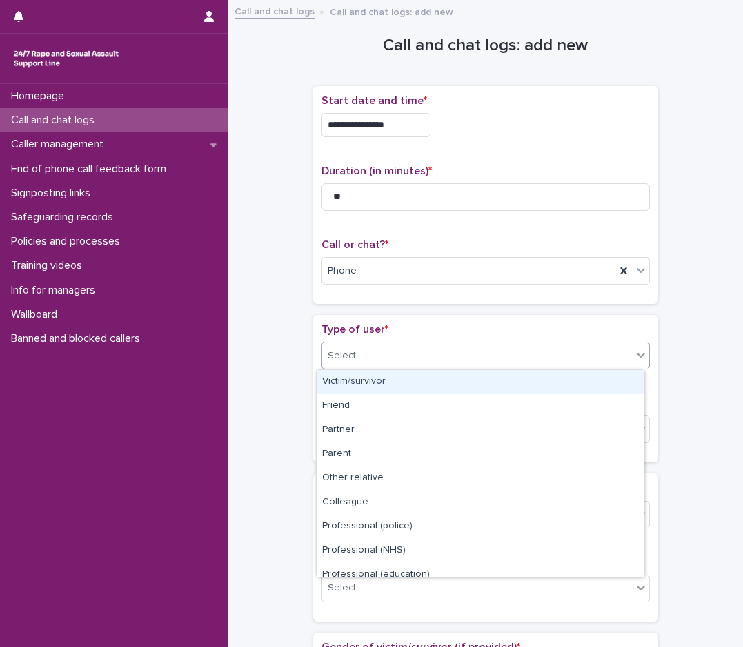
click at [366, 363] on div "Select..." at bounding box center [477, 356] width 310 height 23
click at [379, 388] on div "Victim/survivor" at bounding box center [480, 382] width 327 height 24
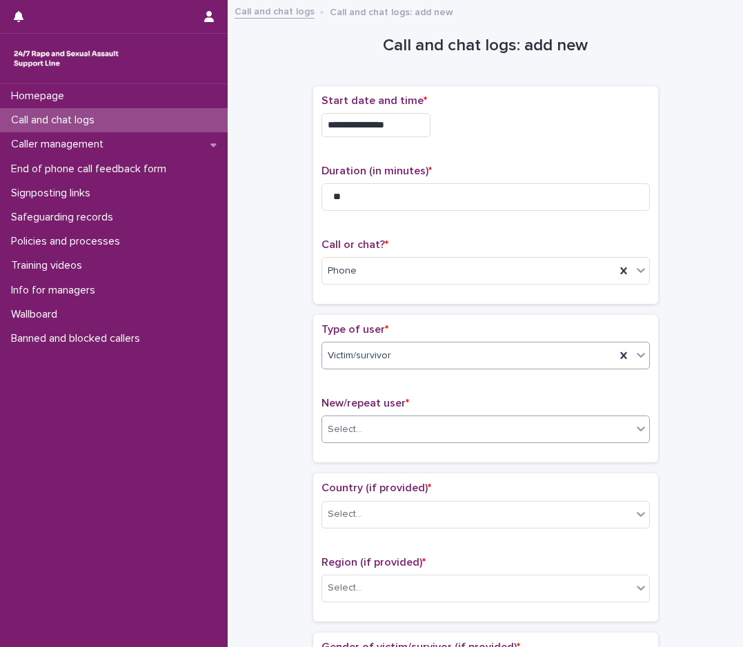
click at [377, 427] on div "Select..." at bounding box center [477, 430] width 310 height 23
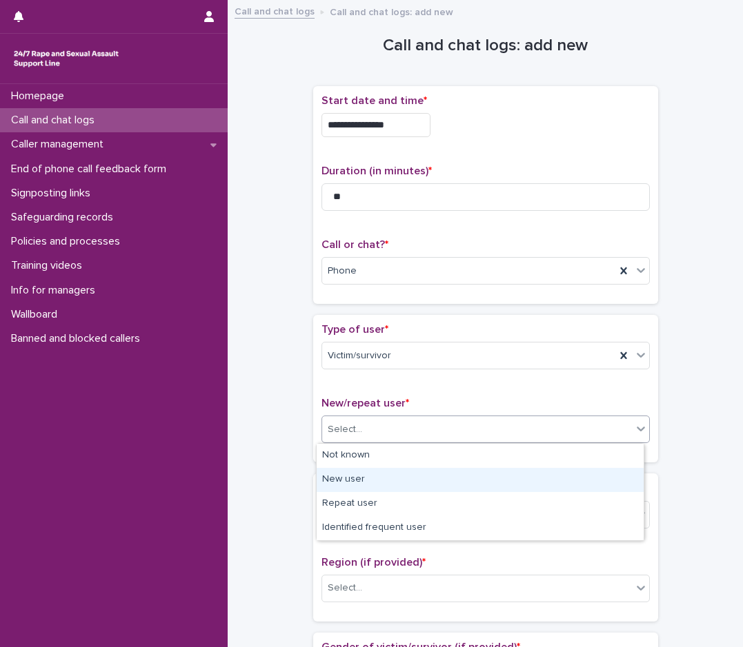
click at [366, 483] on div "New user" at bounding box center [480, 480] width 327 height 24
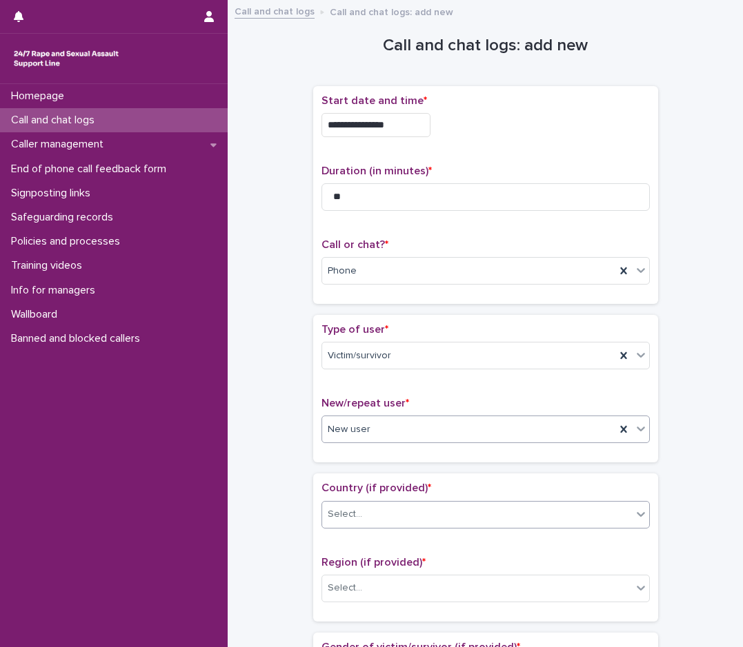
click at [345, 516] on div "Select..." at bounding box center [345, 515] width 34 height 14
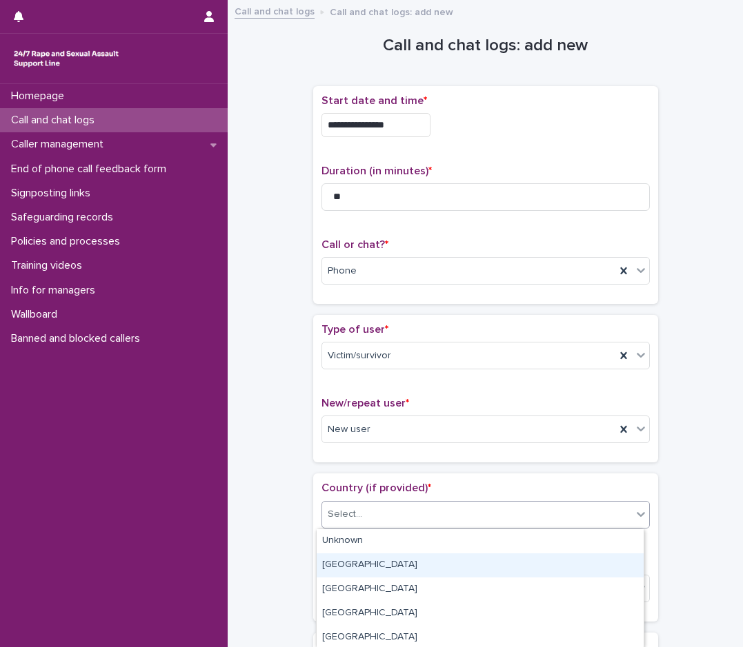
click at [355, 558] on div "[GEOGRAPHIC_DATA]" at bounding box center [480, 566] width 327 height 24
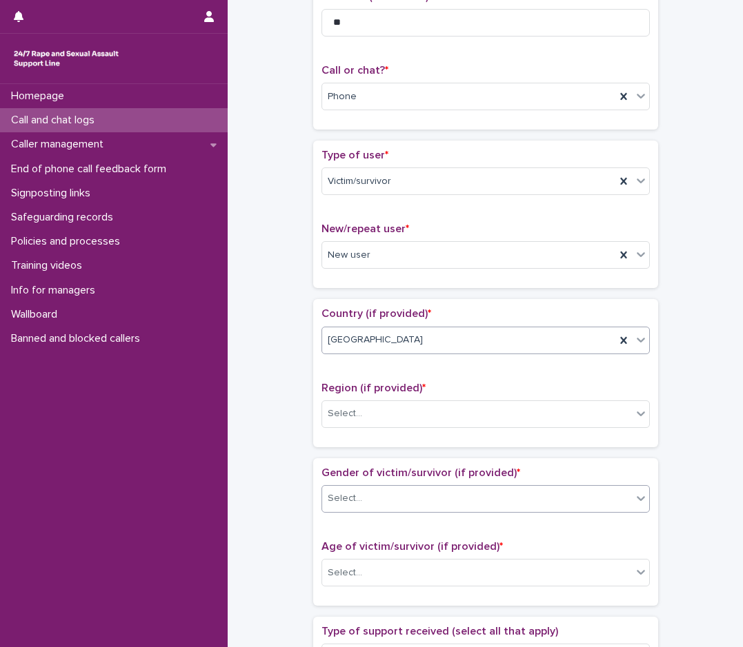
scroll to position [207, 0]
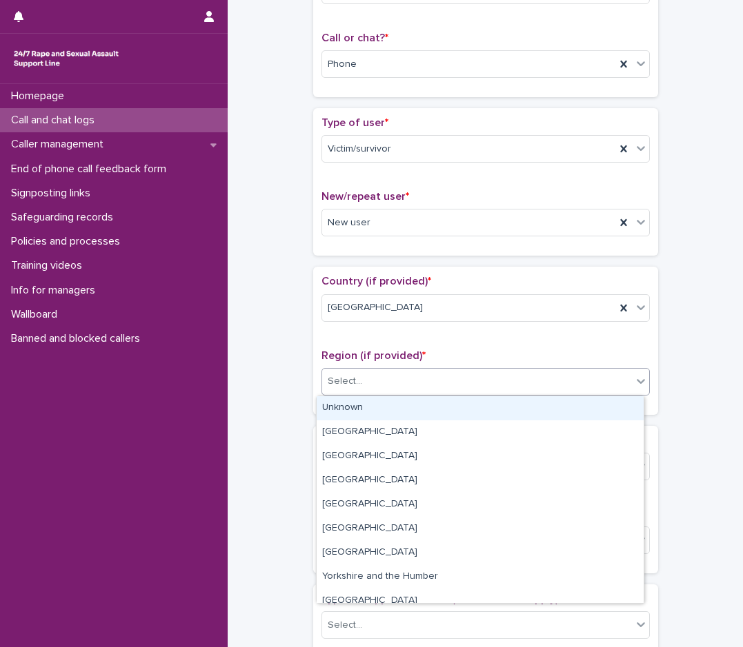
click at [364, 379] on div "Select..." at bounding box center [477, 381] width 310 height 23
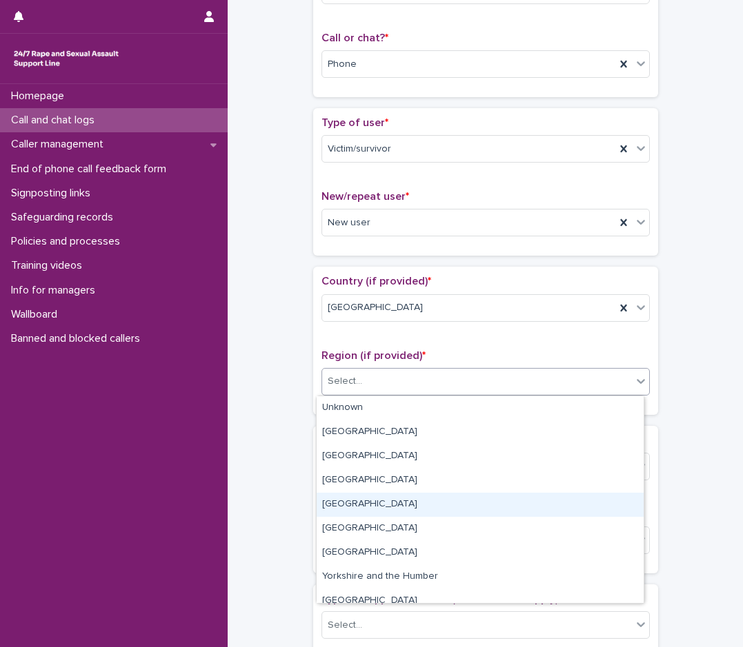
scroll to position [59, 0]
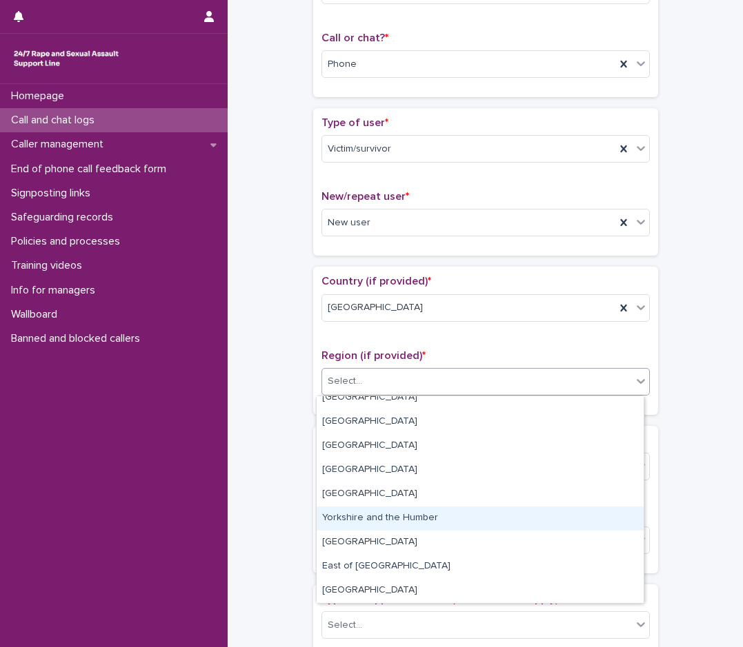
click at [388, 521] on div "Yorkshire and the Humber" at bounding box center [480, 519] width 327 height 24
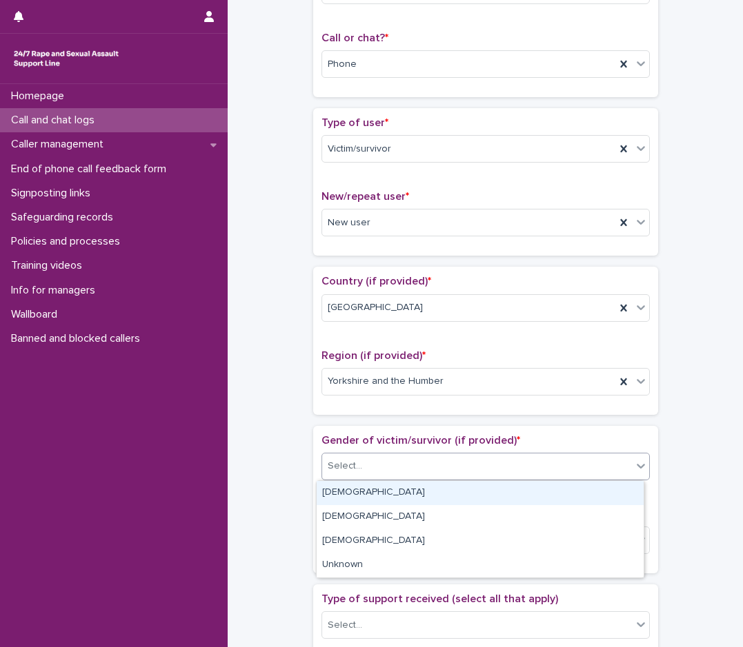
click at [352, 469] on div "Select..." at bounding box center [345, 466] width 34 height 14
click at [361, 493] on div "[DEMOGRAPHIC_DATA]" at bounding box center [480, 493] width 327 height 24
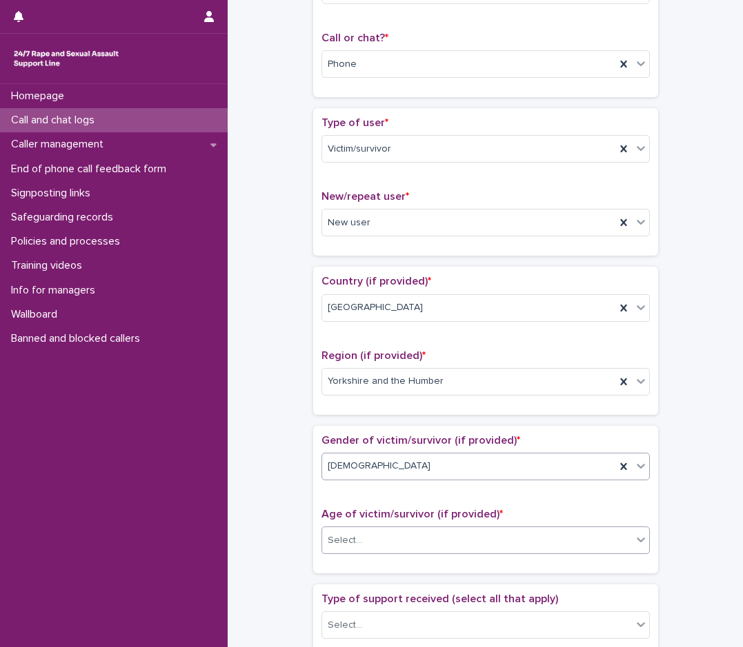
click at [352, 544] on div "Select..." at bounding box center [345, 541] width 34 height 14
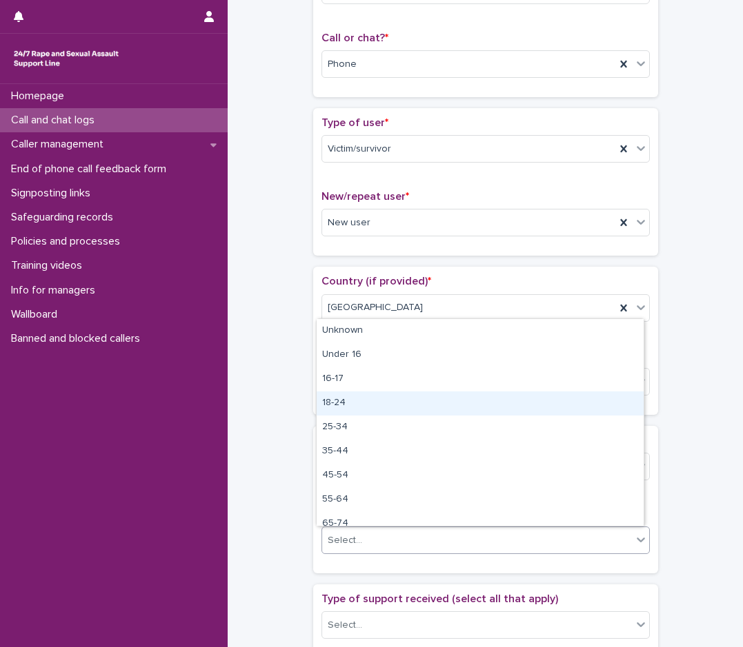
click at [353, 408] on div "18-24" at bounding box center [480, 404] width 327 height 24
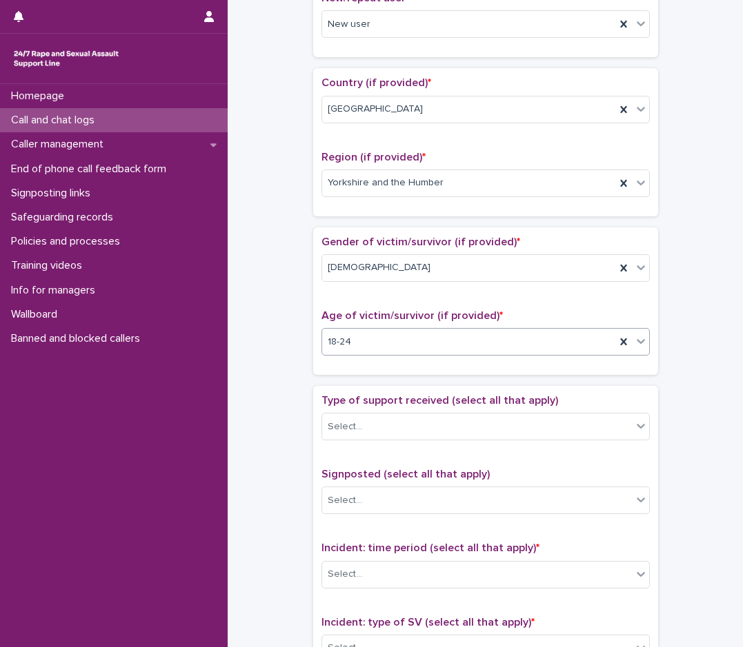
scroll to position [414, 0]
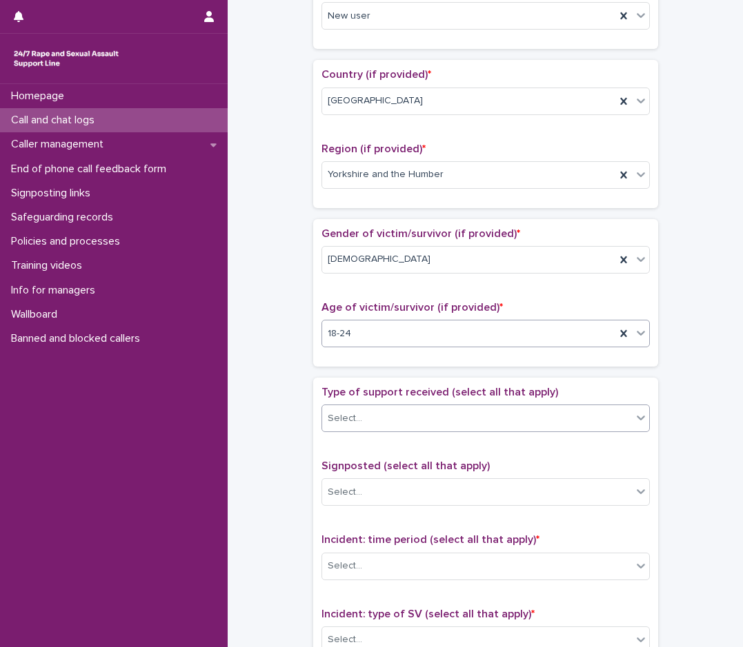
click at [369, 425] on div "Select..." at bounding box center [477, 419] width 310 height 23
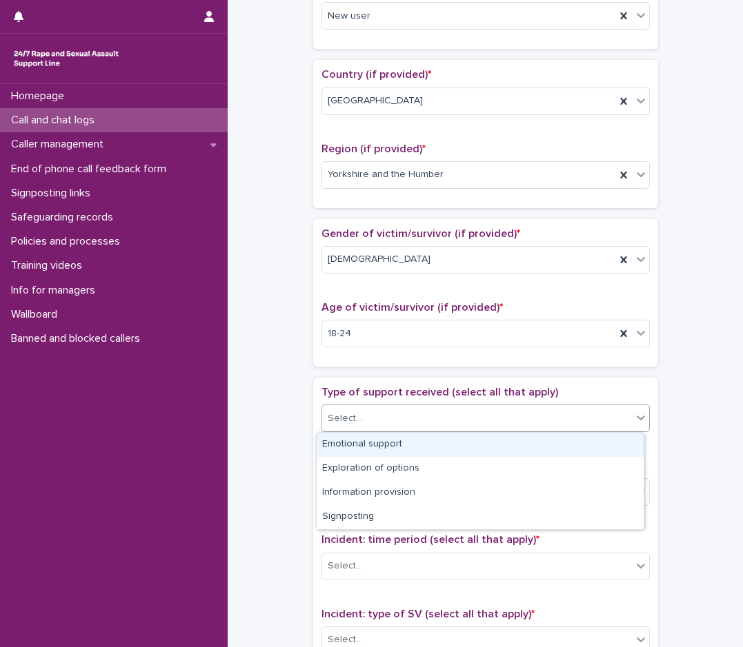
click at [352, 448] on div "Emotional support" at bounding box center [480, 445] width 327 height 24
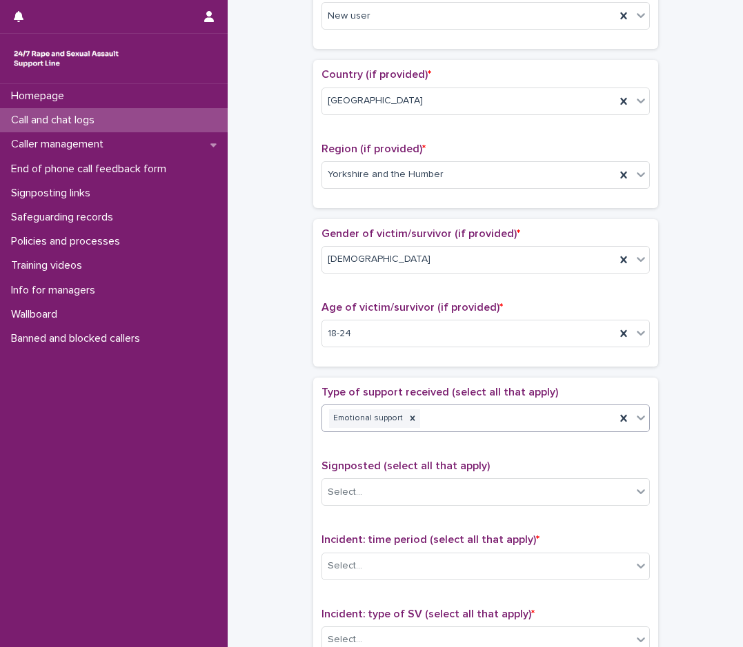
click at [474, 423] on div "Emotional support" at bounding box center [468, 419] width 293 height 24
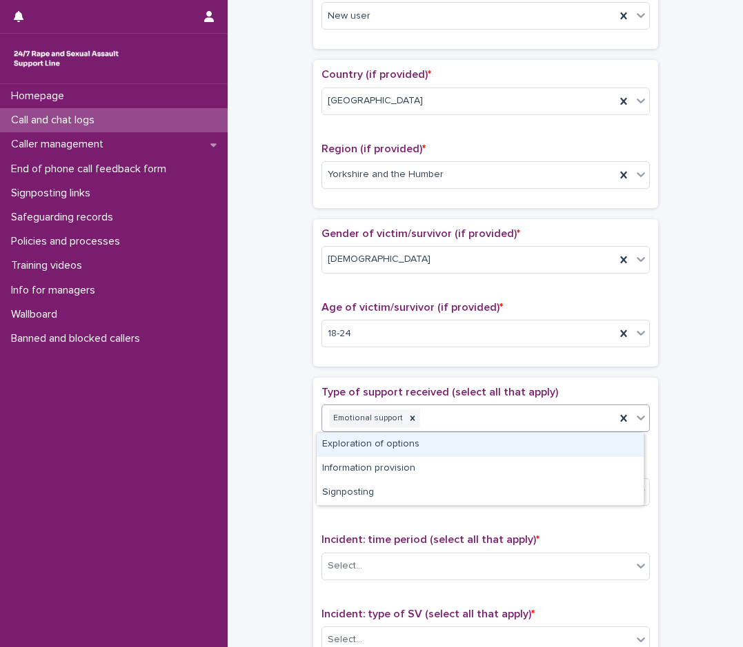
click at [423, 448] on div "Exploration of options" at bounding box center [480, 445] width 327 height 24
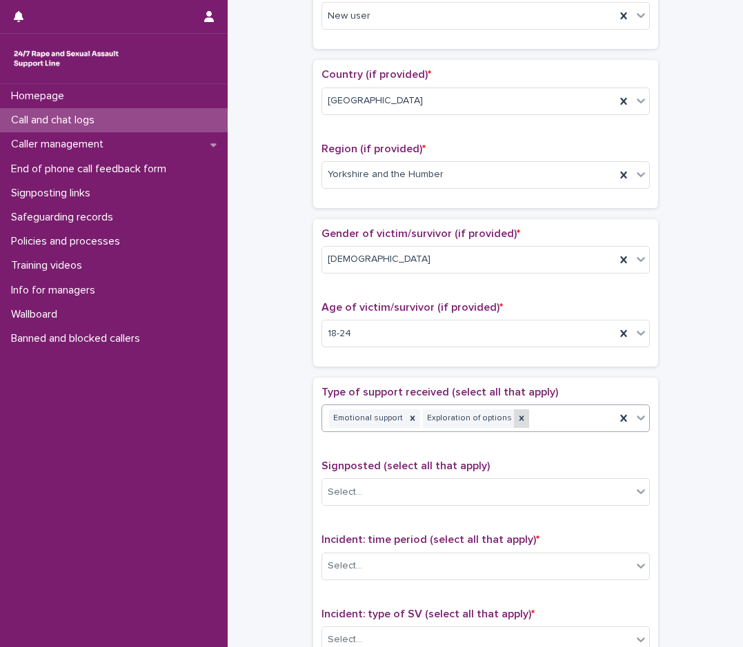
click at [516, 419] on icon at bounding box center [521, 419] width 10 height 10
click at [530, 416] on div "Emotional support" at bounding box center [468, 419] width 293 height 24
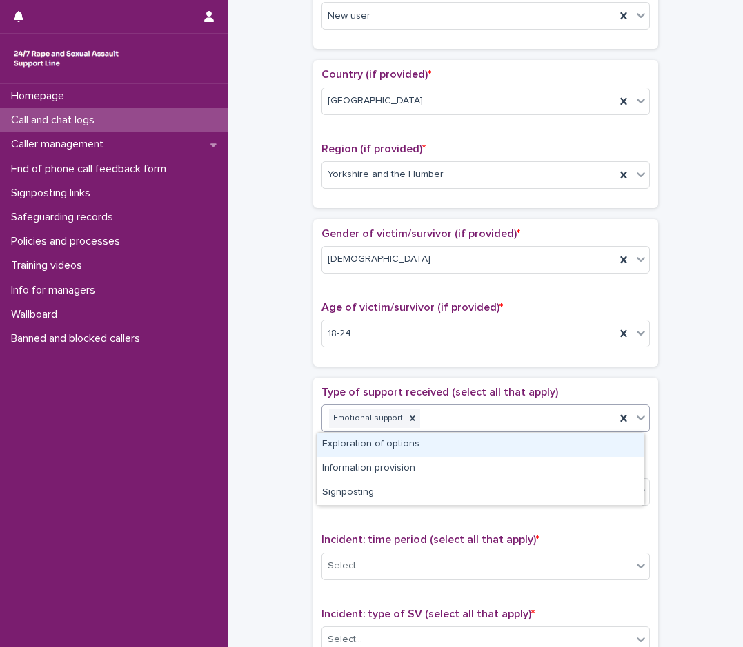
click at [403, 450] on div "Exploration of options" at bounding box center [480, 445] width 327 height 24
click at [538, 411] on div "Emotional support Exploration of options" at bounding box center [468, 419] width 293 height 24
click at [393, 447] on div "Information provision" at bounding box center [480, 445] width 327 height 24
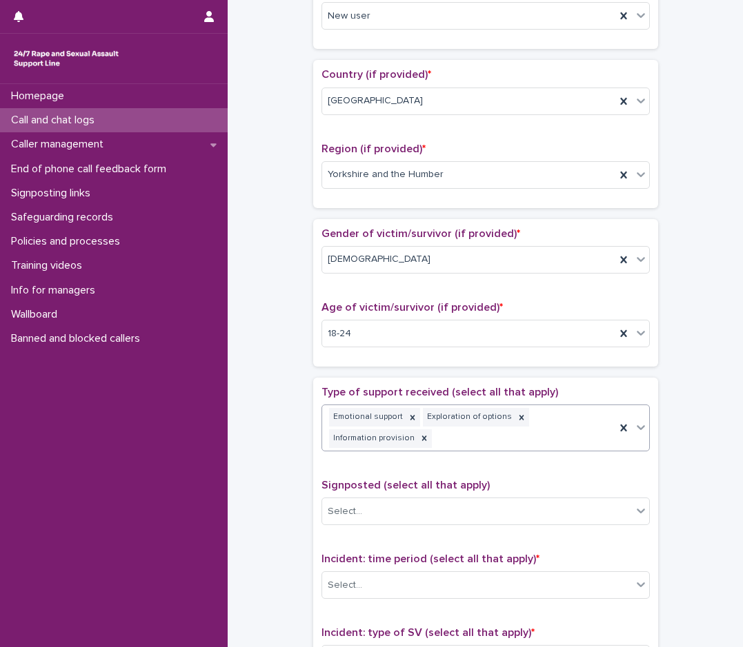
scroll to position [423, 0]
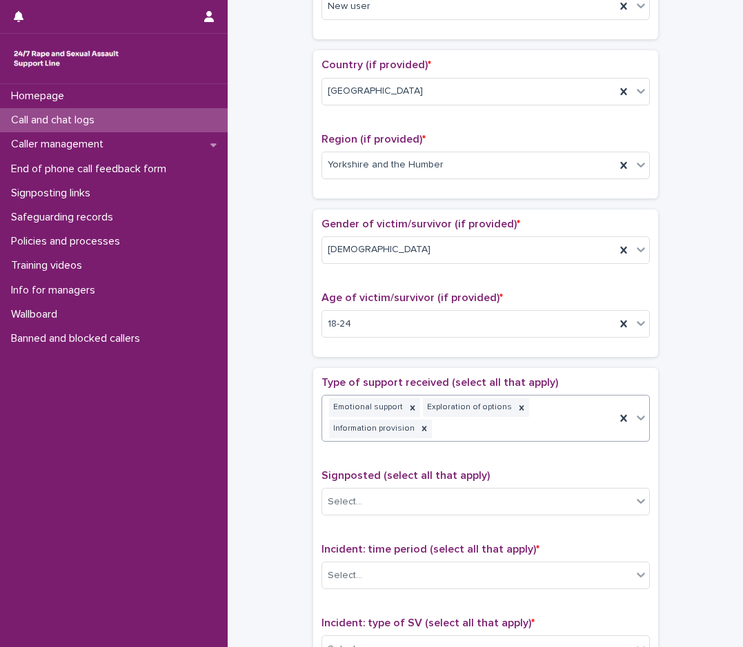
click at [570, 412] on div "Emotional support Exploration of options Information provision" at bounding box center [468, 419] width 293 height 46
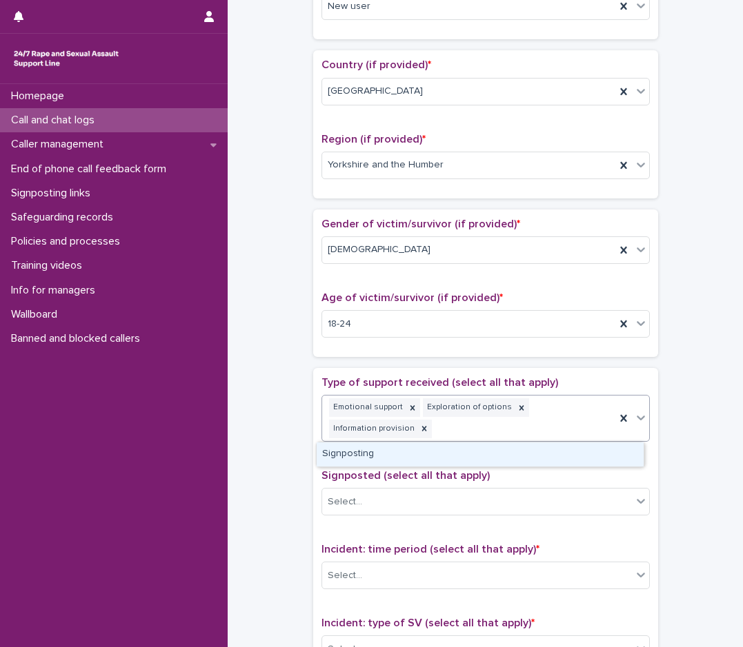
click at [441, 448] on div "Signposting" at bounding box center [480, 455] width 327 height 24
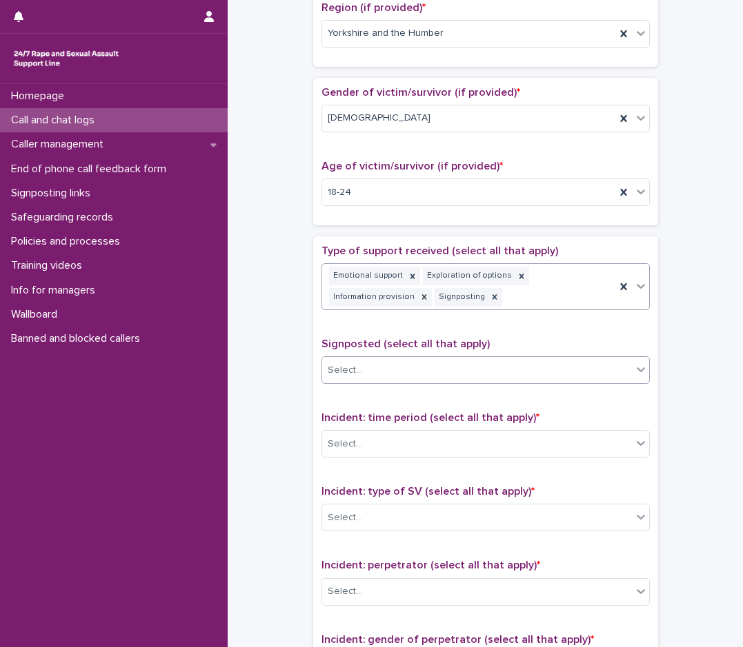
scroll to position [561, 0]
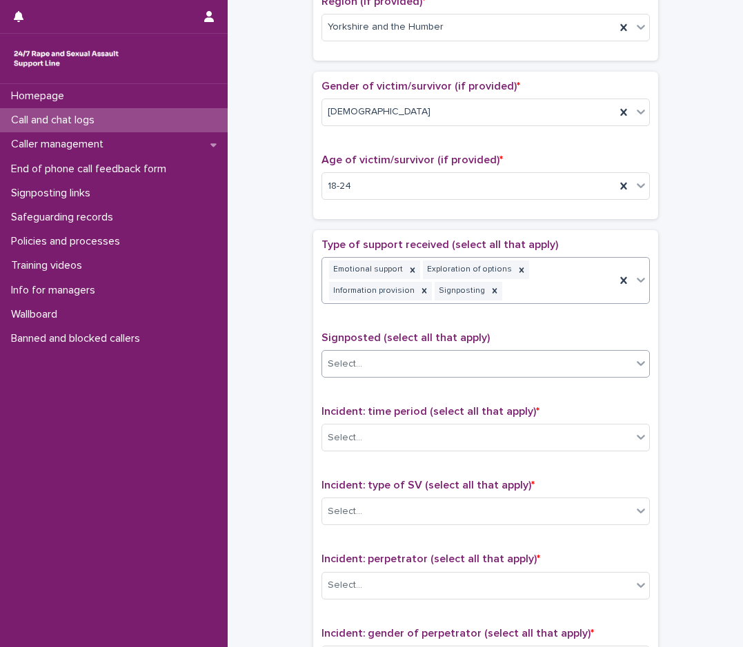
drag, startPoint x: 383, startPoint y: 356, endPoint x: 374, endPoint y: 376, distance: 22.5
click at [376, 370] on div "Select..." at bounding box center [477, 364] width 310 height 23
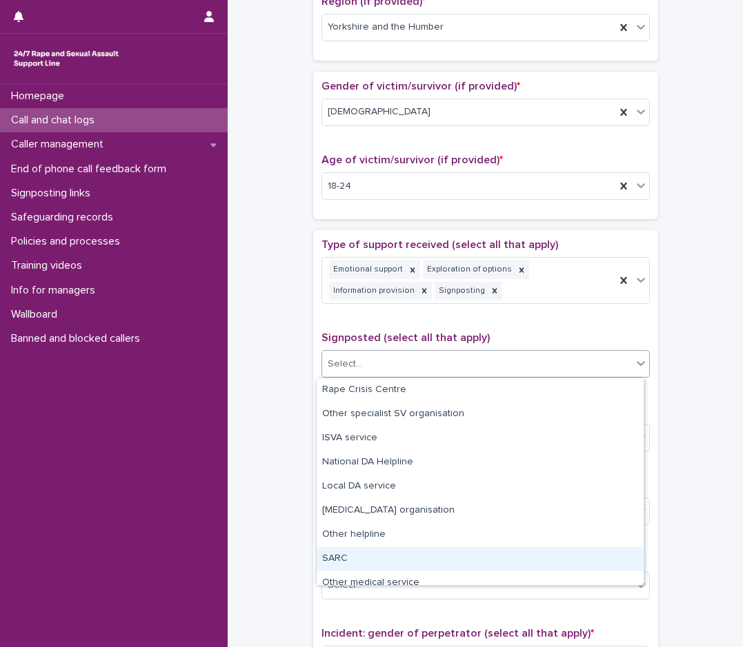
click at [372, 552] on div "SARC" at bounding box center [480, 560] width 327 height 24
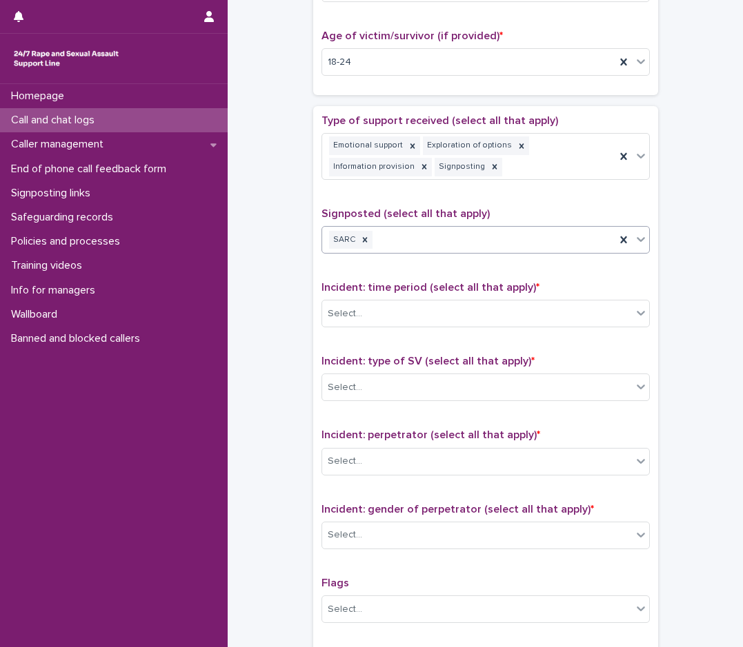
scroll to position [699, 0]
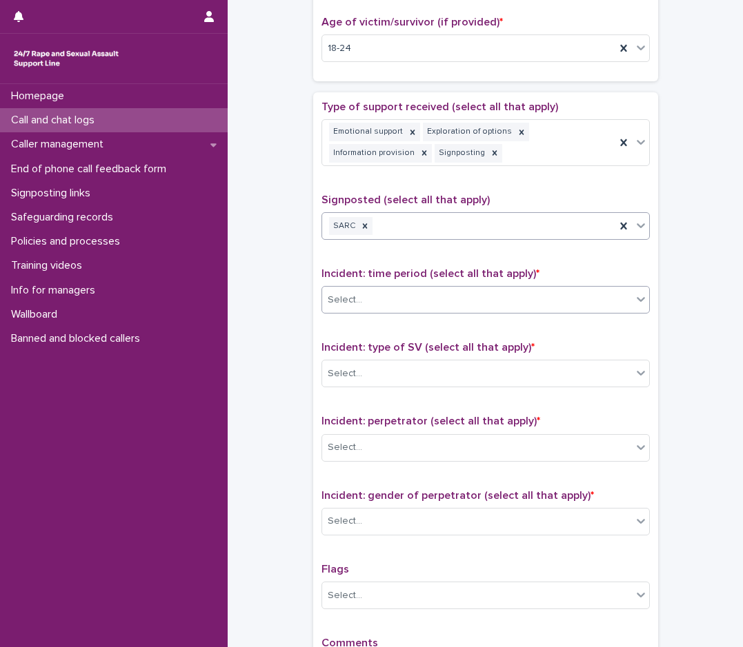
click at [414, 289] on div "Select..." at bounding box center [477, 300] width 310 height 23
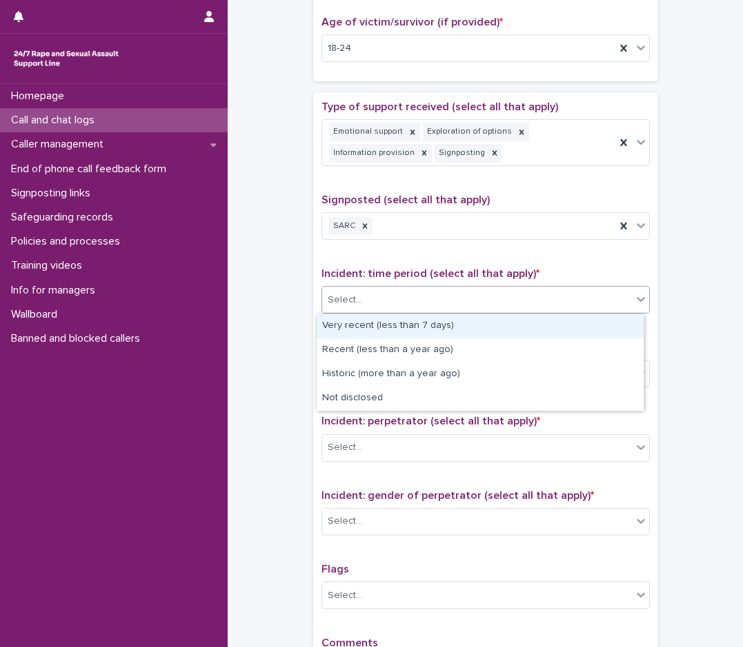
click at [362, 331] on div "Very recent (less than 7 days)" at bounding box center [480, 326] width 327 height 24
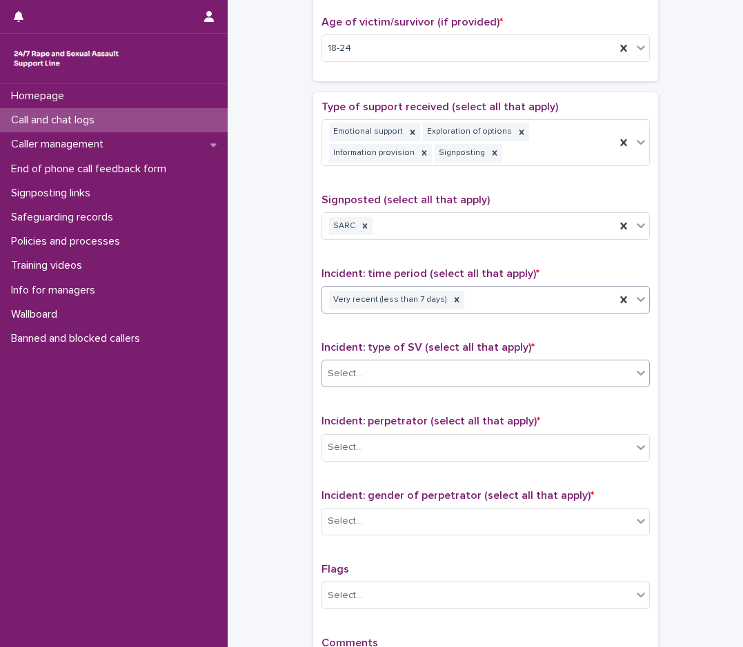
click at [375, 367] on div "Select..." at bounding box center [477, 374] width 310 height 23
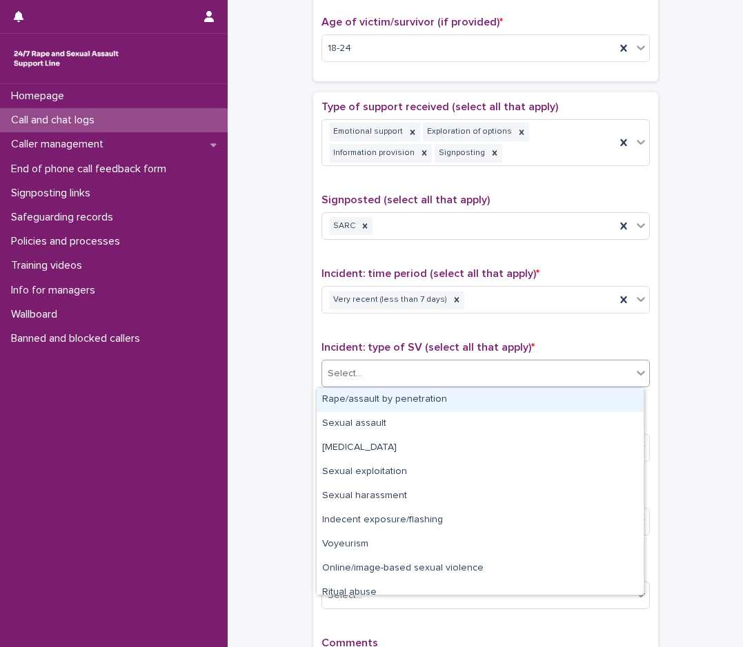
click at [403, 403] on div "Rape/assault by penetration" at bounding box center [480, 400] width 327 height 24
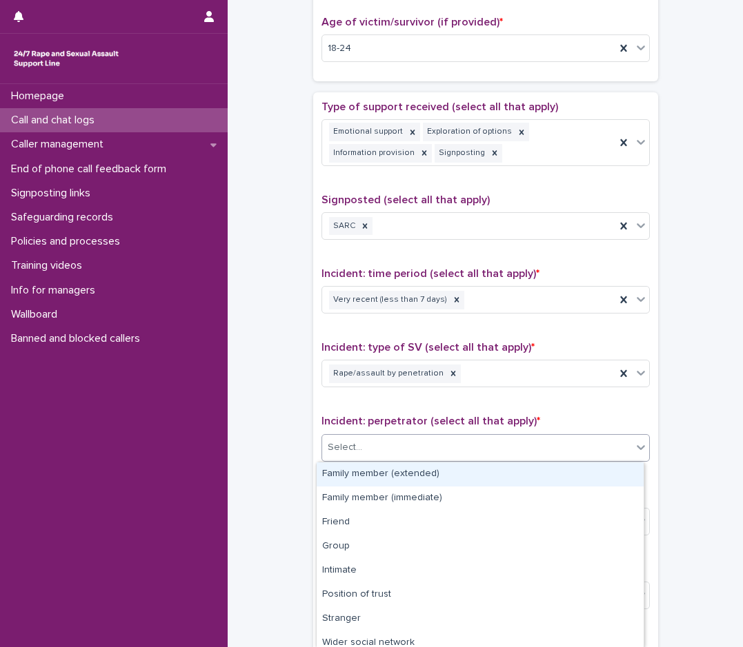
drag, startPoint x: 368, startPoint y: 445, endPoint x: 363, endPoint y: 454, distance: 10.8
click at [367, 448] on div "Select..." at bounding box center [477, 447] width 310 height 23
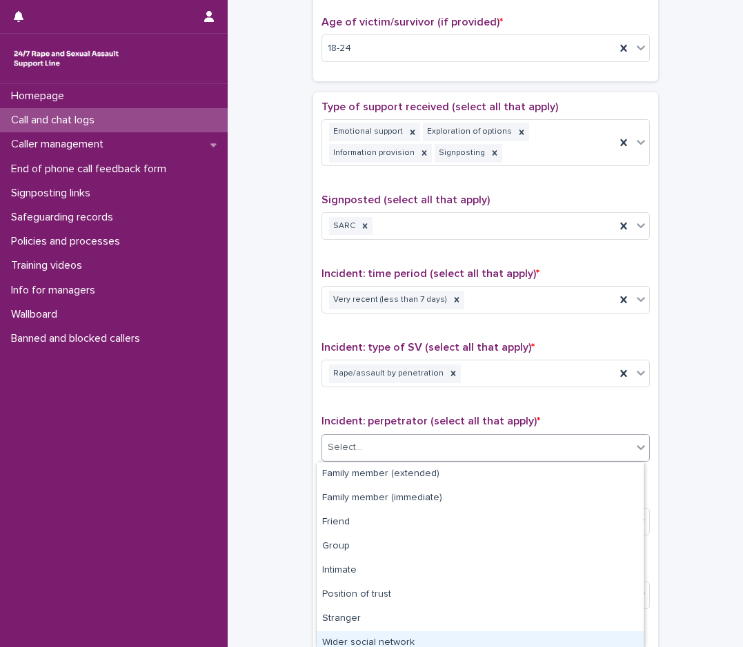
scroll to position [80, 0]
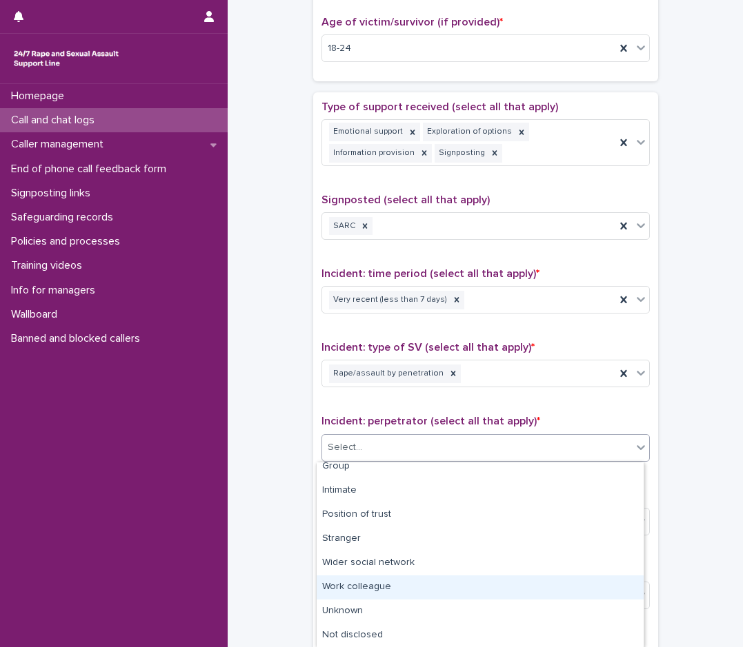
click at [349, 589] on div "Work colleague" at bounding box center [480, 588] width 327 height 24
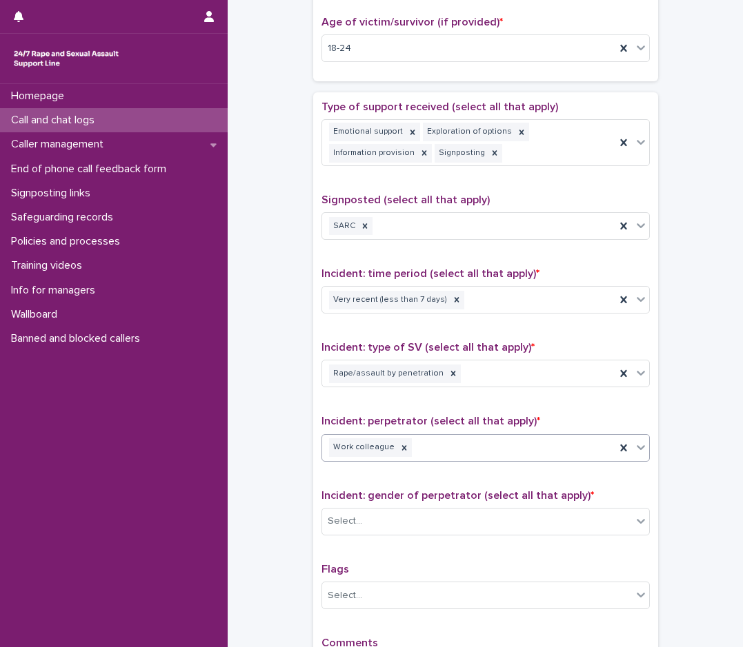
scroll to position [898, 0]
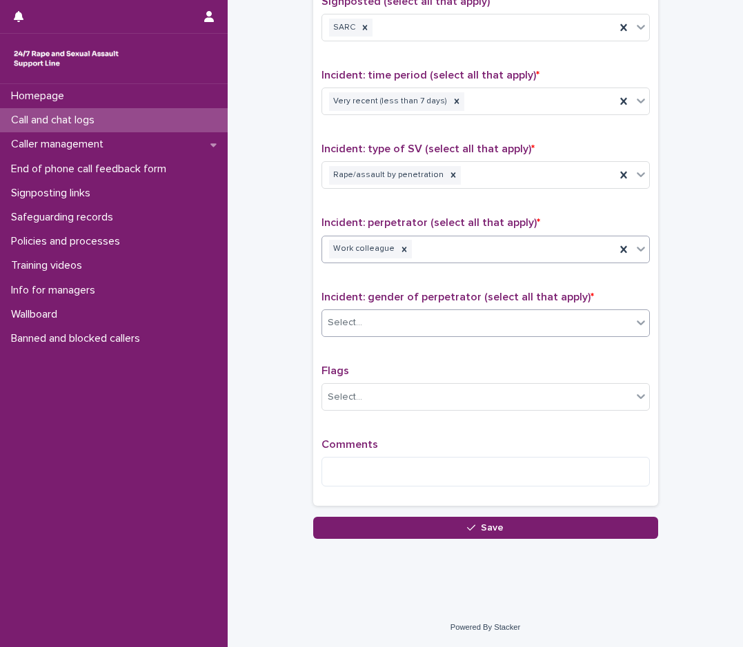
click at [405, 323] on div "Select..." at bounding box center [477, 323] width 310 height 23
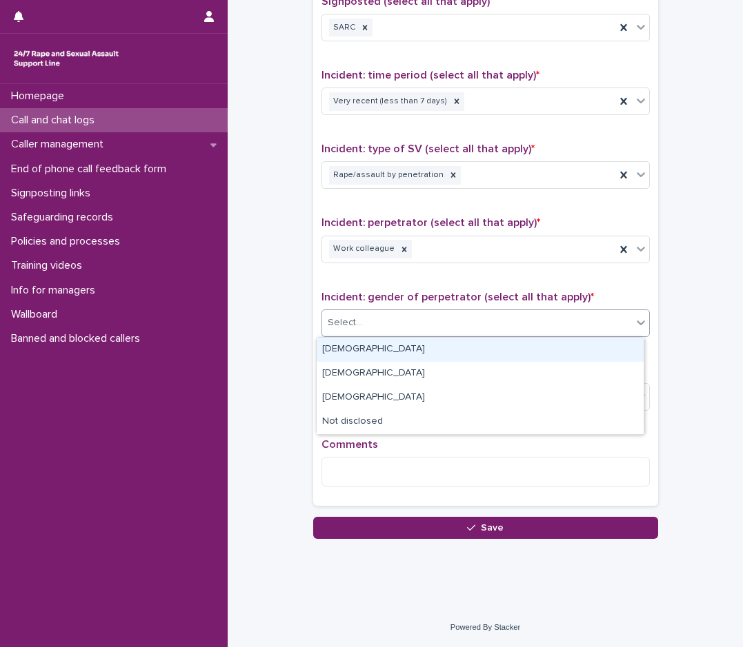
click at [356, 354] on div "[DEMOGRAPHIC_DATA]" at bounding box center [480, 350] width 327 height 24
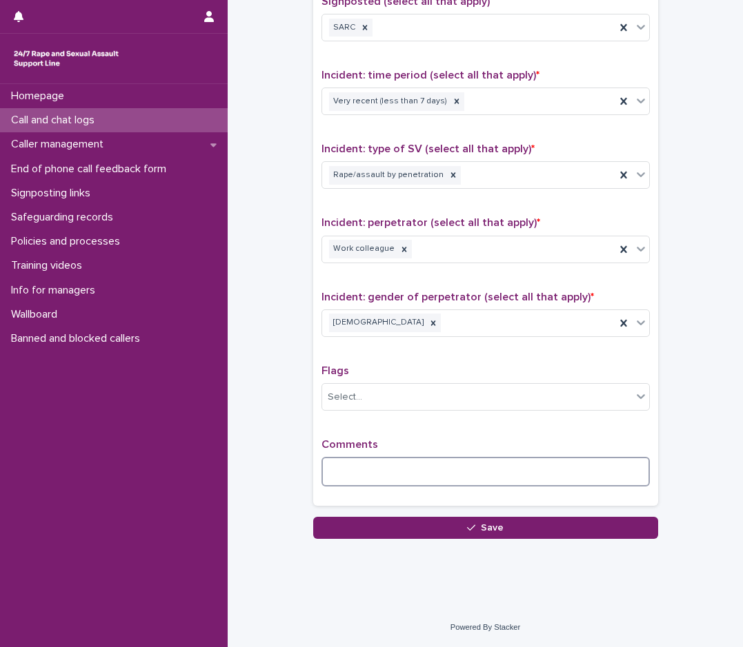
click at [374, 470] on textarea at bounding box center [485, 472] width 328 height 30
click at [388, 479] on textarea at bounding box center [485, 472] width 328 height 30
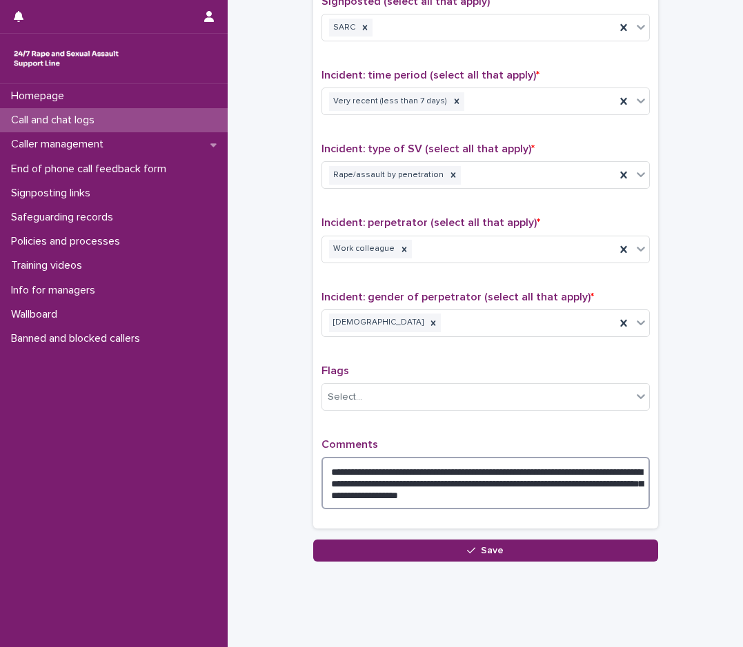
click at [364, 498] on textarea "**********" at bounding box center [485, 483] width 328 height 52
click at [630, 493] on textarea "**********" at bounding box center [485, 483] width 328 height 52
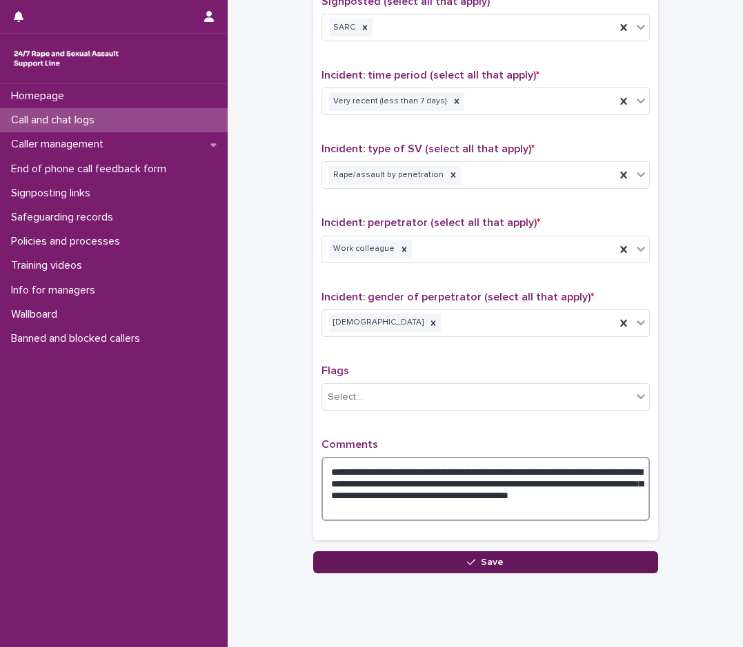
type textarea "**********"
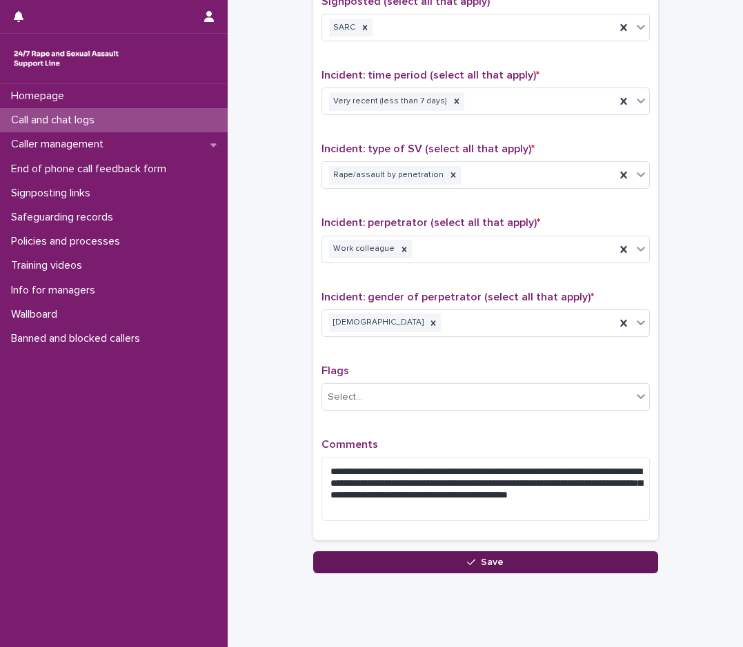
click at [435, 567] on button "Save" at bounding box center [485, 563] width 345 height 22
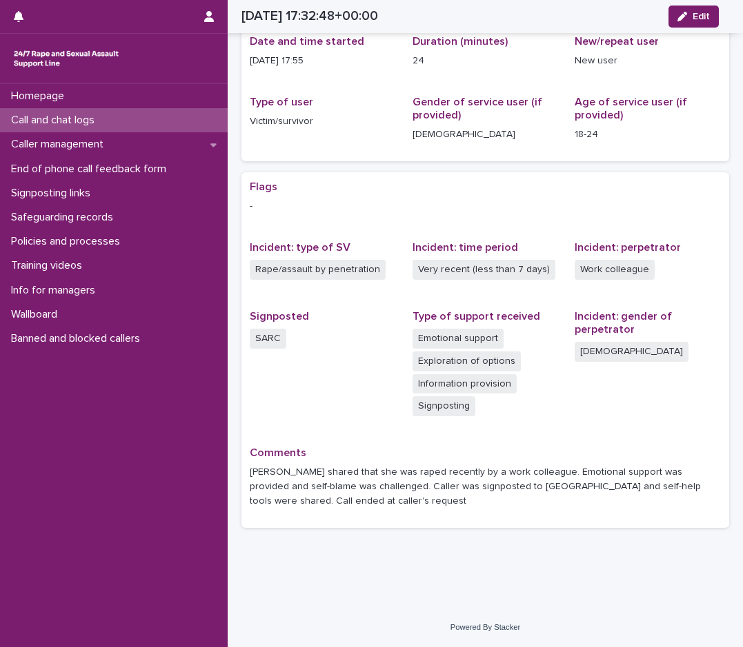
scroll to position [128, 0]
click at [89, 121] on p "Call and chat logs" at bounding box center [56, 120] width 100 height 13
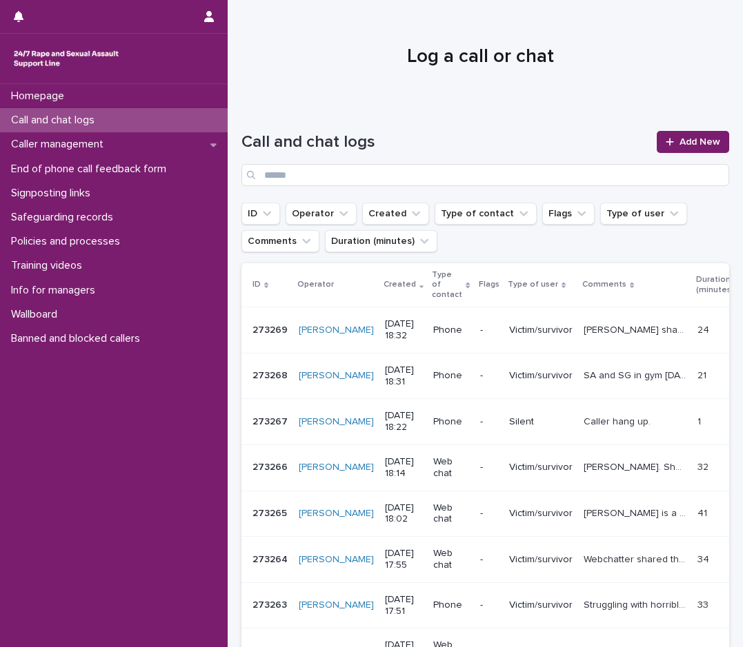
click at [600, 459] on p "[PERSON_NAME]. Shared SV on birthday, [DATE]. Provided emotional support and va…" at bounding box center [636, 466] width 106 height 14
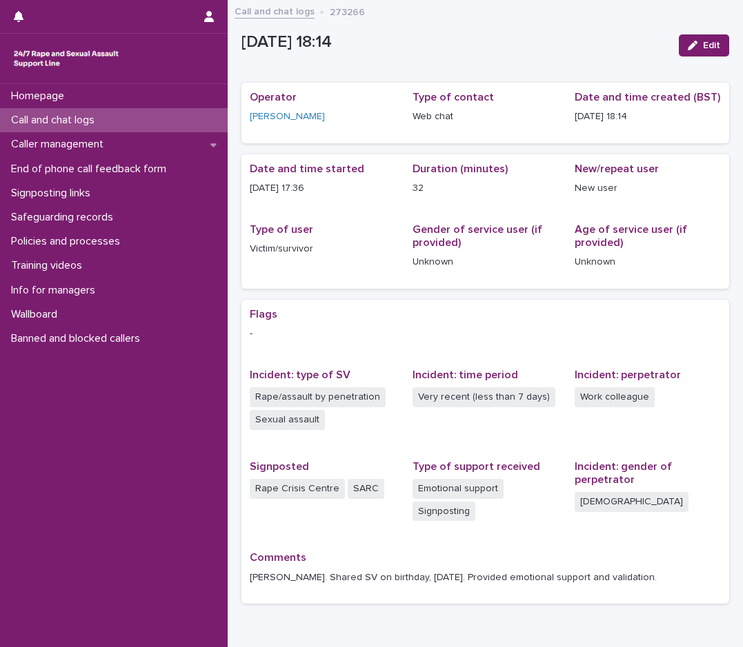
click at [64, 118] on p "Call and chat logs" at bounding box center [56, 120] width 100 height 13
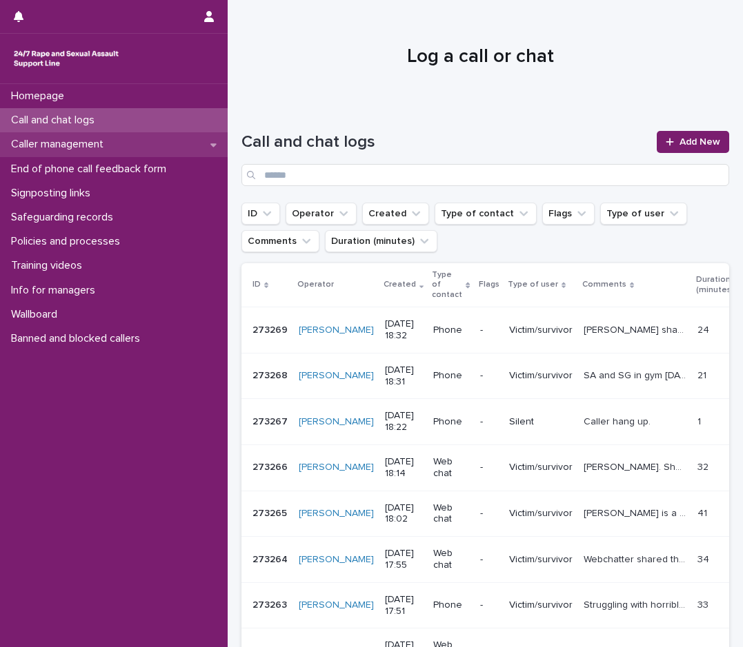
click at [145, 145] on div "Caller management" at bounding box center [114, 144] width 228 height 24
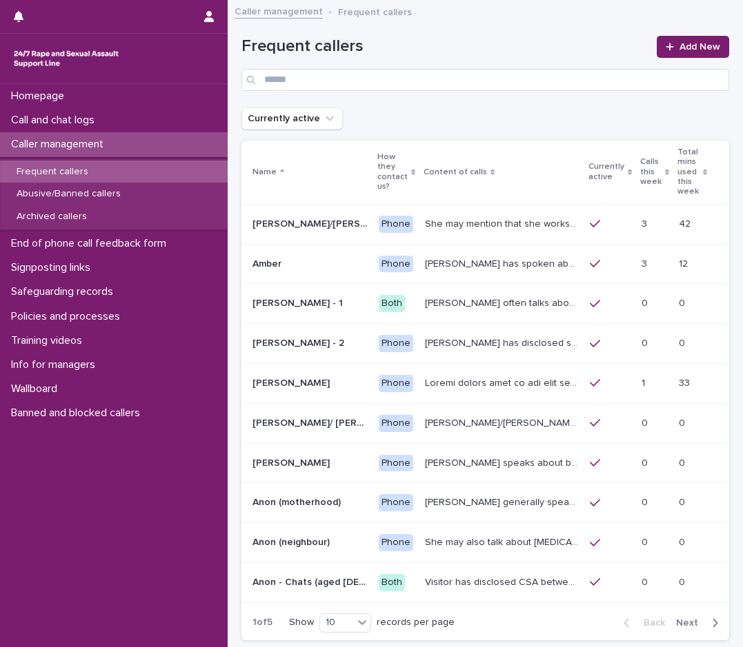
click at [30, 149] on p "Caller management" at bounding box center [60, 144] width 109 height 13
click at [83, 117] on p "Call and chat logs" at bounding box center [56, 120] width 100 height 13
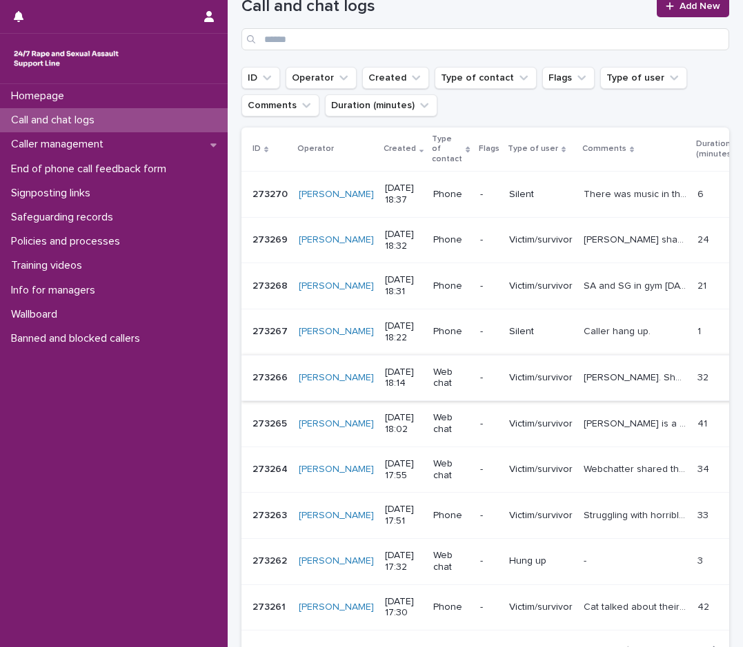
scroll to position [138, 0]
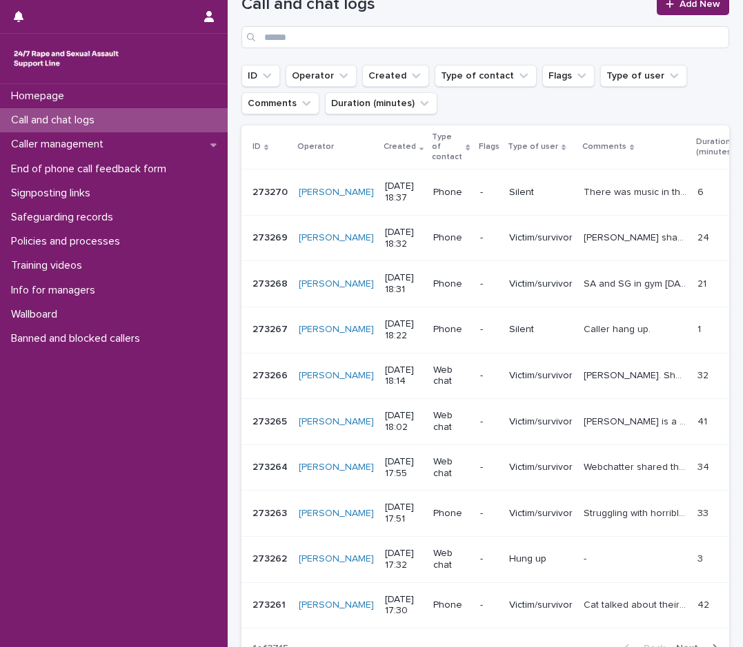
click at [613, 368] on p "[PERSON_NAME]. Shared SV on birthday, [DATE]. Provided emotional support and va…" at bounding box center [636, 375] width 106 height 14
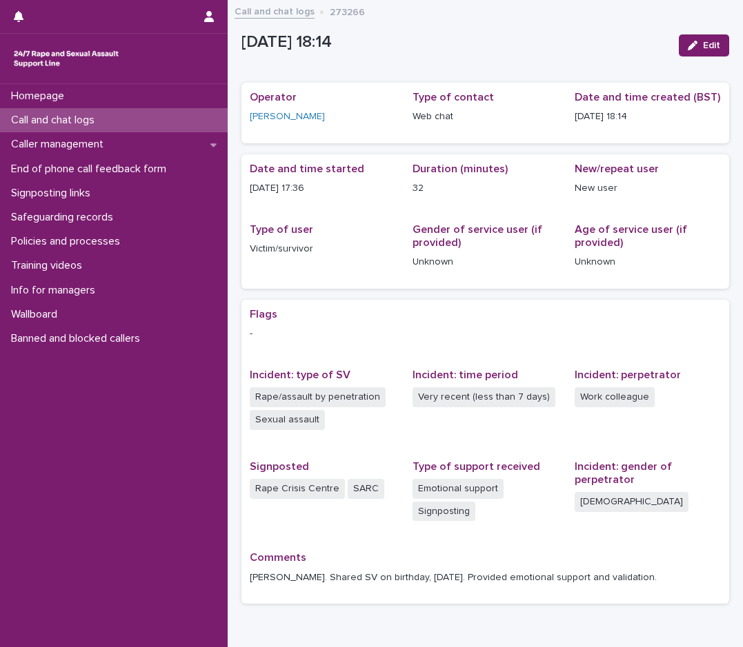
click at [98, 122] on p "Call and chat logs" at bounding box center [56, 120] width 100 height 13
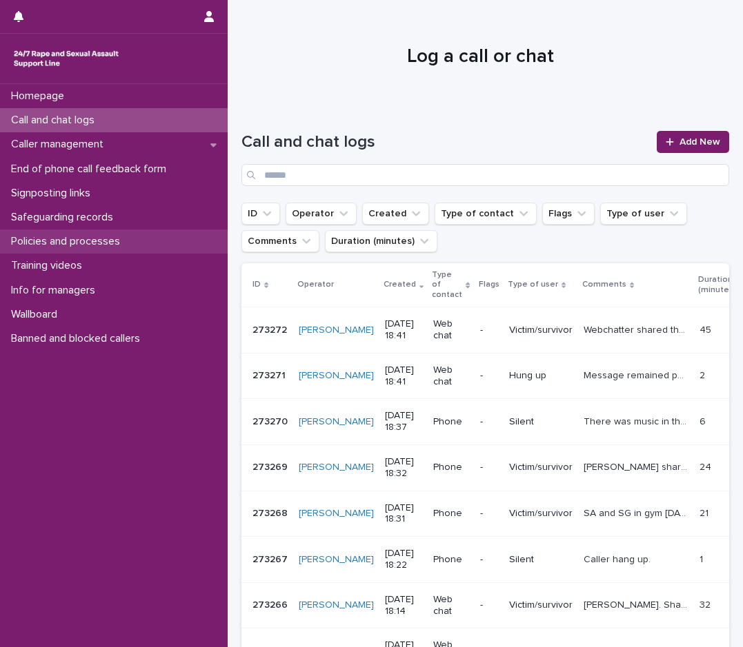
click at [52, 240] on p "Policies and processes" at bounding box center [68, 241] width 125 height 13
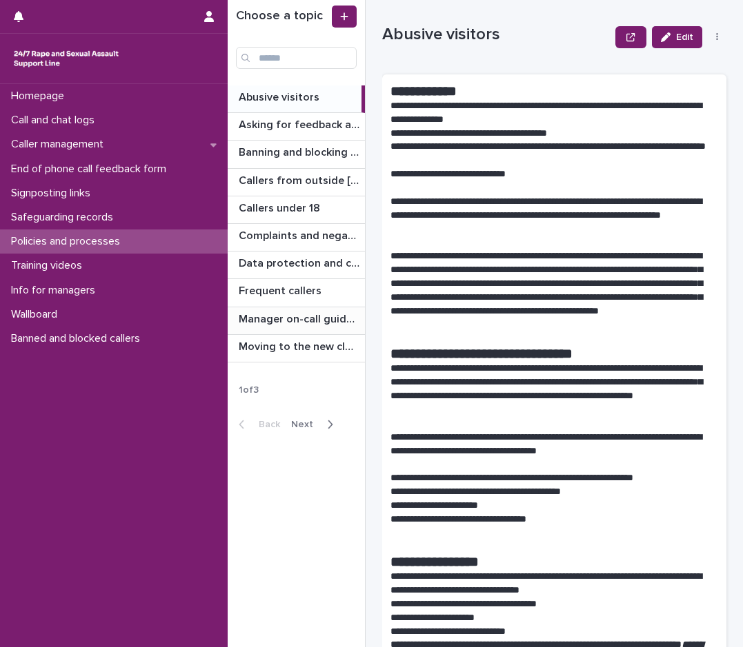
click at [293, 322] on p "Manager on-call guidance" at bounding box center [300, 318] width 123 height 16
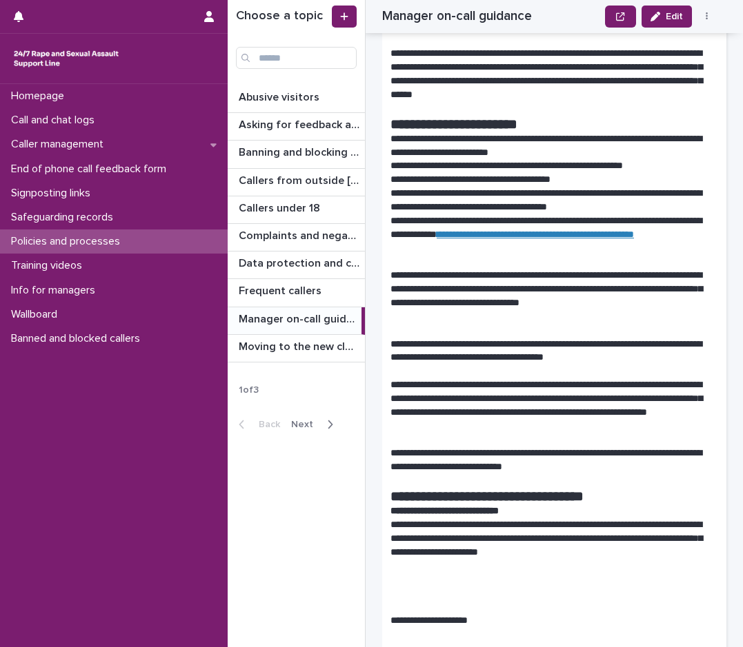
scroll to position [965, 0]
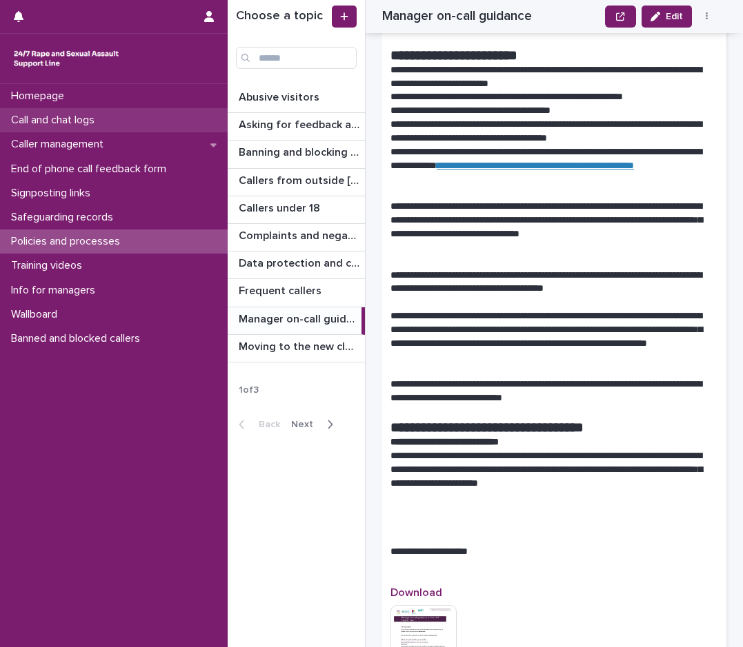
click at [114, 127] on div "Call and chat logs" at bounding box center [114, 120] width 228 height 24
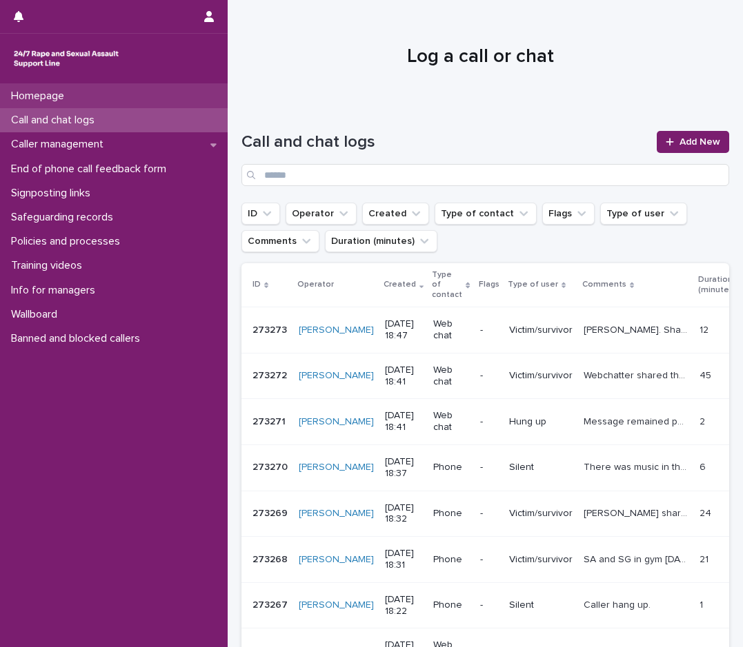
click at [120, 103] on div "Homepage" at bounding box center [114, 96] width 228 height 24
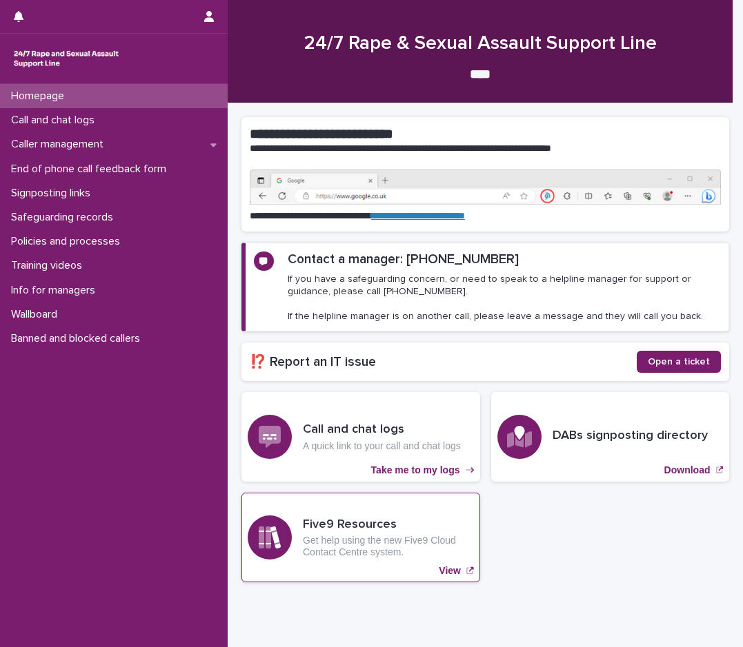
click at [396, 545] on p "Get help using the new Five9 Cloud Contact Centre system." at bounding box center [388, 546] width 171 height 23
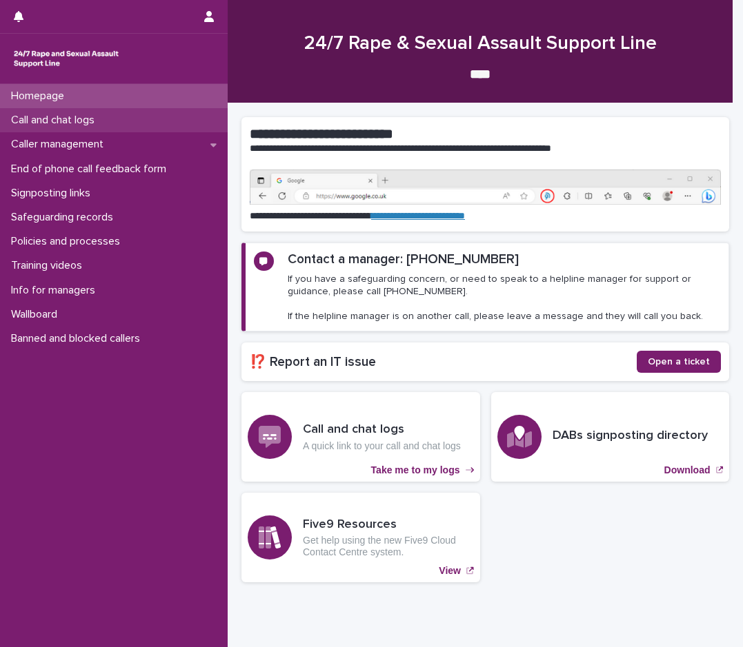
click at [70, 114] on p "Call and chat logs" at bounding box center [56, 120] width 100 height 13
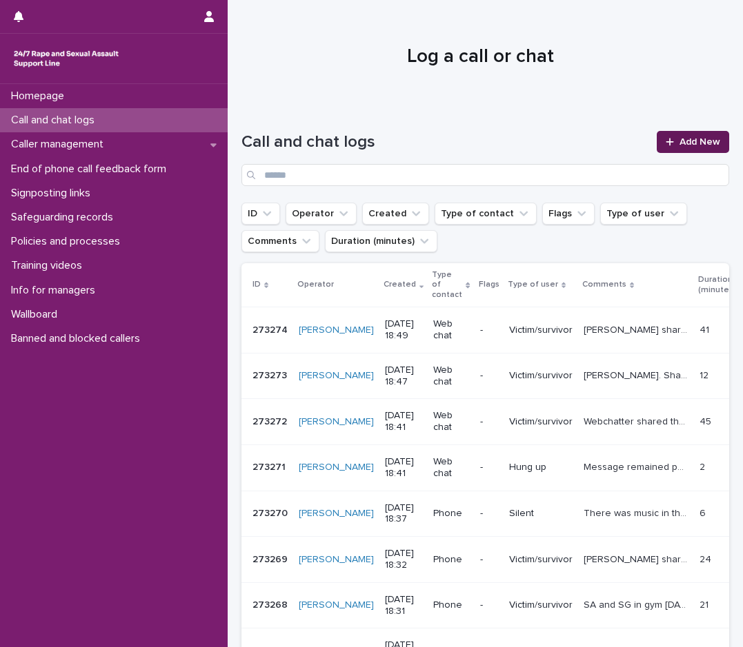
click at [692, 145] on span "Add New" at bounding box center [699, 142] width 41 height 10
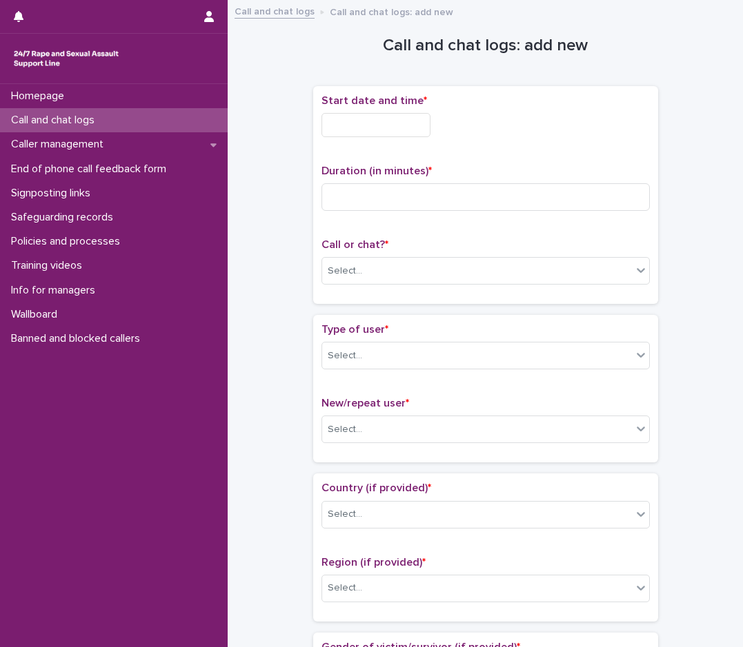
click at [378, 124] on input "text" at bounding box center [375, 125] width 109 height 24
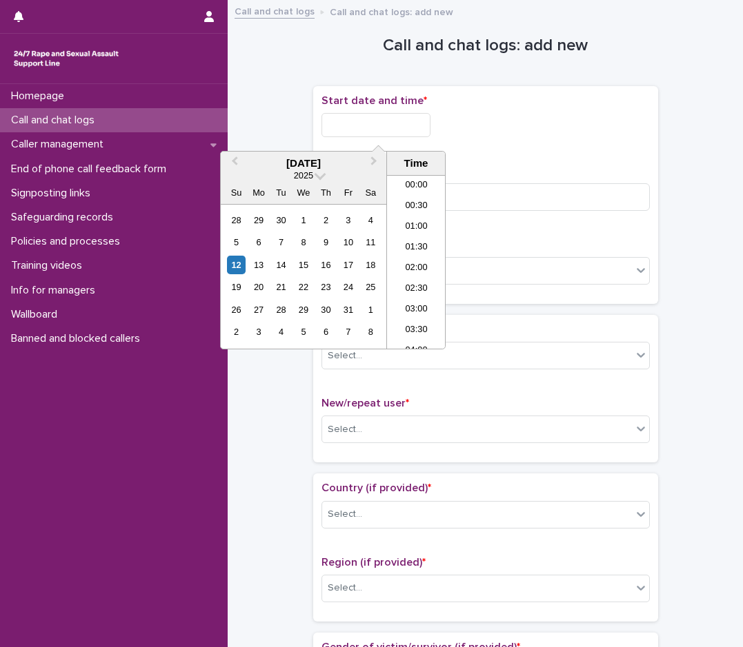
scroll to position [690, 0]
click at [416, 264] on li "18:30" at bounding box center [416, 262] width 59 height 21
click at [412, 123] on input "**********" at bounding box center [375, 125] width 109 height 24
type input "**********"
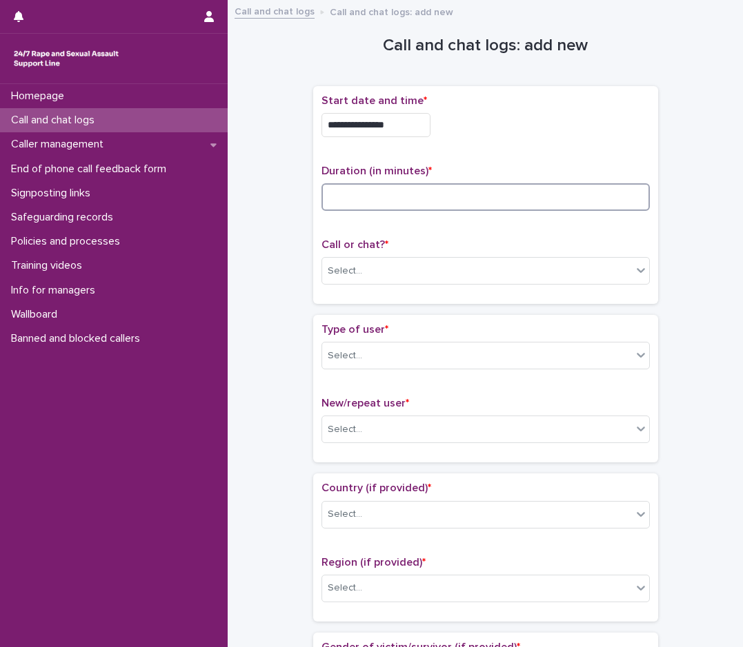
click at [370, 203] on input at bounding box center [485, 197] width 328 height 28
type input "*"
click at [344, 265] on div "Select..." at bounding box center [345, 271] width 34 height 14
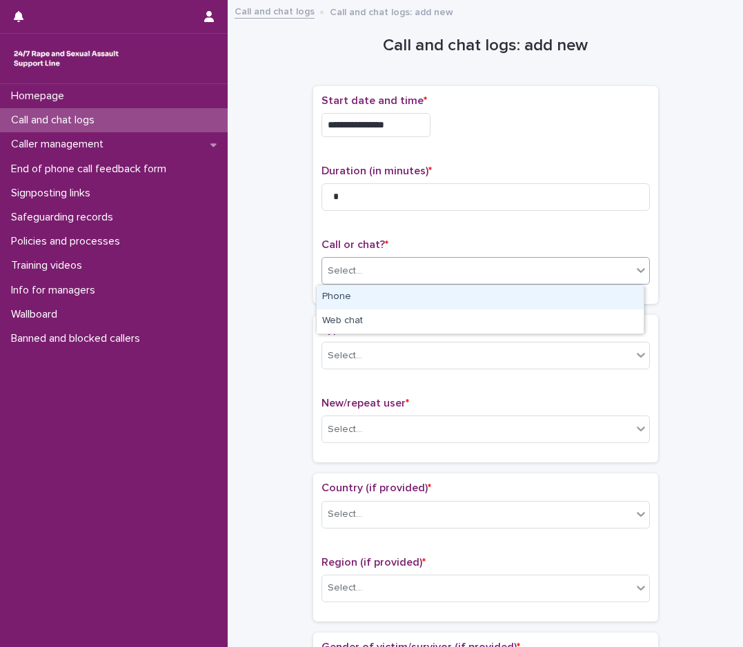
click at [356, 301] on div "Phone" at bounding box center [480, 297] width 327 height 24
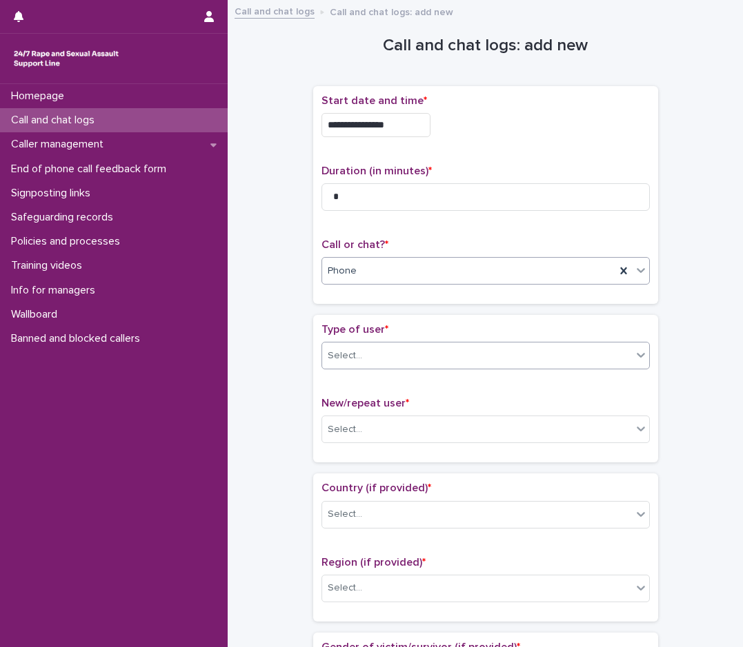
click at [360, 354] on div "Select..." at bounding box center [477, 356] width 310 height 23
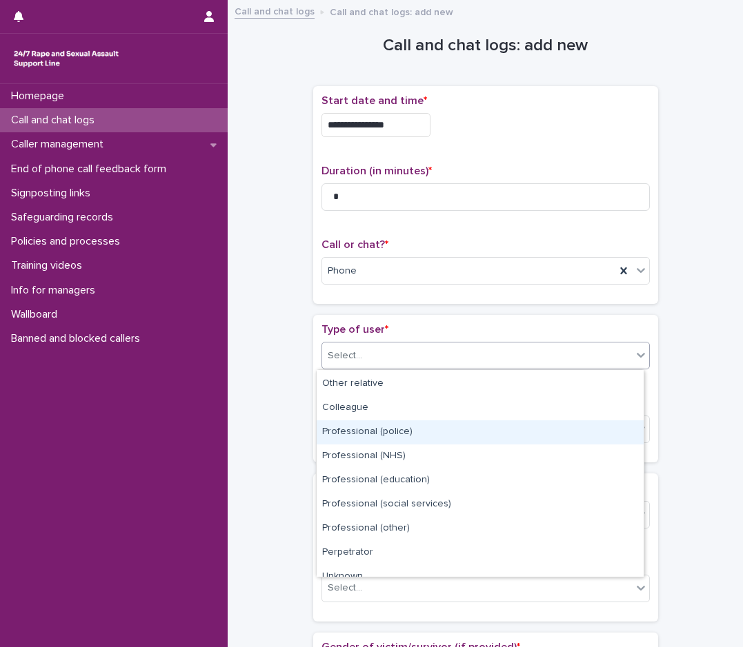
scroll to position [155, 0]
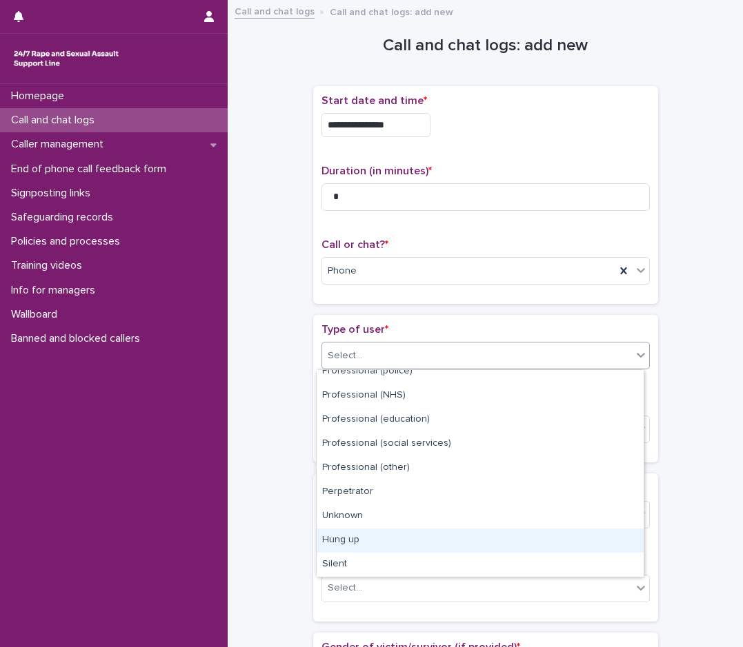
click at [361, 539] on div "Hung up" at bounding box center [480, 541] width 327 height 24
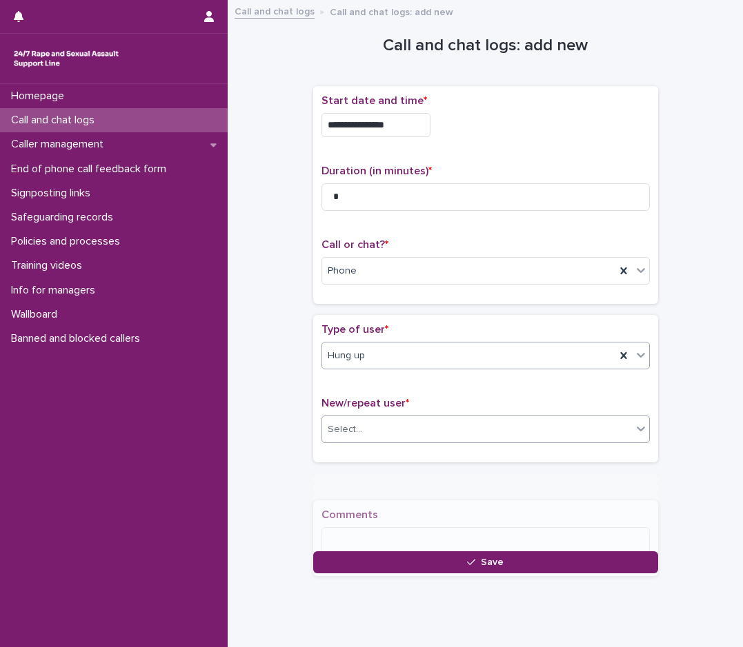
click at [392, 425] on div "Select..." at bounding box center [477, 430] width 310 height 23
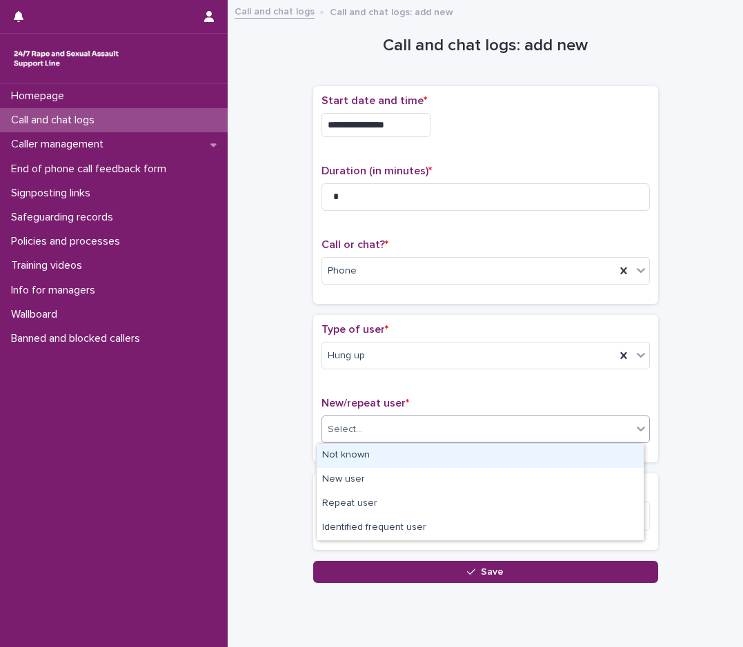
click at [348, 458] on div "Not known" at bounding box center [480, 456] width 327 height 24
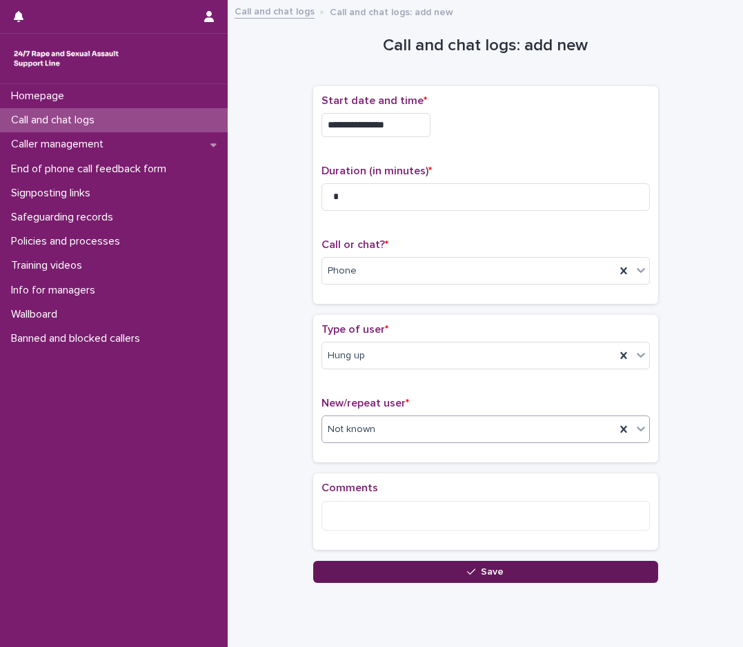
click at [449, 569] on button "Save" at bounding box center [485, 572] width 345 height 22
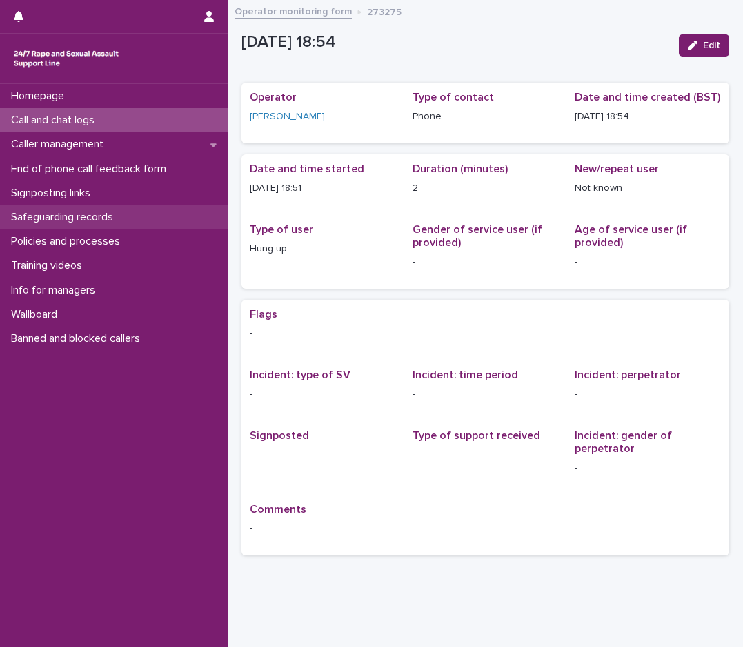
click at [68, 220] on p "Safeguarding records" at bounding box center [65, 217] width 119 height 13
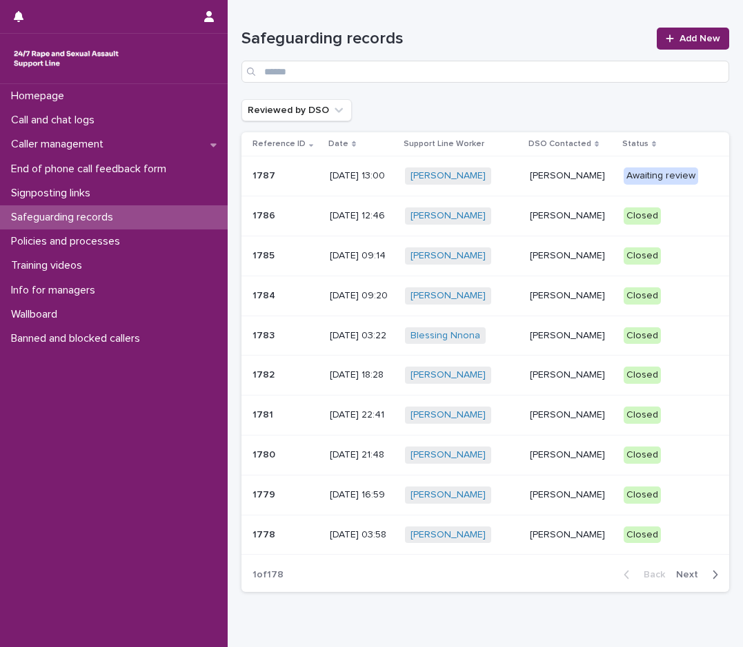
click at [546, 182] on p "[PERSON_NAME]" at bounding box center [571, 176] width 83 height 12
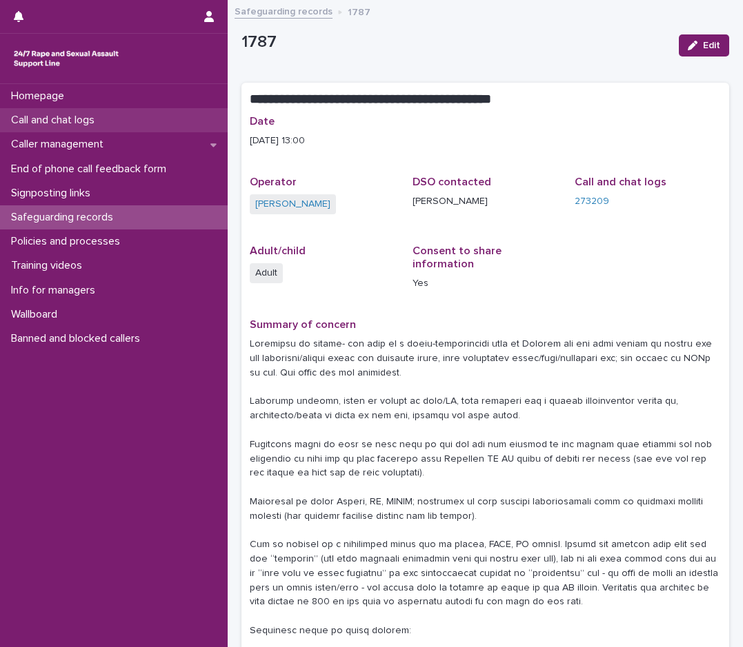
click at [117, 109] on div "Call and chat logs" at bounding box center [114, 120] width 228 height 24
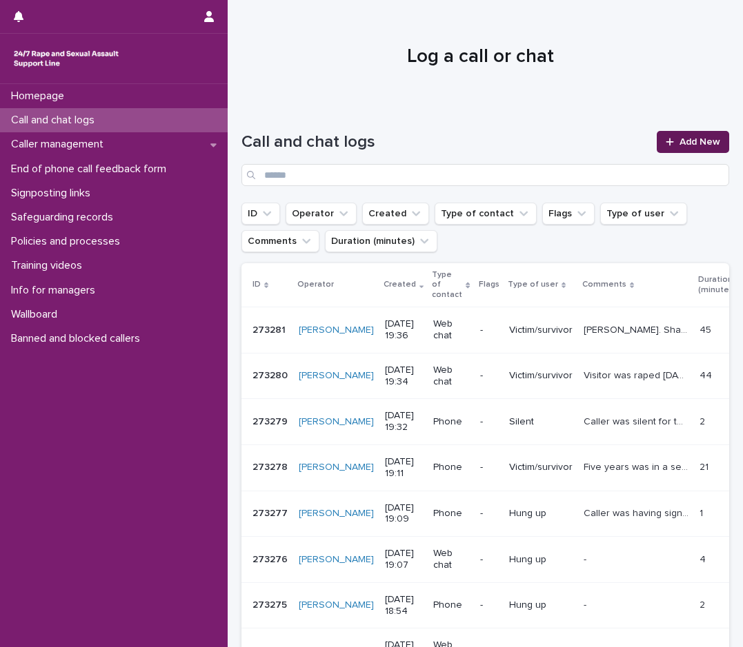
click at [672, 137] on link "Add New" at bounding box center [692, 142] width 72 height 22
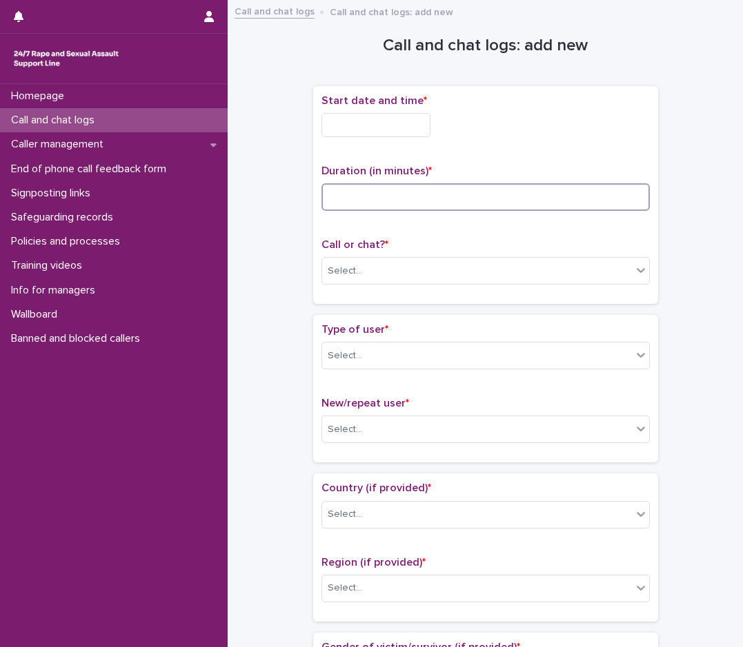
click at [365, 190] on input at bounding box center [485, 197] width 328 height 28
type input "**"
click at [352, 125] on input "text" at bounding box center [375, 125] width 109 height 24
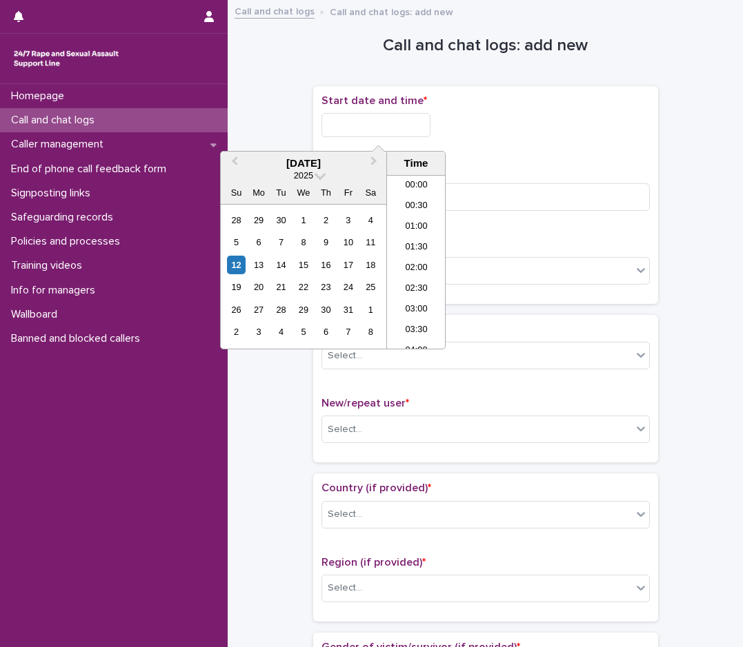
scroll to position [731, 0]
click at [424, 241] on li "19:00" at bounding box center [416, 241] width 59 height 21
click at [425, 126] on input "**********" at bounding box center [375, 125] width 109 height 24
type input "**********"
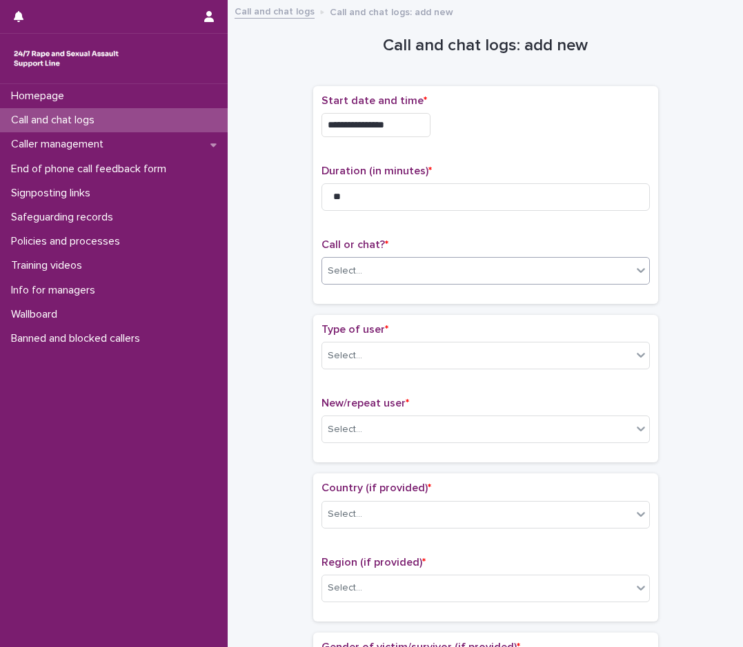
click at [387, 260] on div "Select..." at bounding box center [477, 271] width 310 height 23
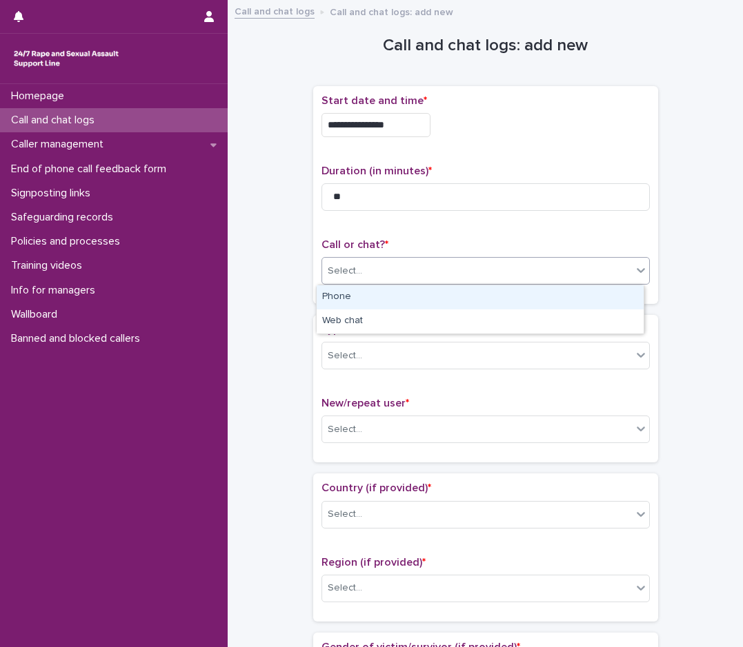
click at [333, 297] on div "Phone" at bounding box center [480, 297] width 327 height 24
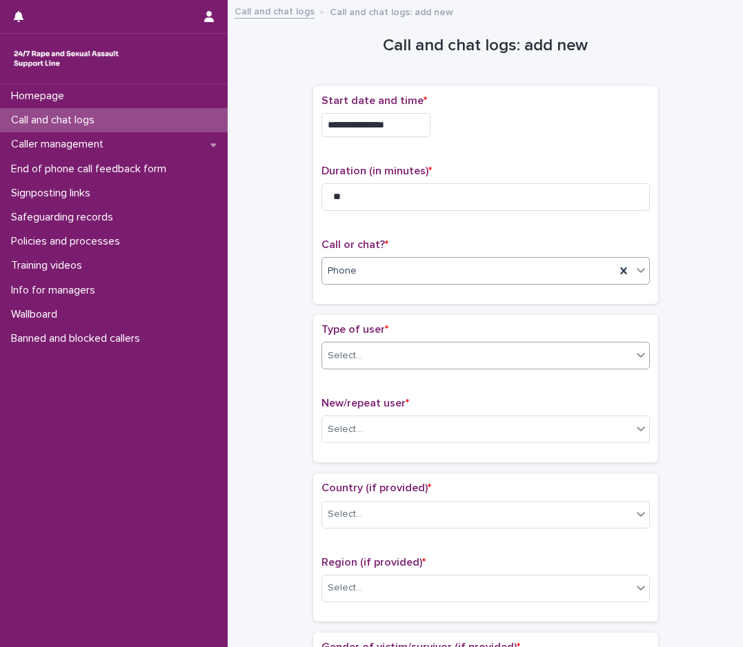
click at [350, 365] on div "Select..." at bounding box center [477, 356] width 310 height 23
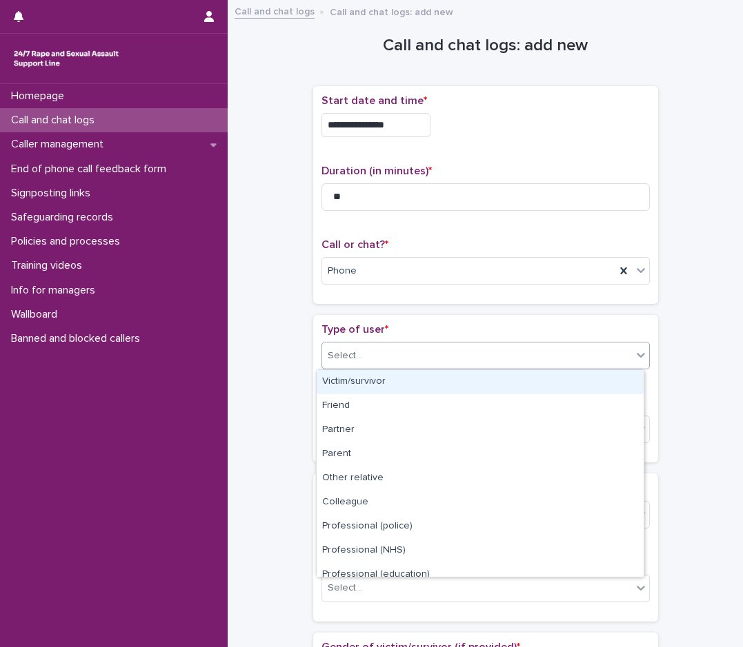
click at [374, 380] on div "Victim/survivor" at bounding box center [480, 382] width 327 height 24
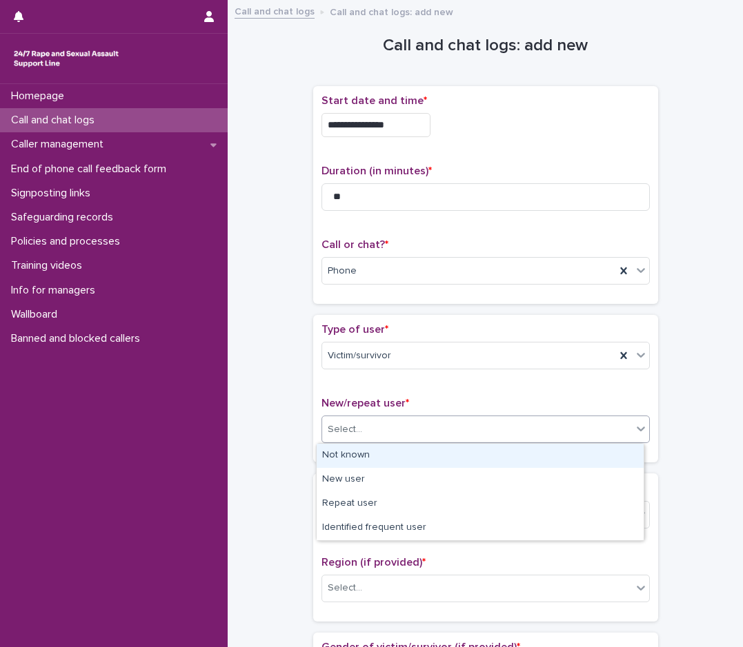
click at [365, 431] on div "Select..." at bounding box center [477, 430] width 310 height 23
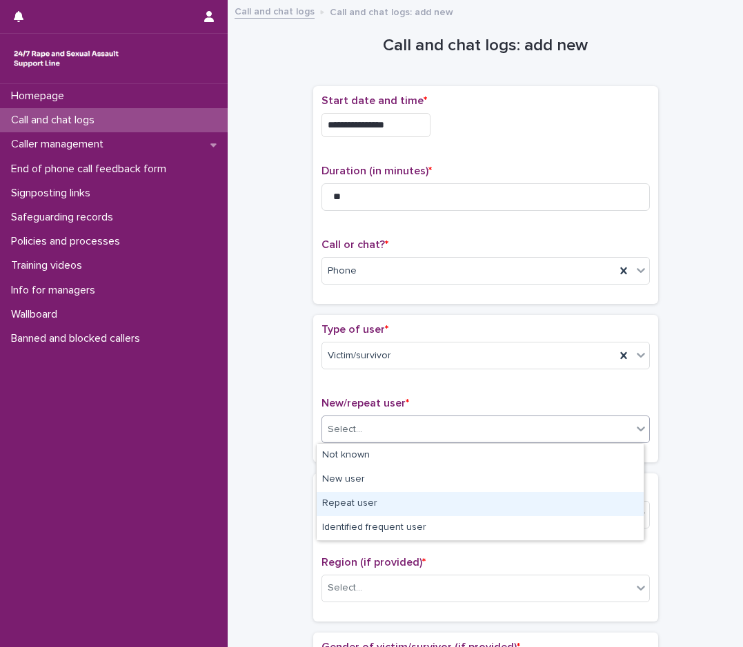
click at [349, 498] on div "Repeat user" at bounding box center [480, 504] width 327 height 24
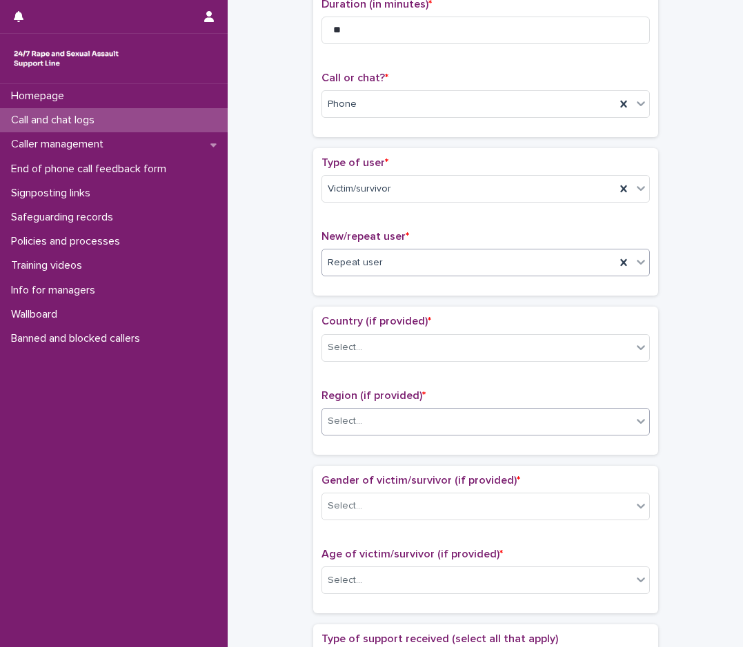
scroll to position [207, 0]
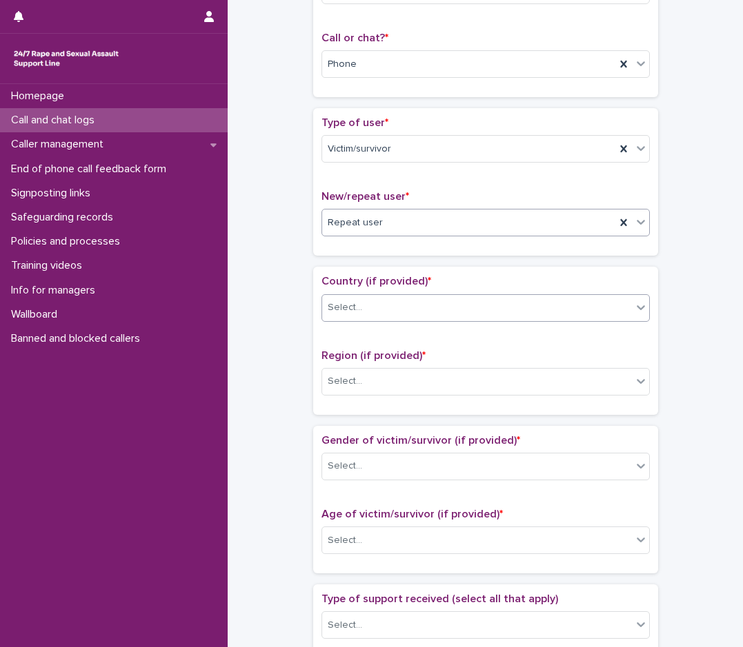
click at [379, 310] on div "Select..." at bounding box center [477, 308] width 310 height 23
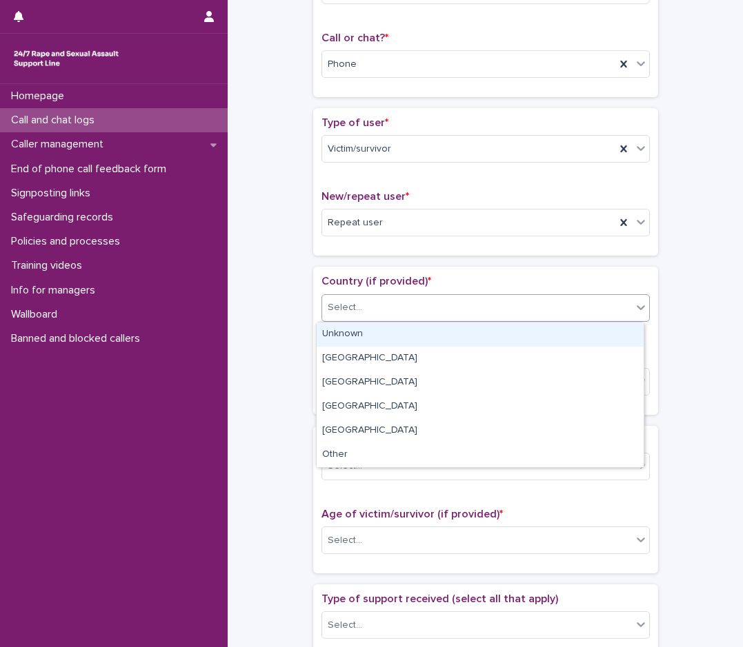
click at [372, 332] on div "Unknown" at bounding box center [480, 335] width 327 height 24
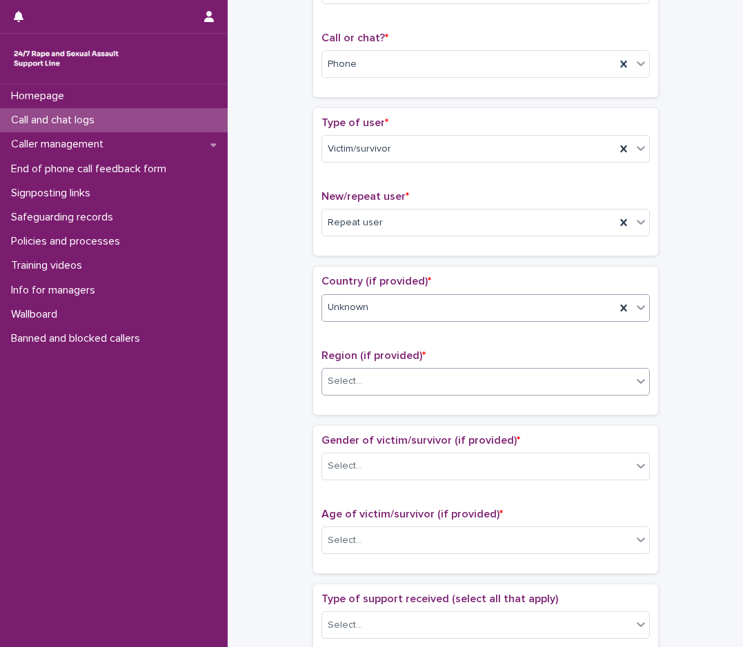
drag, startPoint x: 352, startPoint y: 375, endPoint x: 349, endPoint y: 384, distance: 9.6
click at [351, 381] on div "Select..." at bounding box center [345, 381] width 34 height 14
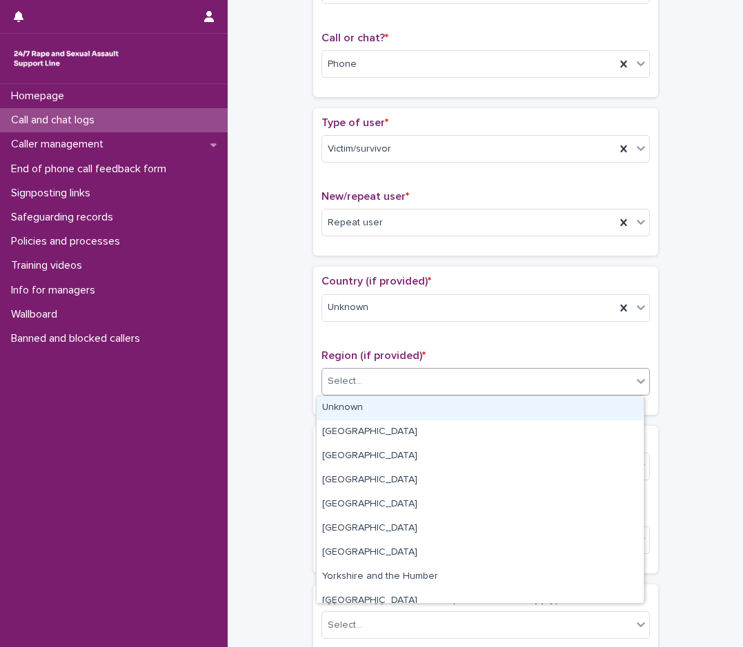
click at [344, 408] on div "Unknown" at bounding box center [480, 408] width 327 height 24
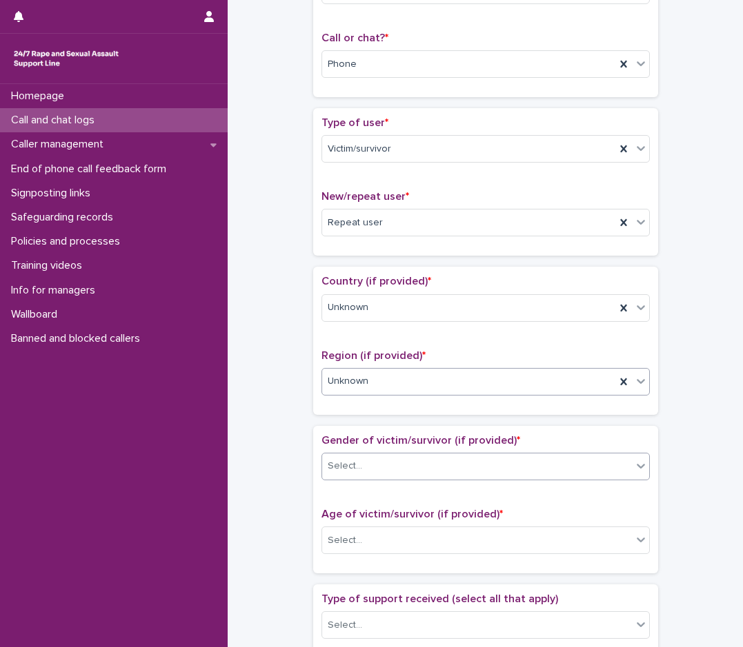
click at [346, 459] on div "Select..." at bounding box center [477, 466] width 310 height 23
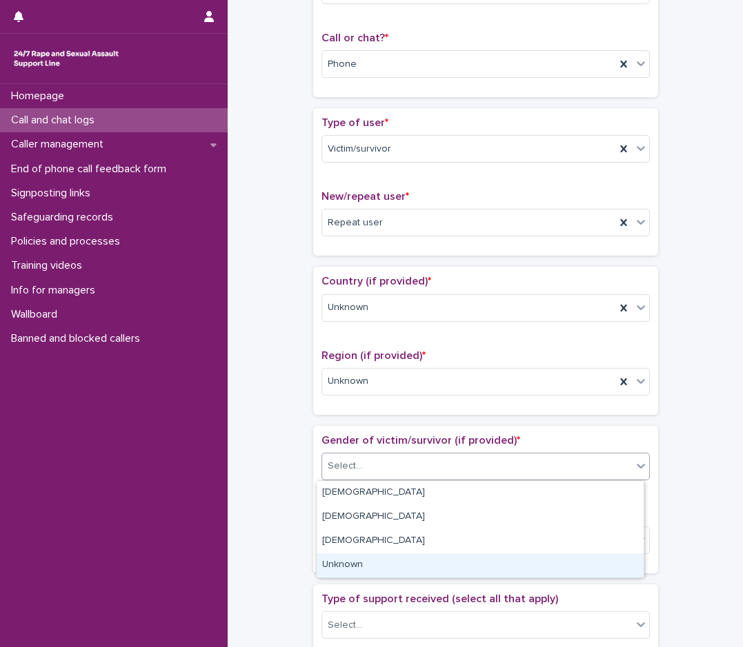
click at [351, 561] on div "Unknown" at bounding box center [480, 566] width 327 height 24
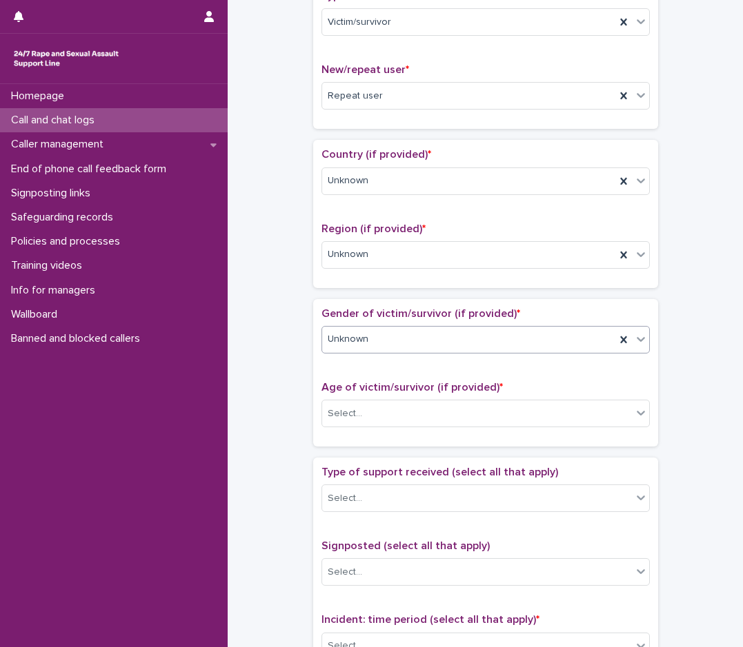
scroll to position [345, 0]
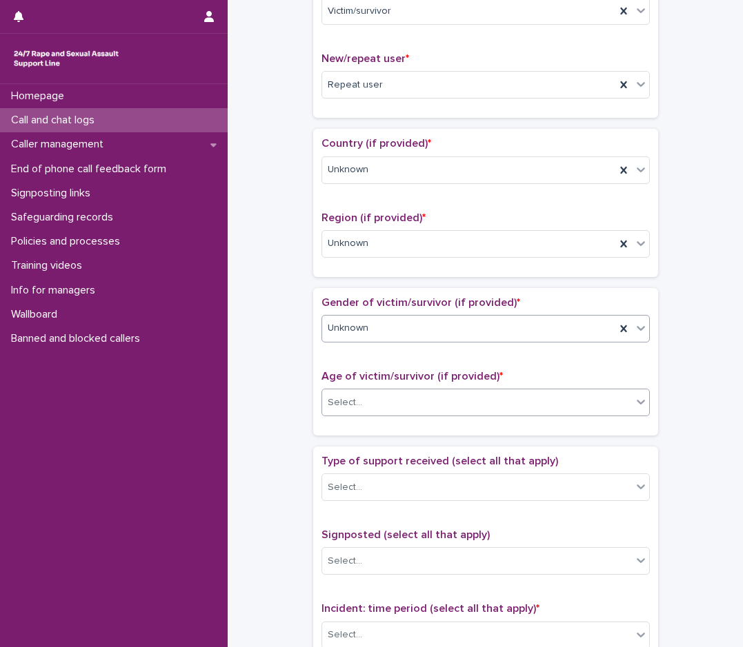
click at [371, 392] on div "Select..." at bounding box center [477, 403] width 310 height 23
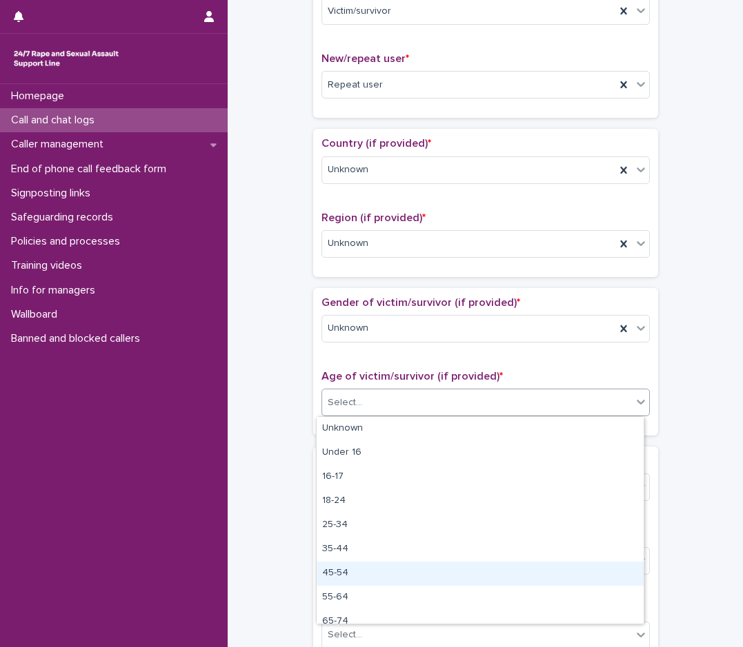
click at [345, 570] on div "45-54" at bounding box center [480, 574] width 327 height 24
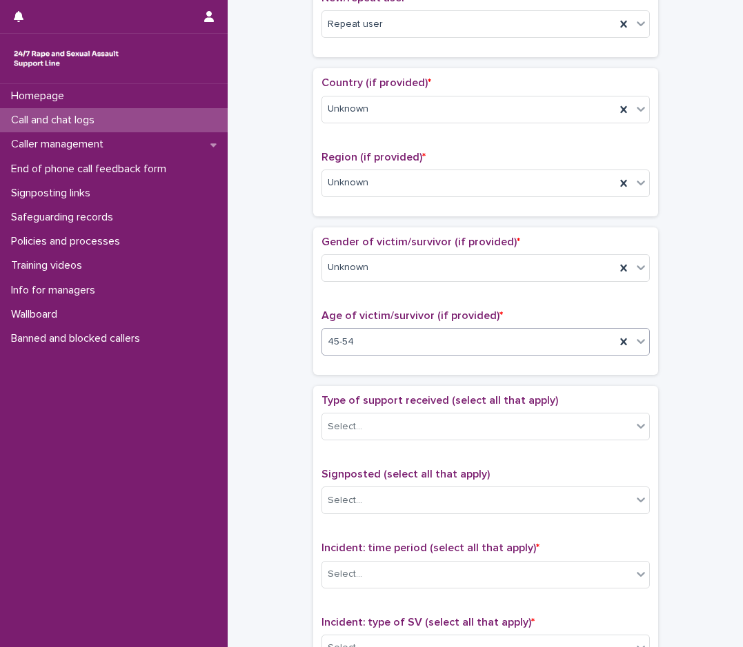
scroll to position [483, 0]
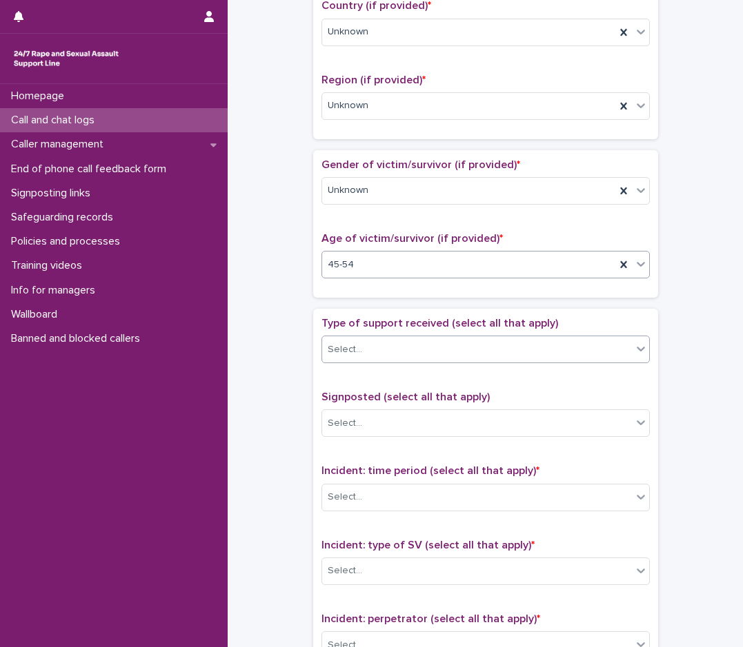
click at [363, 352] on input "text" at bounding box center [363, 350] width 1 height 12
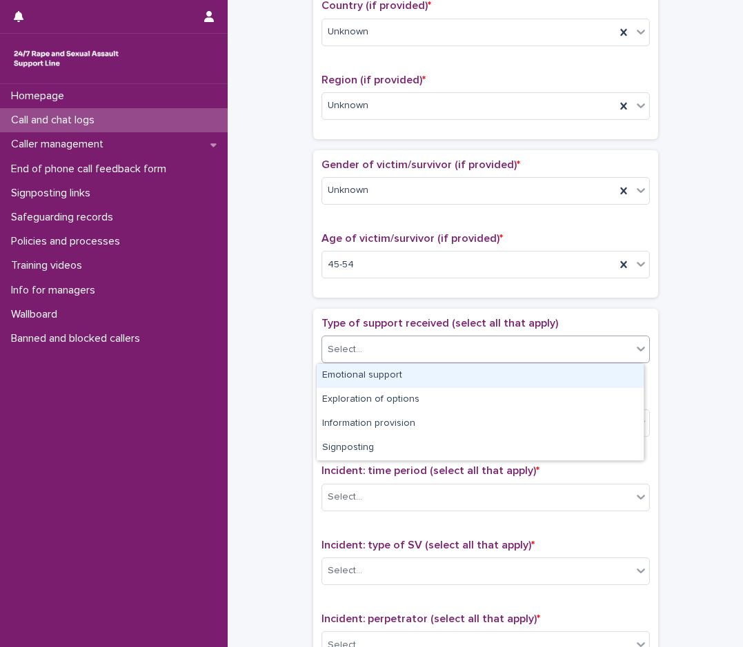
drag, startPoint x: 350, startPoint y: 371, endPoint x: 348, endPoint y: 387, distance: 16.0
click at [350, 373] on div "Emotional support" at bounding box center [480, 376] width 327 height 24
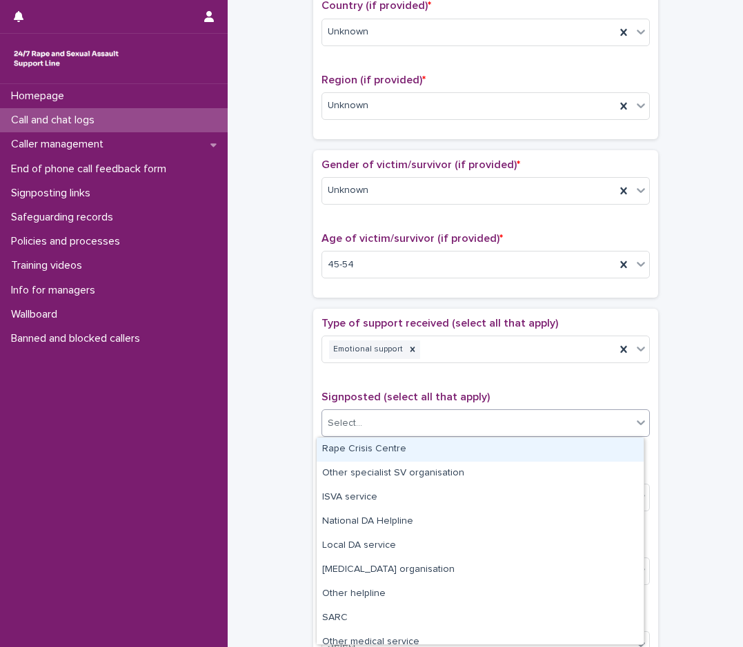
click at [361, 420] on div "Select..." at bounding box center [477, 423] width 310 height 23
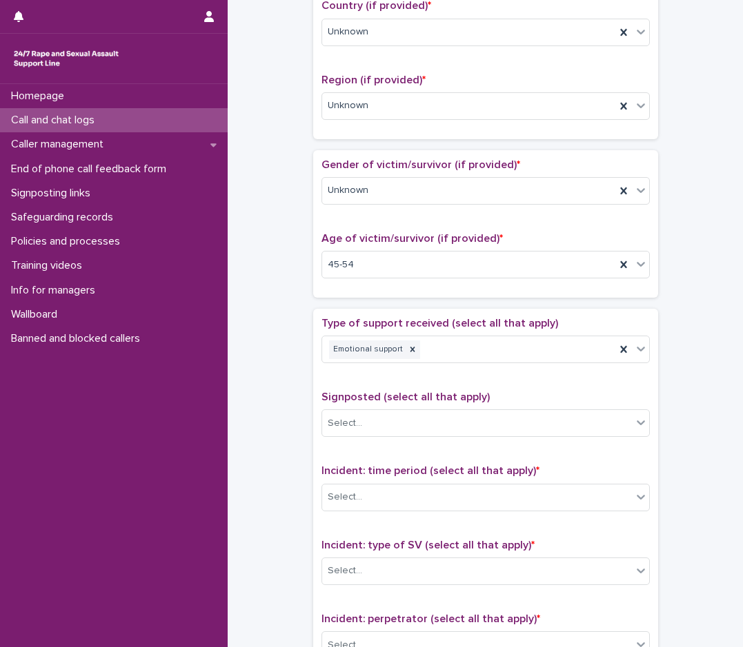
click at [272, 510] on div "**********" at bounding box center [485, 231] width 488 height 1410
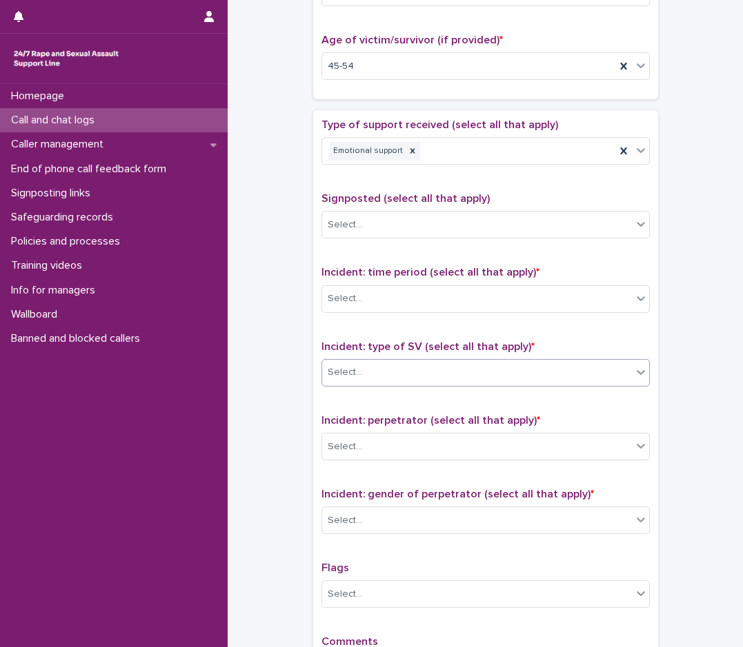
scroll to position [690, 0]
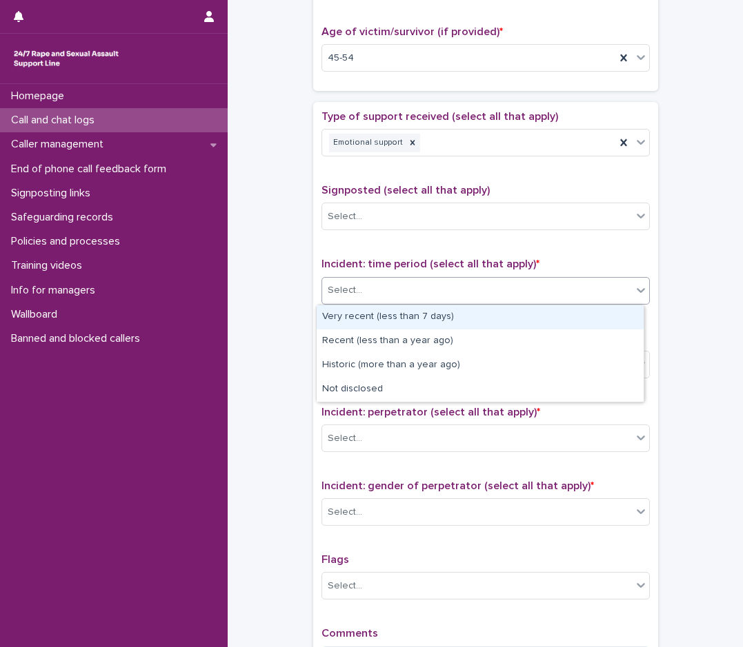
click at [364, 293] on div "Select..." at bounding box center [477, 290] width 310 height 23
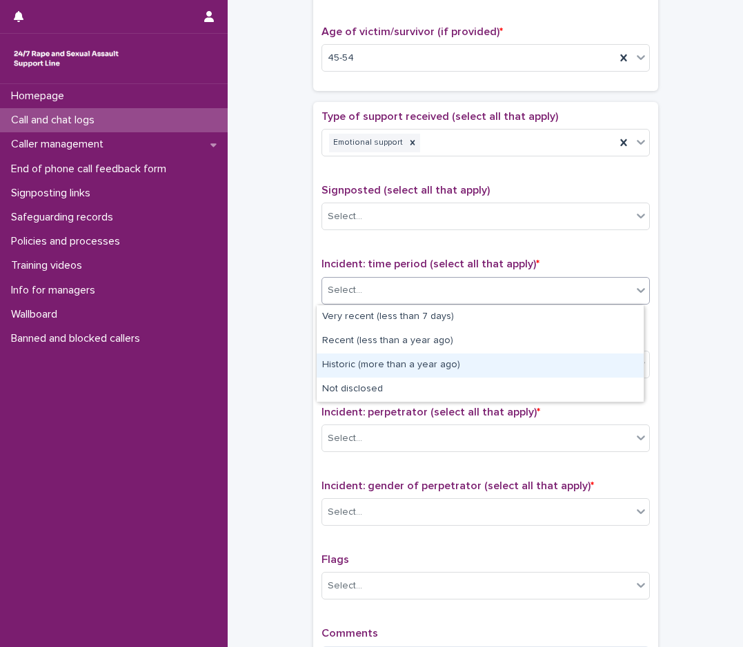
click at [343, 363] on div "Historic (more than a year ago)" at bounding box center [480, 366] width 327 height 24
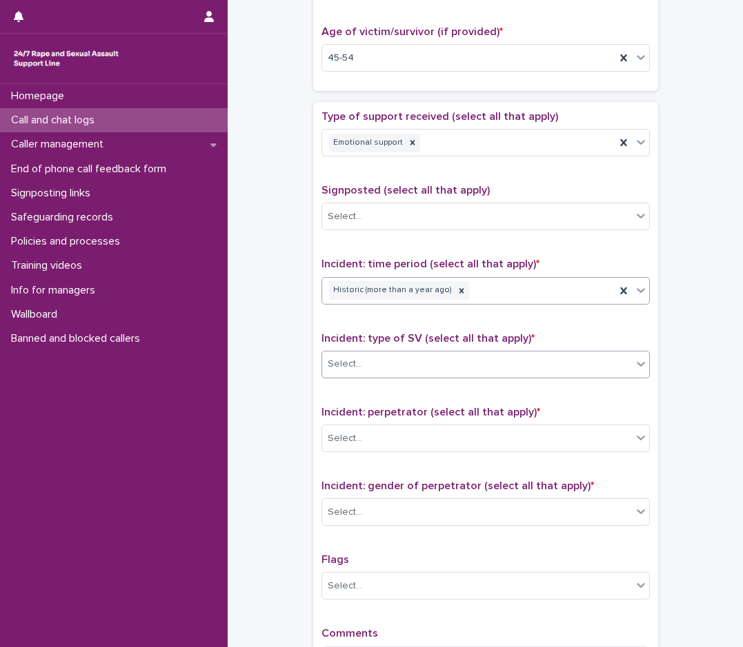
click at [348, 361] on div "Select..." at bounding box center [345, 364] width 34 height 14
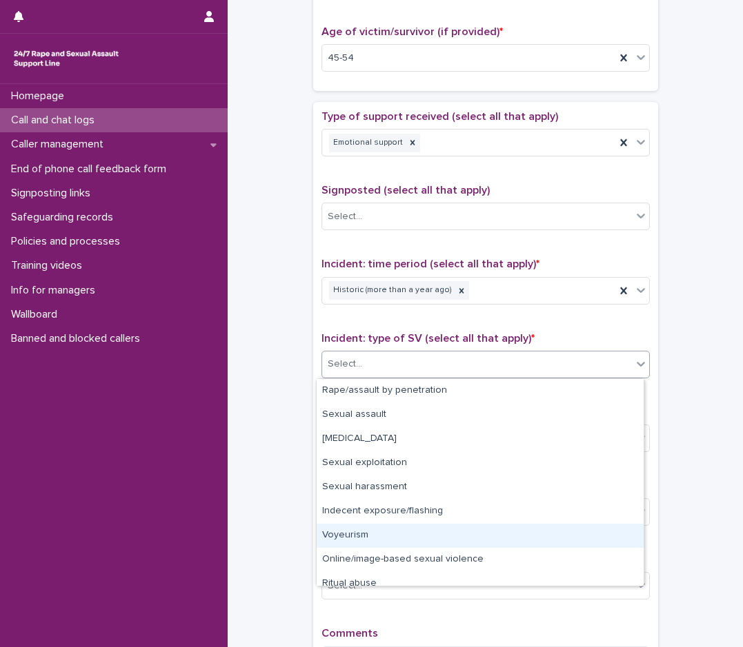
scroll to position [34, 0]
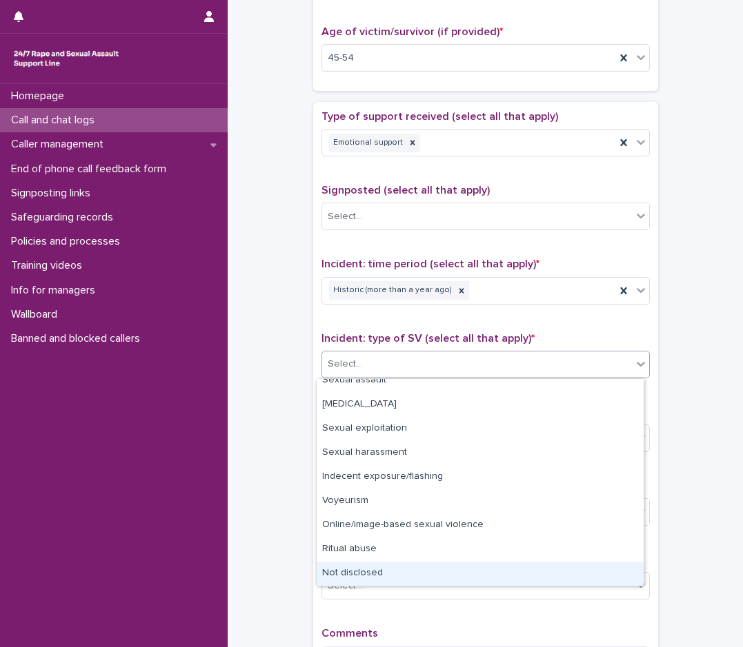
drag, startPoint x: 347, startPoint y: 576, endPoint x: 348, endPoint y: 563, distance: 12.4
click at [347, 576] on div "Not disclosed" at bounding box center [480, 574] width 327 height 24
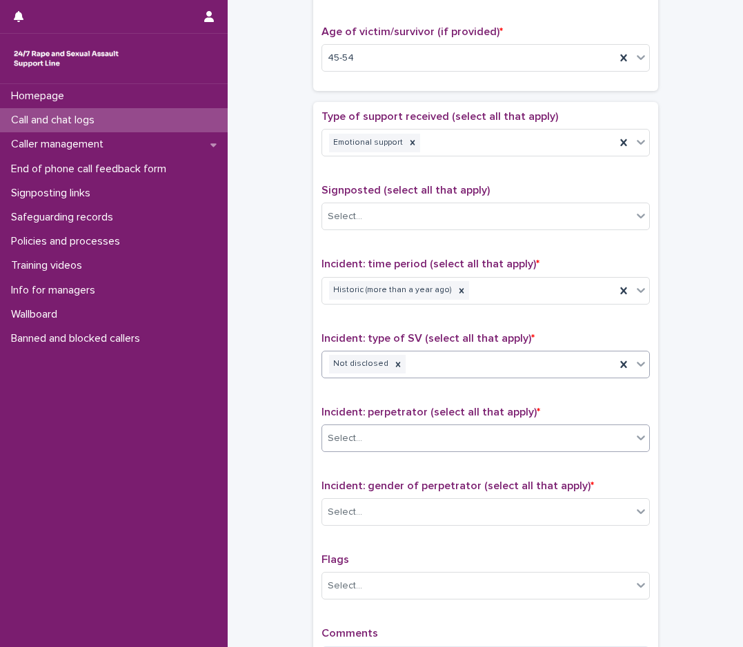
click at [396, 436] on div "Select..." at bounding box center [477, 439] width 310 height 23
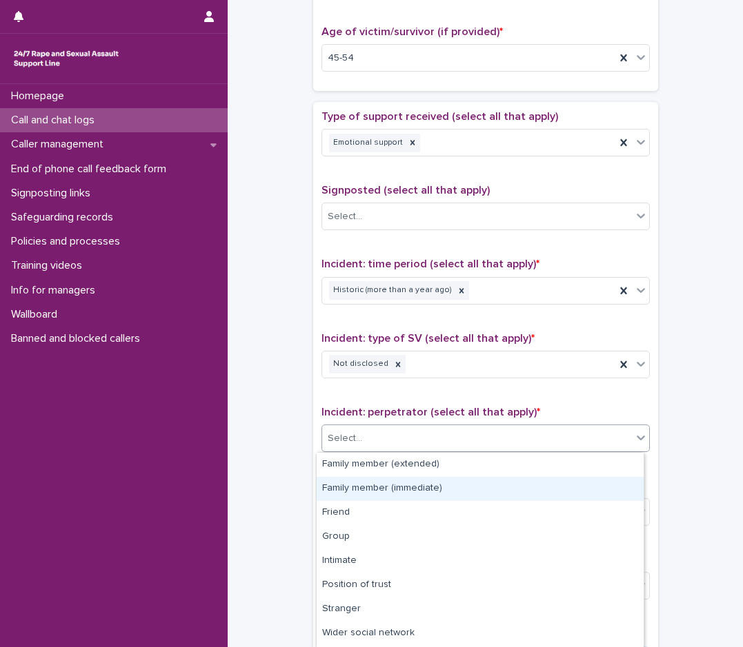
click at [374, 494] on div "Family member (immediate)" at bounding box center [480, 489] width 327 height 24
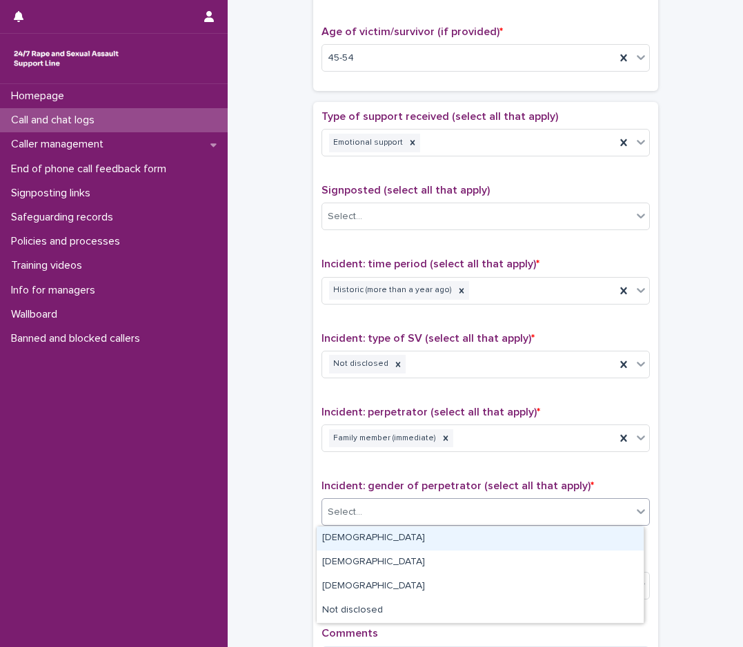
click at [368, 510] on div "Select..." at bounding box center [477, 512] width 310 height 23
click at [473, 432] on div "Family member (immediate)" at bounding box center [468, 439] width 293 height 24
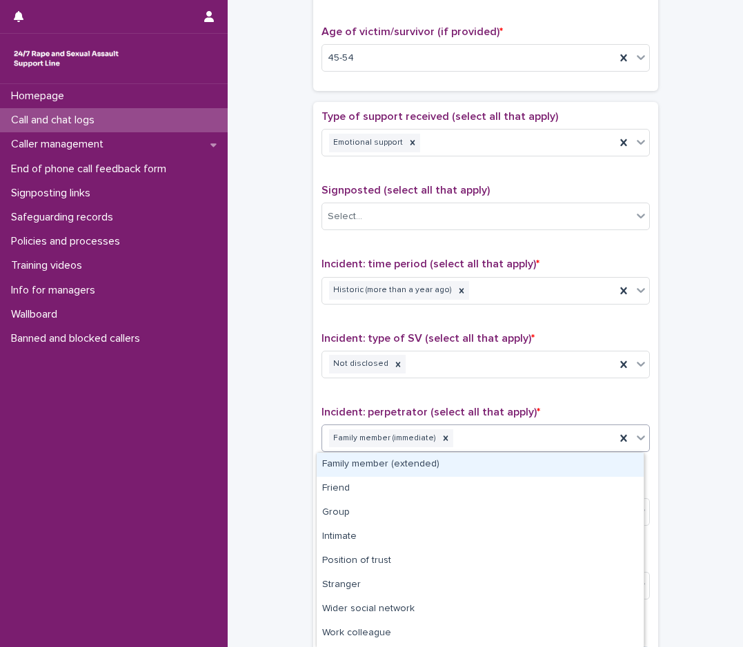
click at [403, 459] on div "Family member (extended)" at bounding box center [480, 465] width 327 height 24
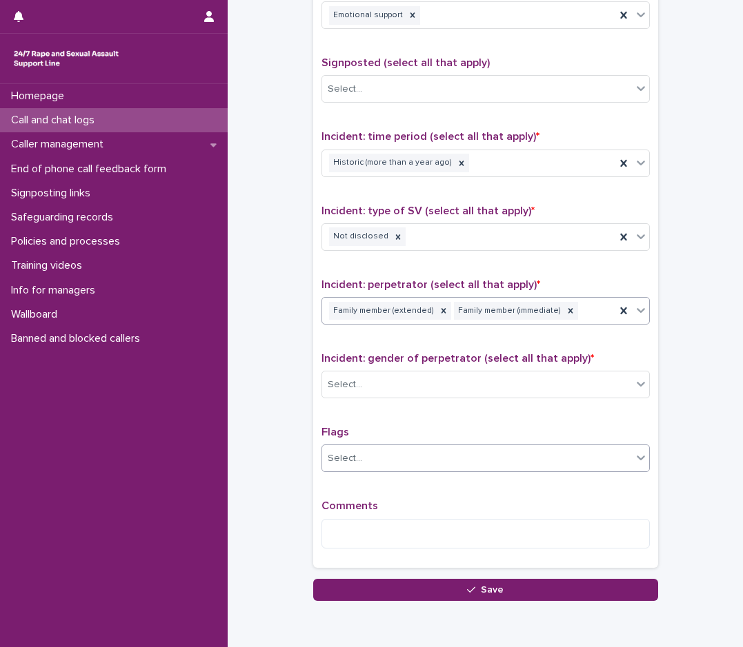
scroll to position [827, 0]
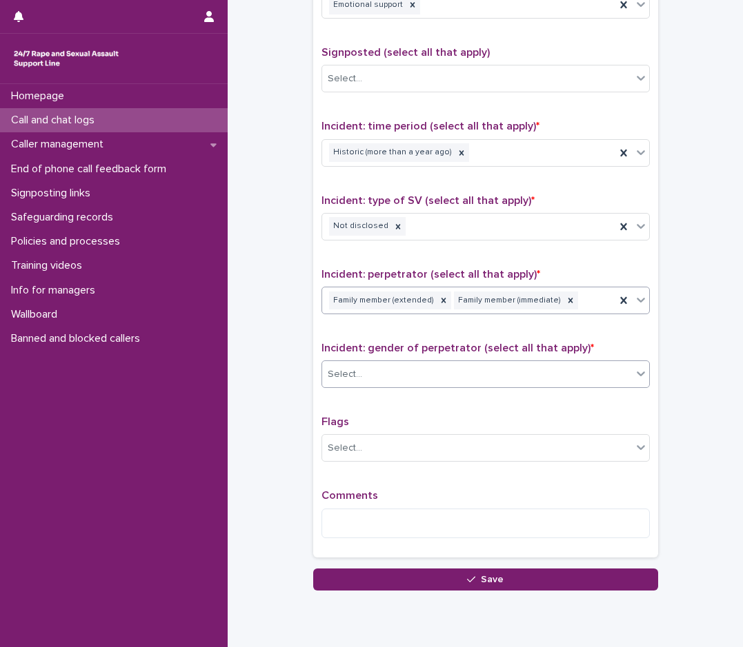
click at [403, 370] on div "Select..." at bounding box center [477, 374] width 310 height 23
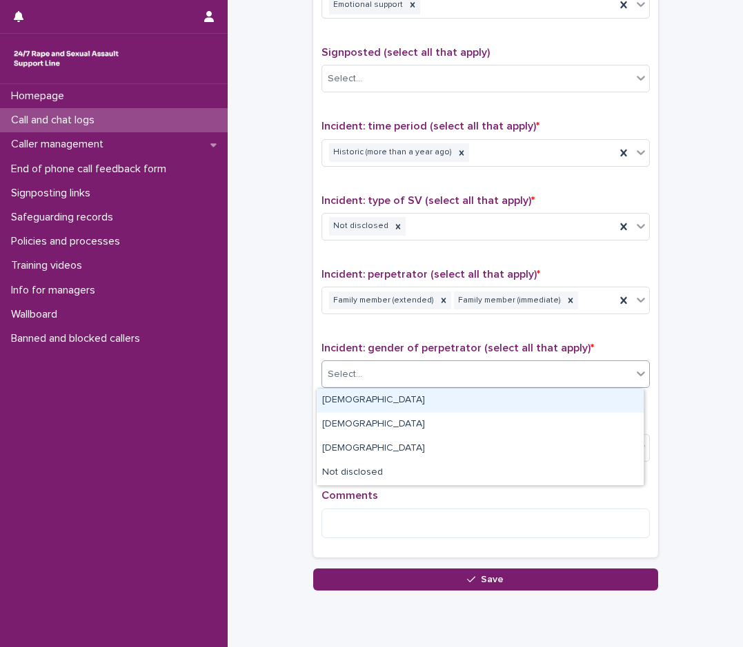
click at [376, 403] on div "[DEMOGRAPHIC_DATA]" at bounding box center [480, 401] width 327 height 24
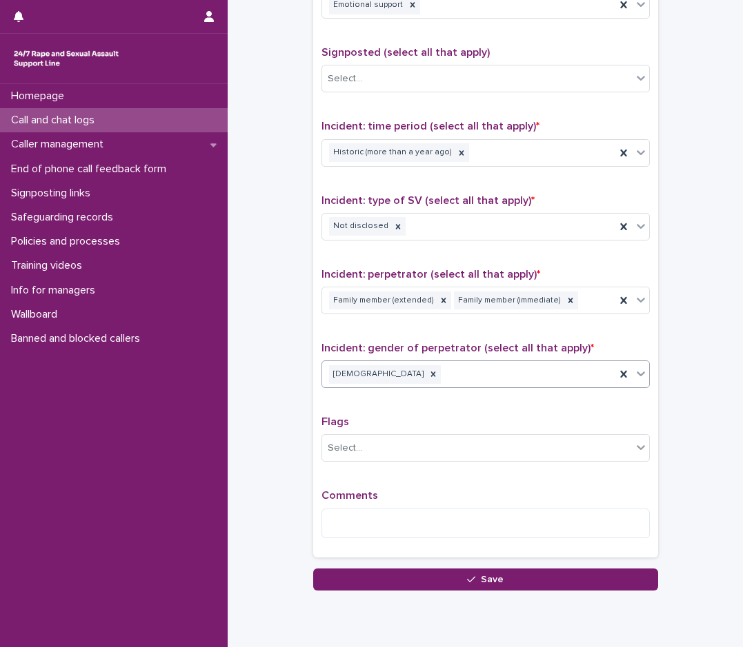
click at [469, 374] on div "[DEMOGRAPHIC_DATA]" at bounding box center [468, 375] width 293 height 24
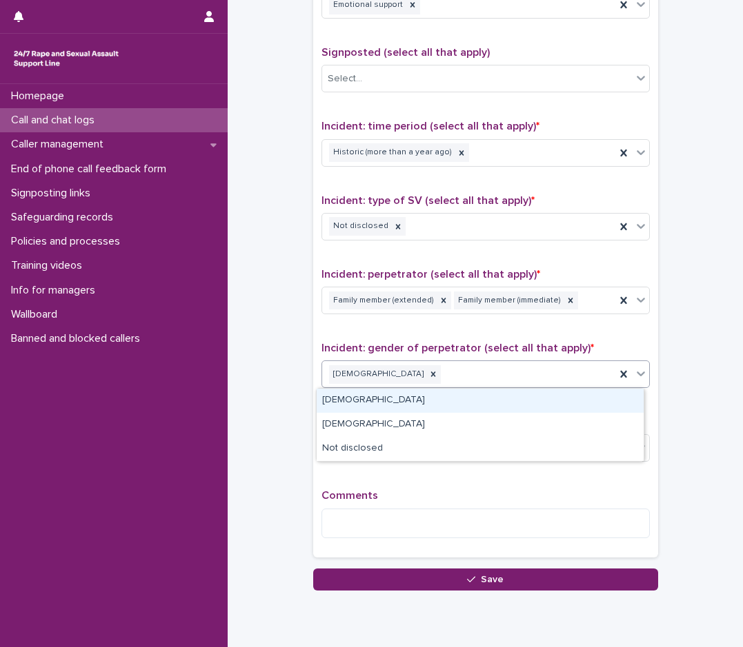
click at [359, 405] on div "[DEMOGRAPHIC_DATA]" at bounding box center [480, 401] width 327 height 24
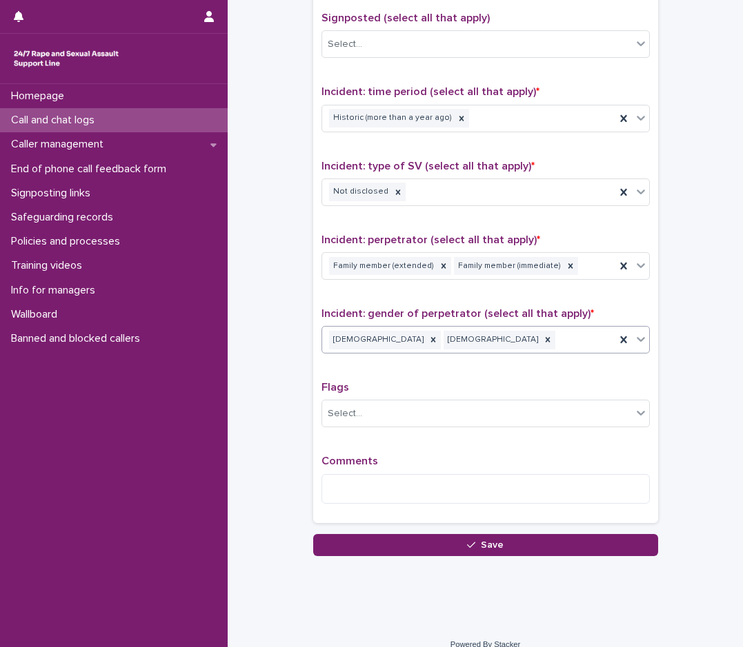
scroll to position [878, 0]
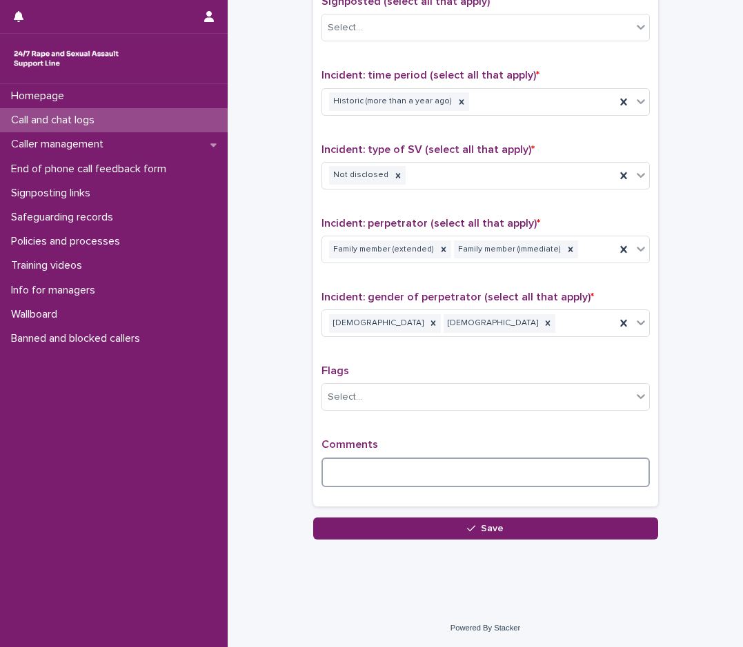
click at [345, 473] on textarea at bounding box center [485, 473] width 328 height 30
click at [399, 472] on textarea "***" at bounding box center [485, 473] width 328 height 30
click at [450, 472] on textarea "**********" at bounding box center [485, 473] width 328 height 30
click at [348, 470] on textarea "**********" at bounding box center [485, 473] width 328 height 30
click at [612, 470] on textarea "**********" at bounding box center [485, 473] width 328 height 30
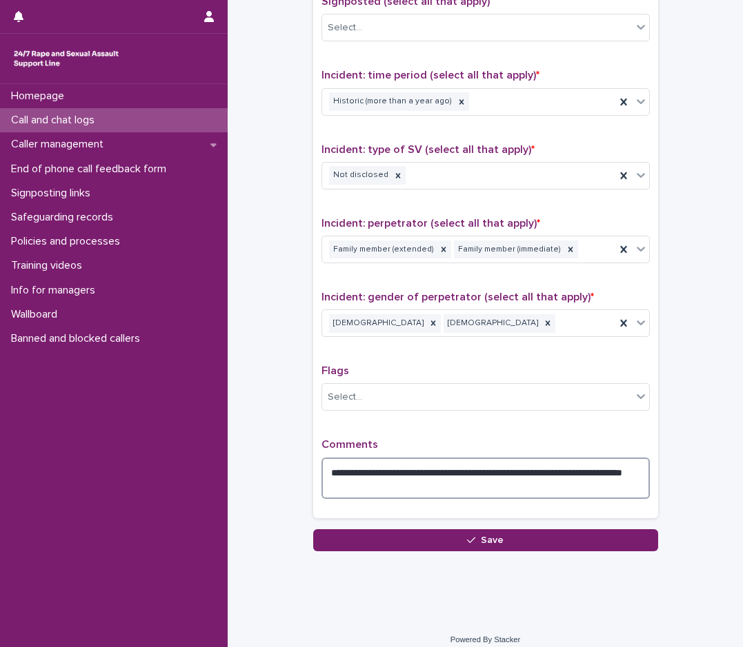
click at [630, 470] on textarea "**********" at bounding box center [485, 478] width 328 height 41
click at [487, 485] on textarea "**********" at bounding box center [485, 478] width 328 height 41
drag, startPoint x: 617, startPoint y: 489, endPoint x: 554, endPoint y: 487, distance: 62.8
click at [554, 487] on textarea "**********" at bounding box center [485, 478] width 328 height 41
click at [623, 474] on textarea "**********" at bounding box center [485, 478] width 328 height 41
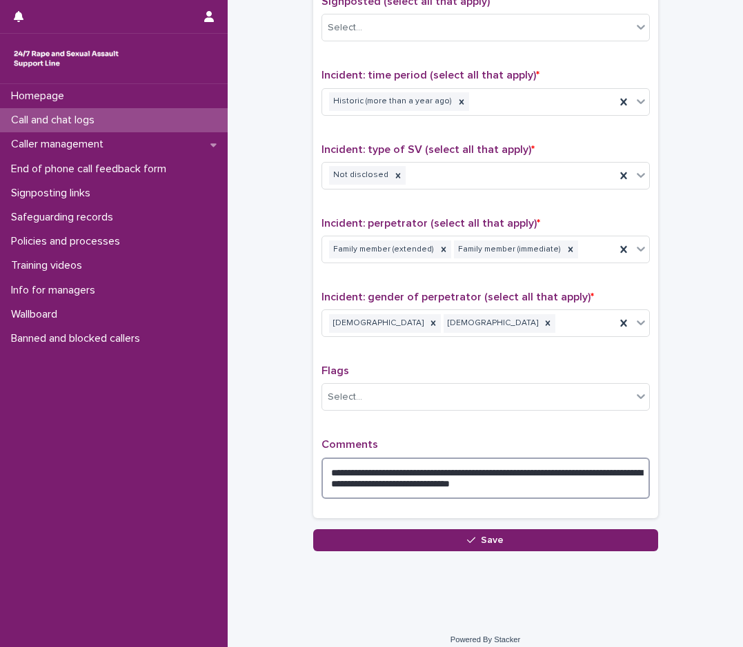
click at [560, 491] on textarea "**********" at bounding box center [485, 478] width 328 height 41
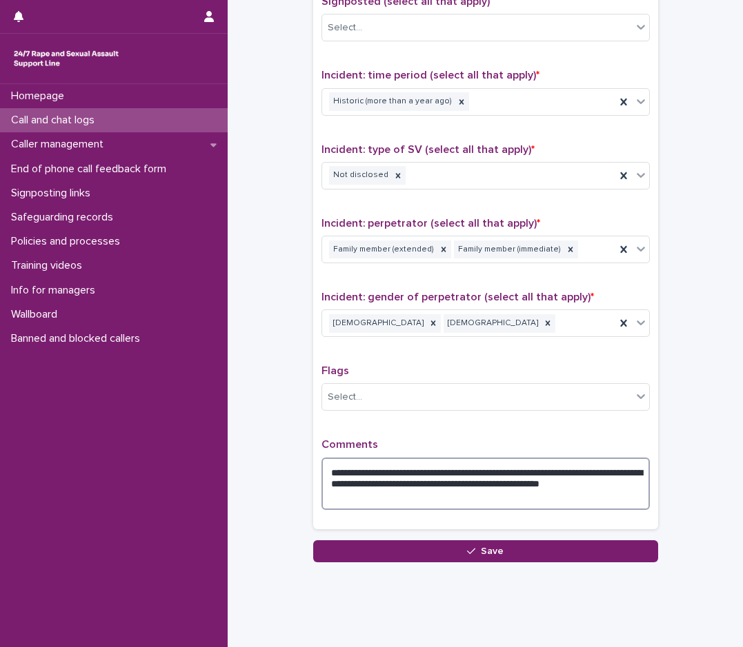
click at [580, 485] on textarea "**********" at bounding box center [485, 484] width 328 height 52
drag, startPoint x: 580, startPoint y: 485, endPoint x: 576, endPoint y: 492, distance: 8.0
click at [576, 492] on textarea "**********" at bounding box center [485, 484] width 328 height 52
click at [571, 478] on textarea "**********" at bounding box center [485, 484] width 328 height 52
click at [570, 486] on textarea "**********" at bounding box center [485, 484] width 328 height 52
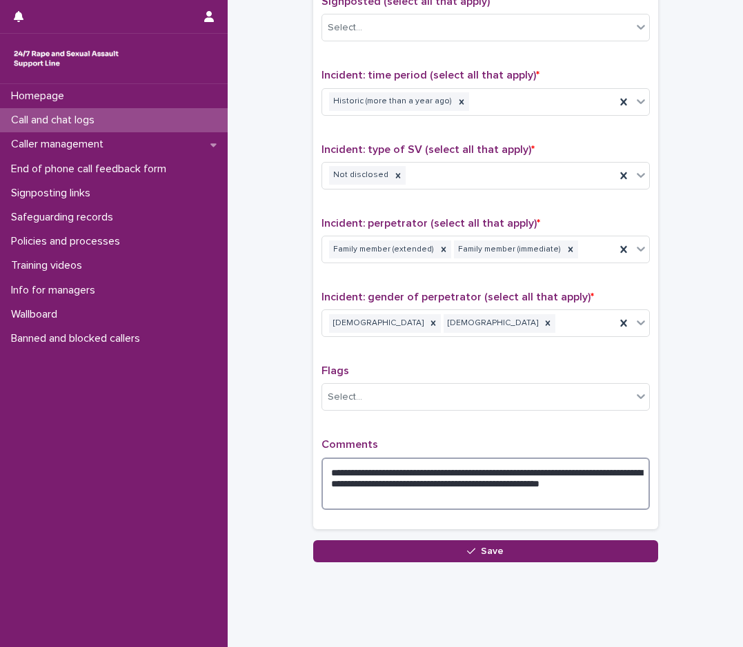
click at [379, 501] on textarea "**********" at bounding box center [485, 484] width 328 height 52
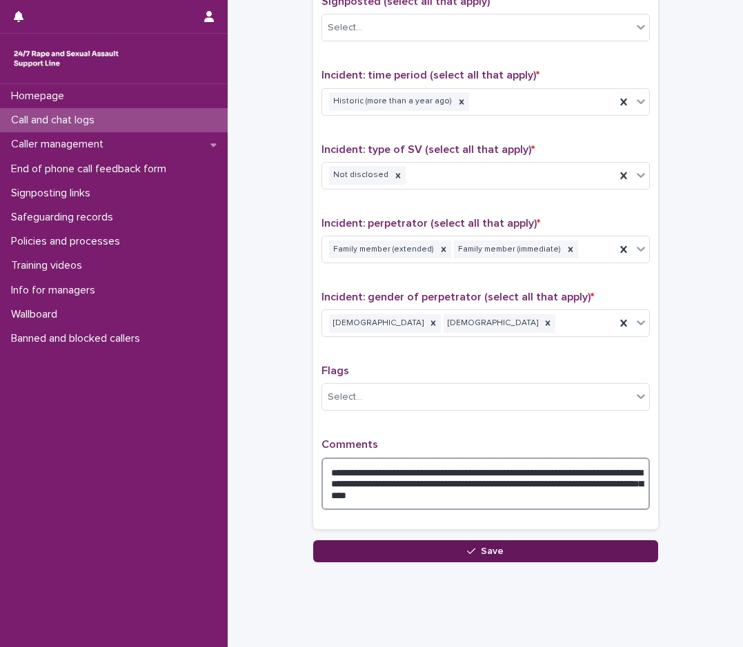
type textarea "**********"
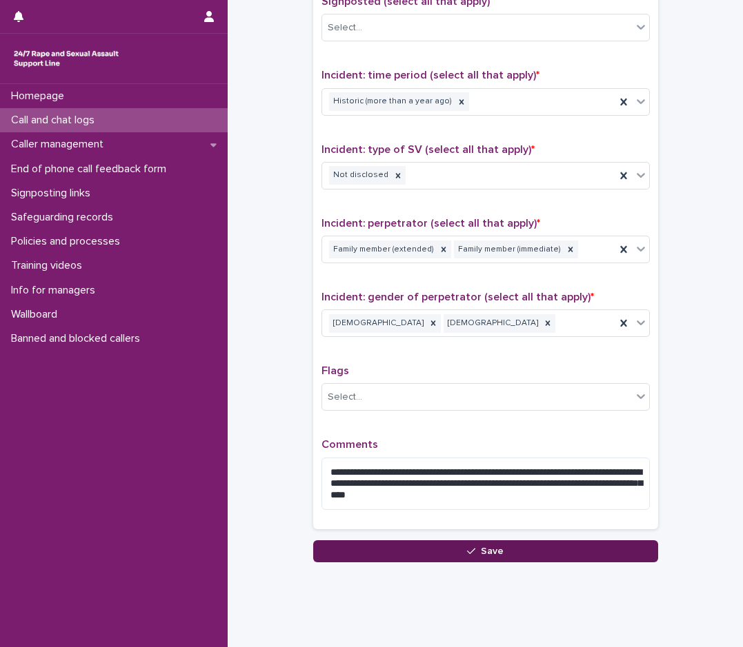
click at [504, 548] on button "Save" at bounding box center [485, 552] width 345 height 22
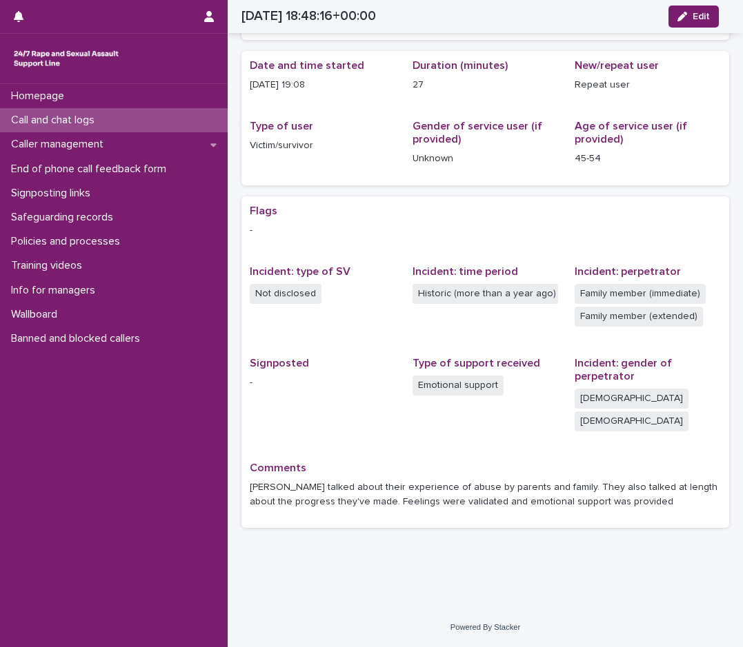
scroll to position [81, 0]
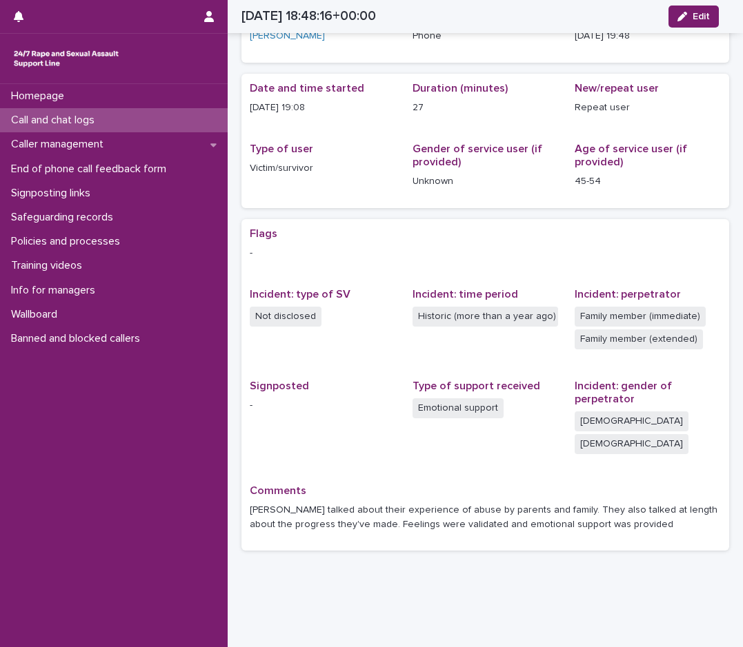
click at [521, 503] on p "[PERSON_NAME] talked about their experience of abuse by parents and family. The…" at bounding box center [485, 517] width 471 height 29
click at [692, 14] on span "Edit" at bounding box center [700, 17] width 17 height 10
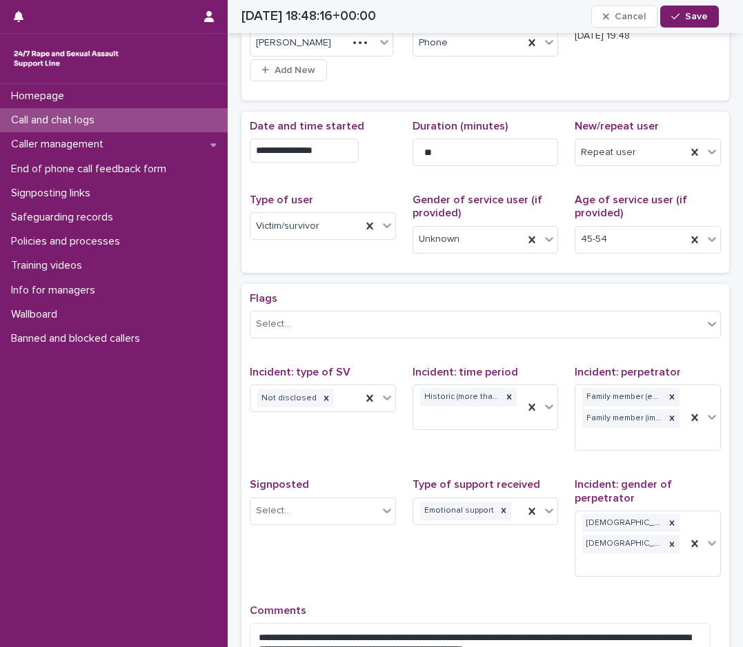
scroll to position [142, 0]
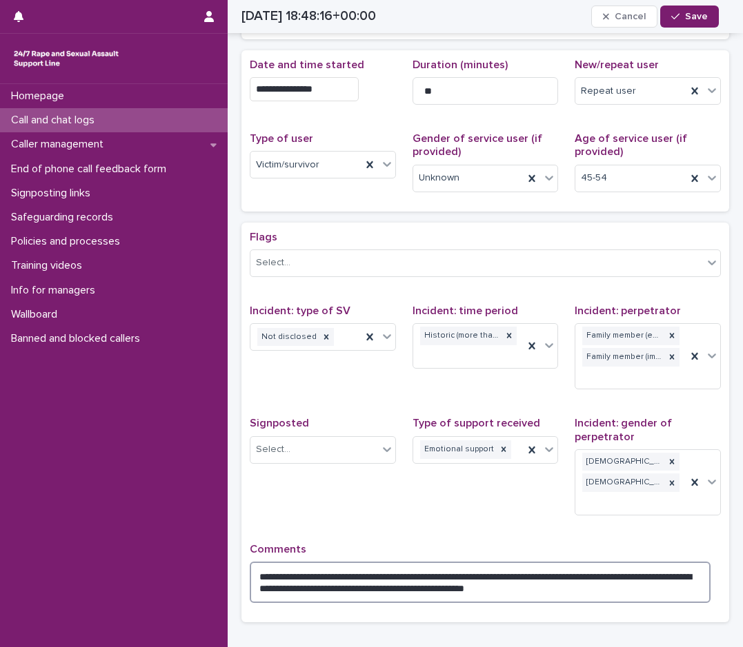
click at [528, 562] on textarea "**********" at bounding box center [480, 582] width 461 height 41
type textarea "**********"
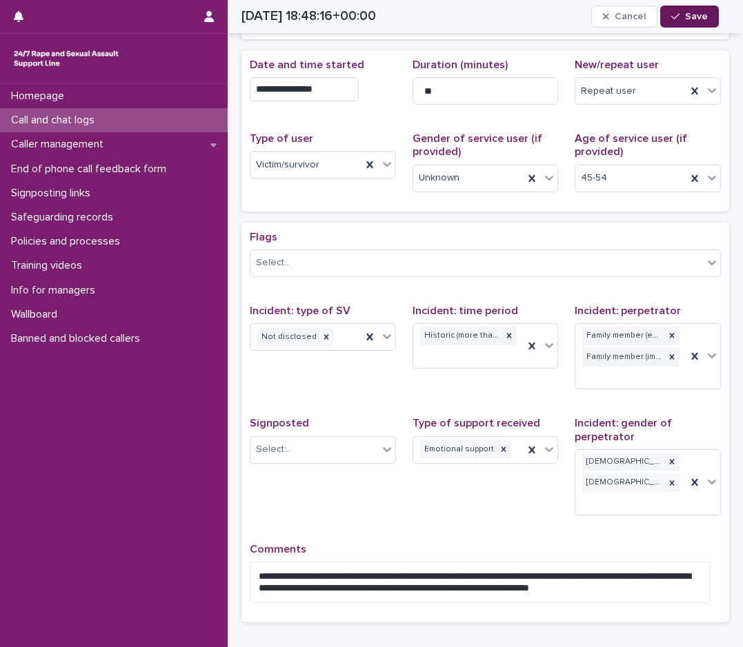
click at [675, 18] on icon "button" at bounding box center [675, 17] width 8 height 10
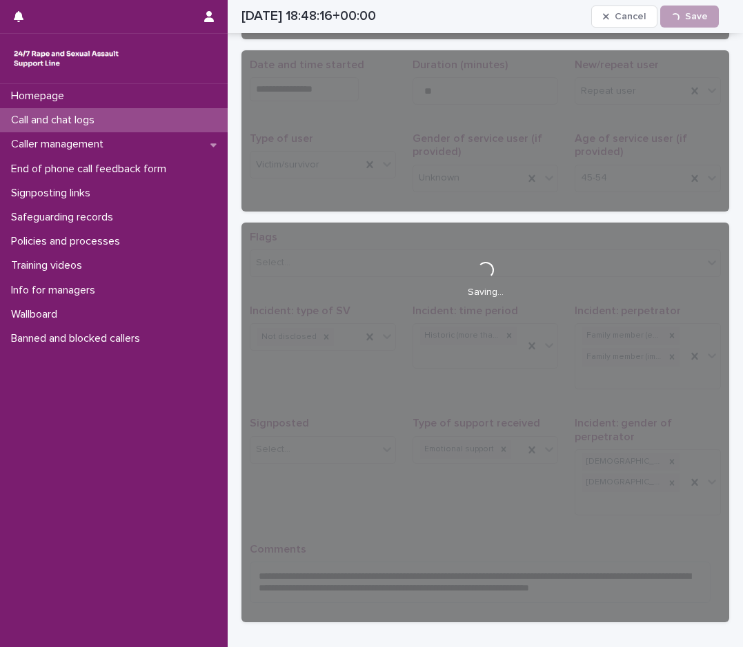
scroll to position [74, 0]
